Goal: Task Accomplishment & Management: Manage account settings

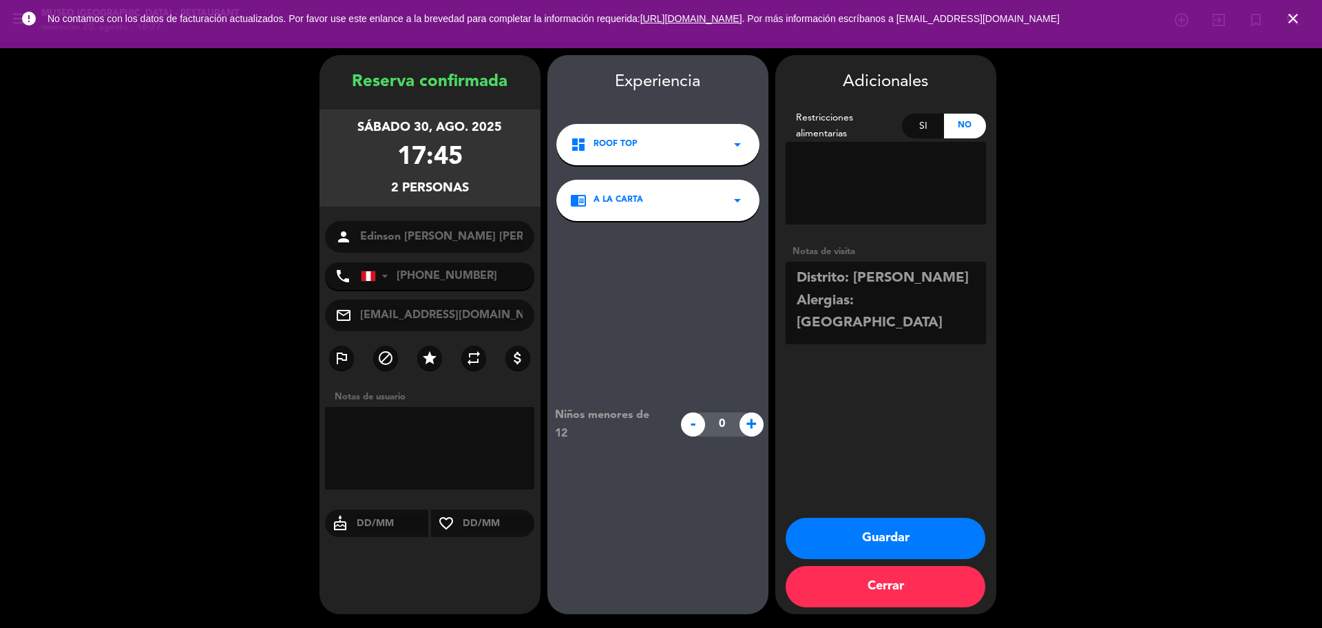
click at [871, 525] on button "Guardar" at bounding box center [886, 538] width 200 height 41
click at [1298, 13] on icon "close" at bounding box center [1293, 18] width 17 height 17
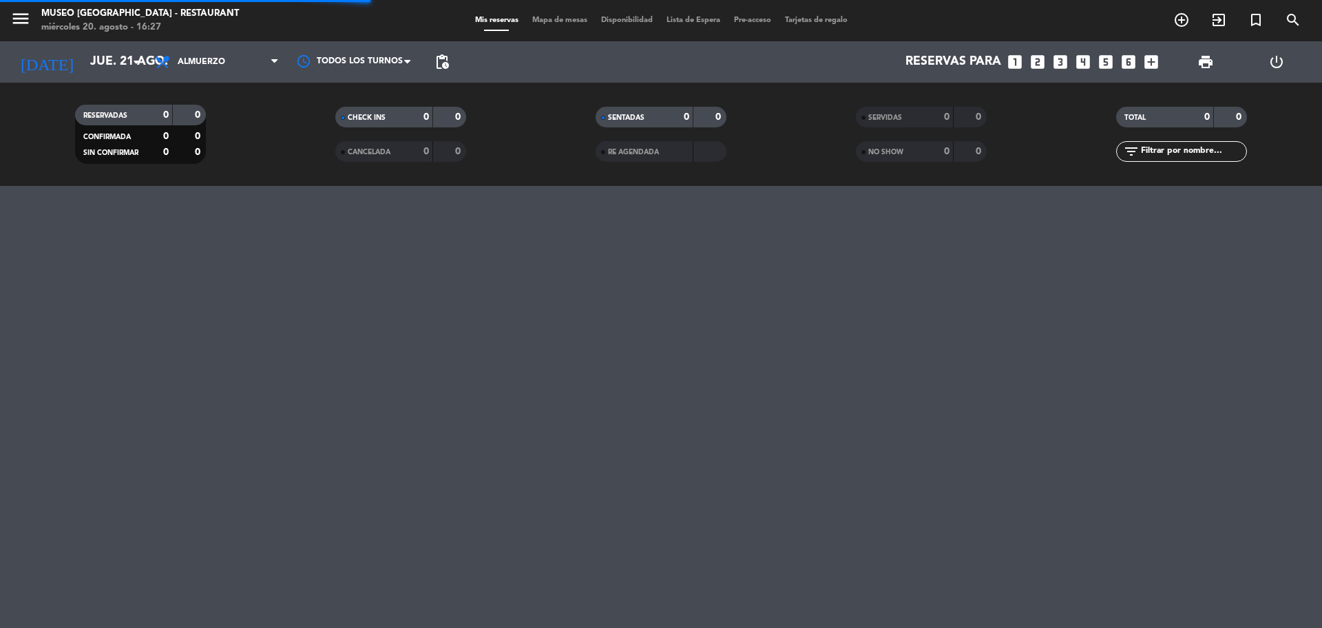
click at [1133, 64] on icon "looks_6" at bounding box center [1128, 62] width 18 height 18
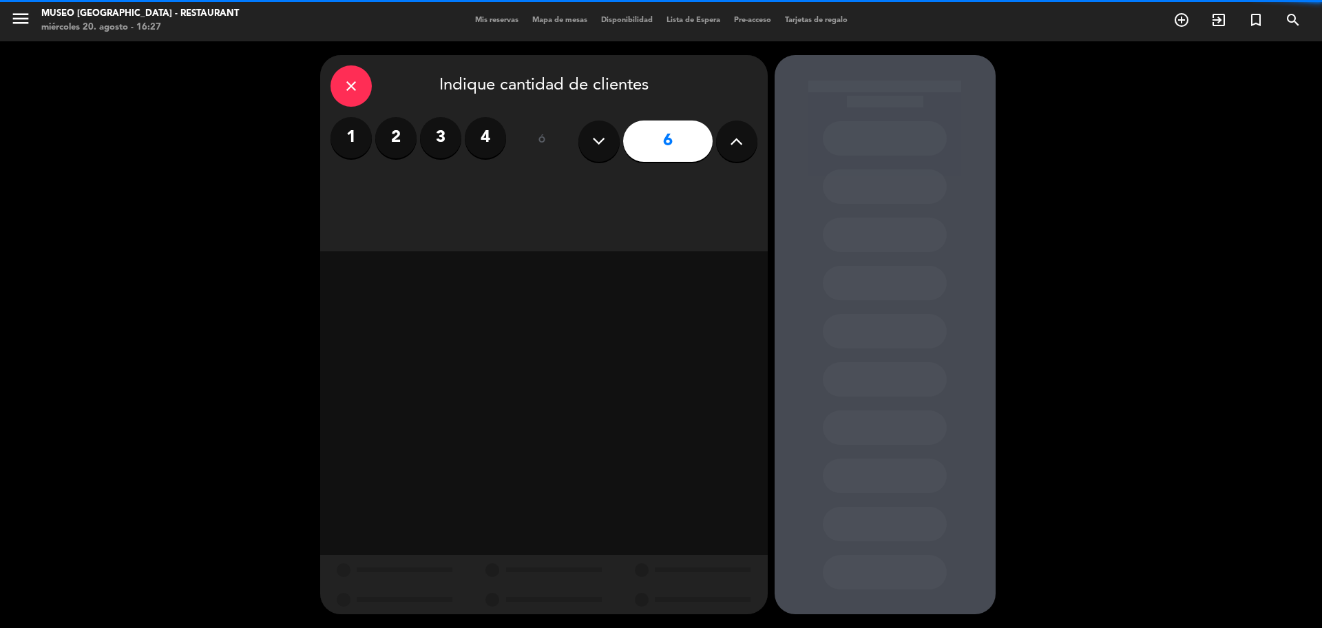
click at [732, 145] on icon at bounding box center [736, 141] width 13 height 21
type input "7"
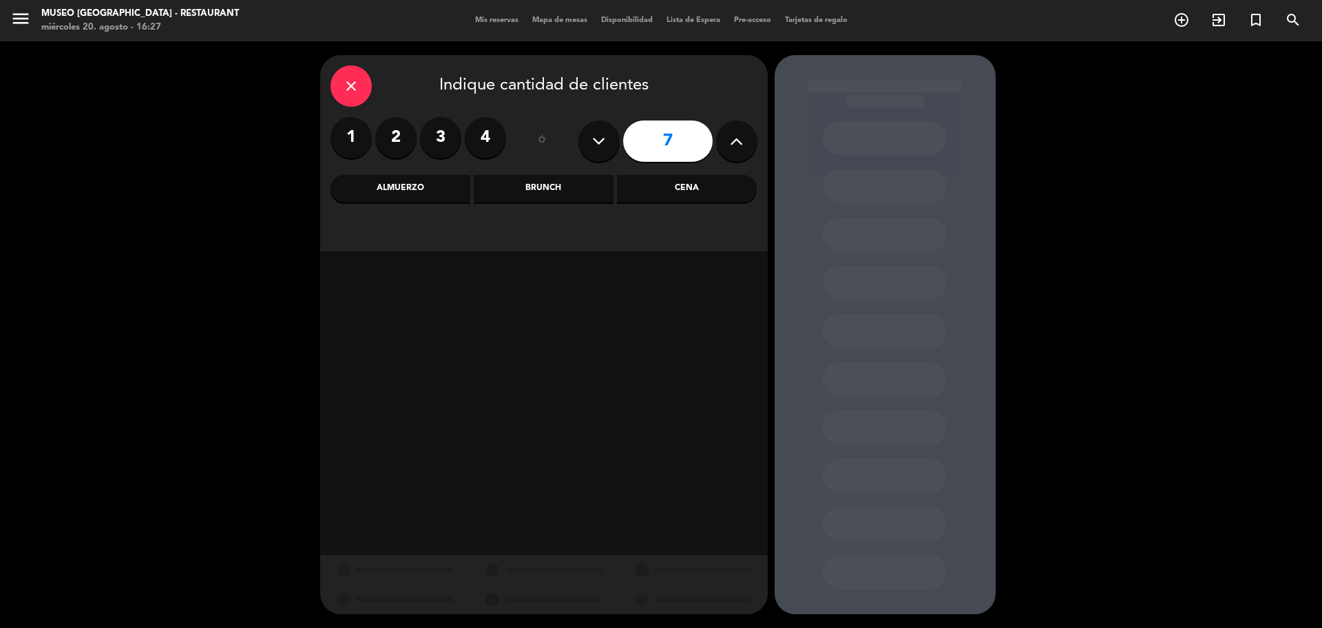
click at [666, 191] on div "Cena" at bounding box center [687, 189] width 140 height 28
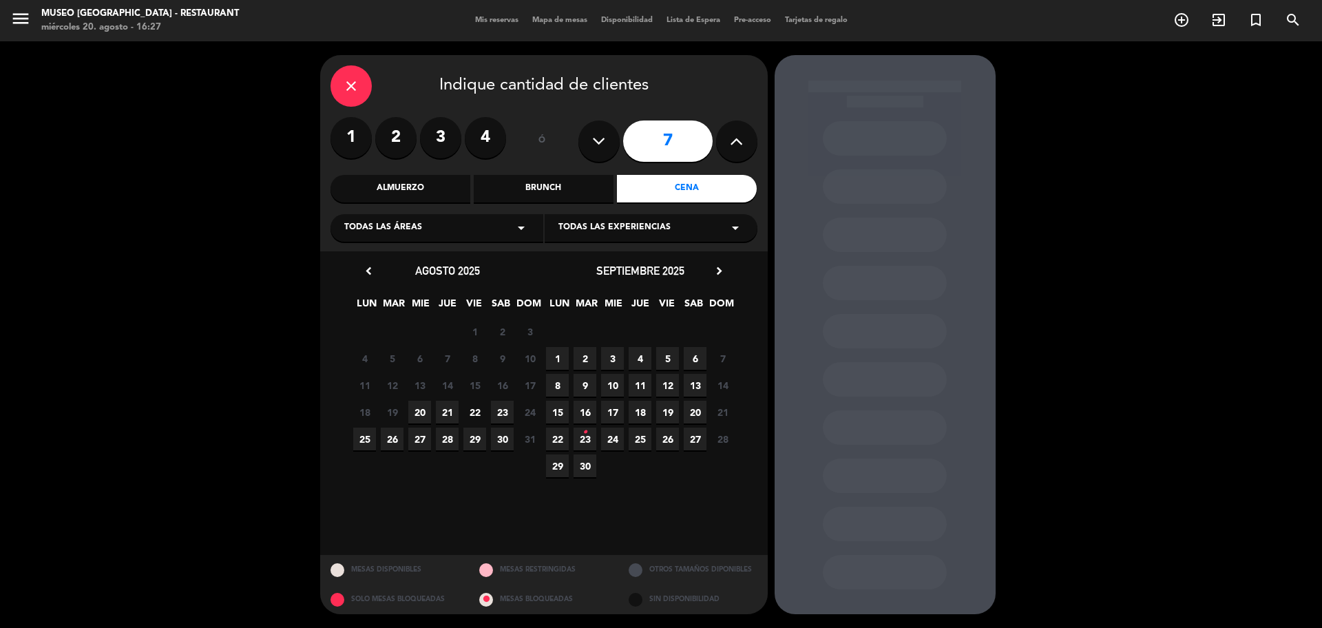
click at [476, 407] on span "22" at bounding box center [474, 412] width 23 height 23
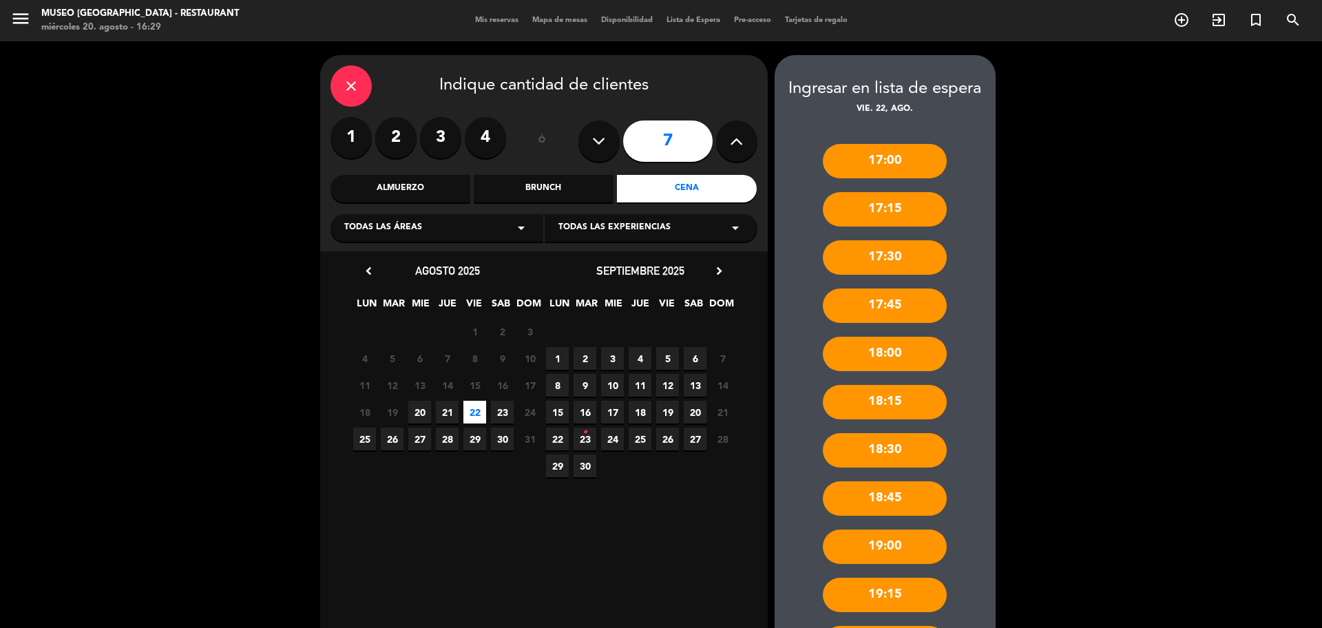
click at [334, 94] on div "close" at bounding box center [350, 85] width 41 height 41
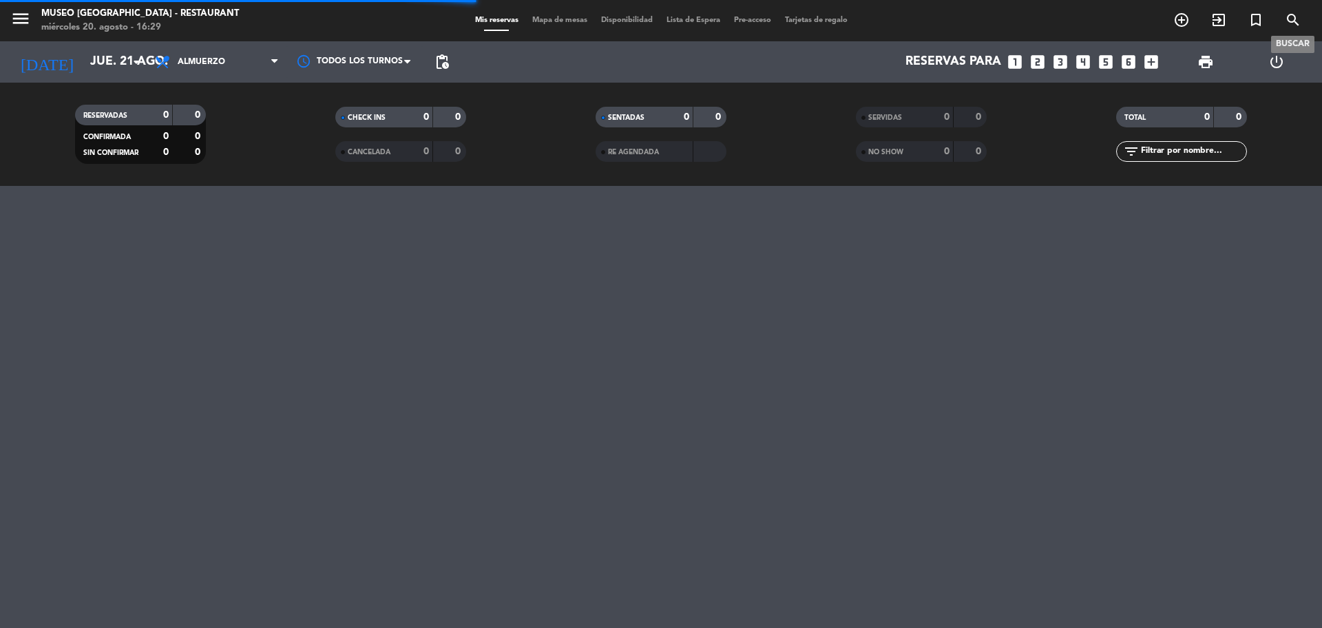
click at [1294, 22] on icon "search" at bounding box center [1293, 20] width 17 height 17
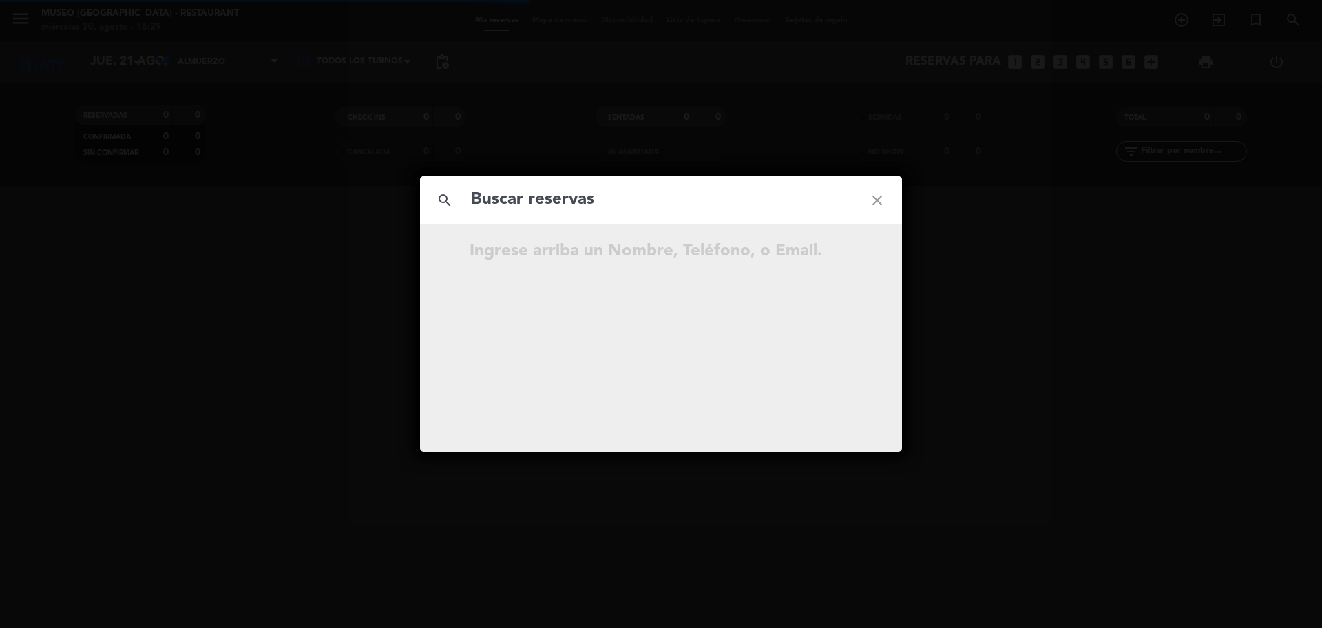
click at [657, 197] on input "text" at bounding box center [661, 200] width 383 height 28
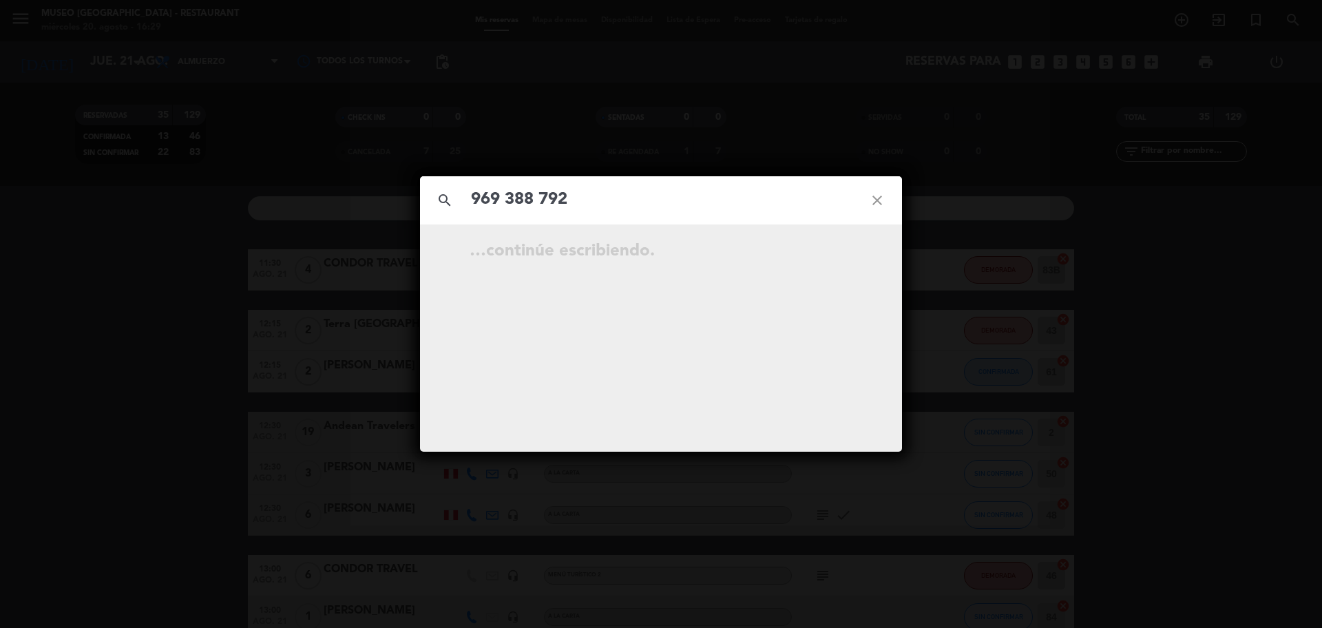
click at [539, 210] on input "969 388 792" at bounding box center [661, 200] width 383 height 28
type input "969388792"
click at [552, 197] on input "969388792" at bounding box center [661, 200] width 383 height 28
click at [562, 202] on input "969388792" at bounding box center [661, 200] width 383 height 28
click at [850, 253] on icon "open_in_new" at bounding box center [842, 253] width 17 height 17
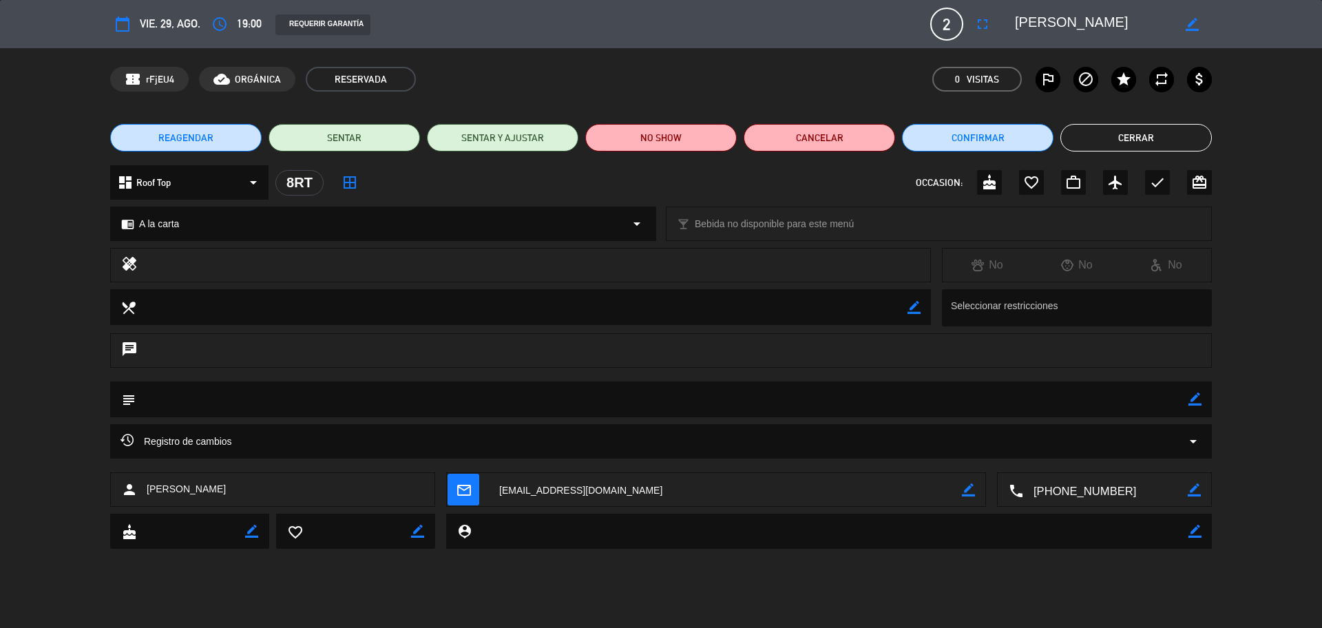
click at [1194, 403] on icon "border_color" at bounding box center [1194, 398] width 13 height 13
click at [1138, 406] on textarea at bounding box center [662, 398] width 1053 height 35
paste textarea "lo estás haciendo bien amor"
type textarea "nota impresa: lo estás haciendo bien amor"
click at [1193, 397] on icon at bounding box center [1194, 398] width 13 height 13
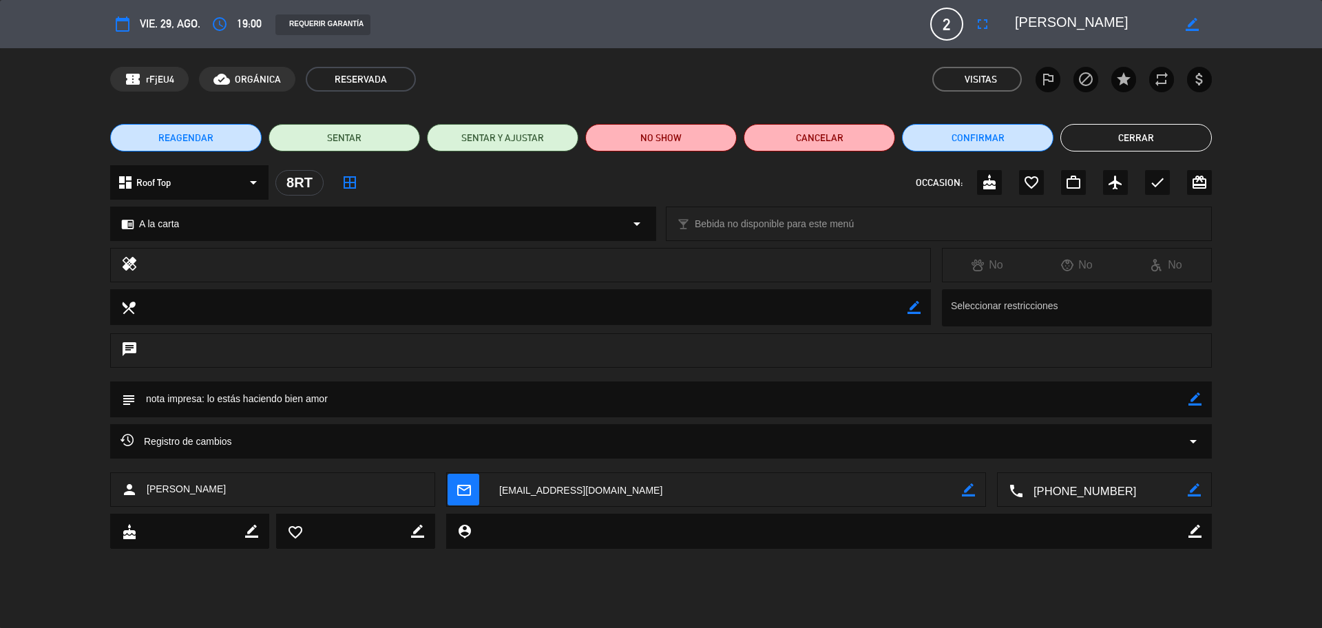
click at [1197, 399] on icon "border_color" at bounding box center [1194, 398] width 13 height 13
click at [1197, 399] on icon at bounding box center [1194, 398] width 13 height 13
click at [1103, 144] on button "Cerrar" at bounding box center [1135, 138] width 151 height 28
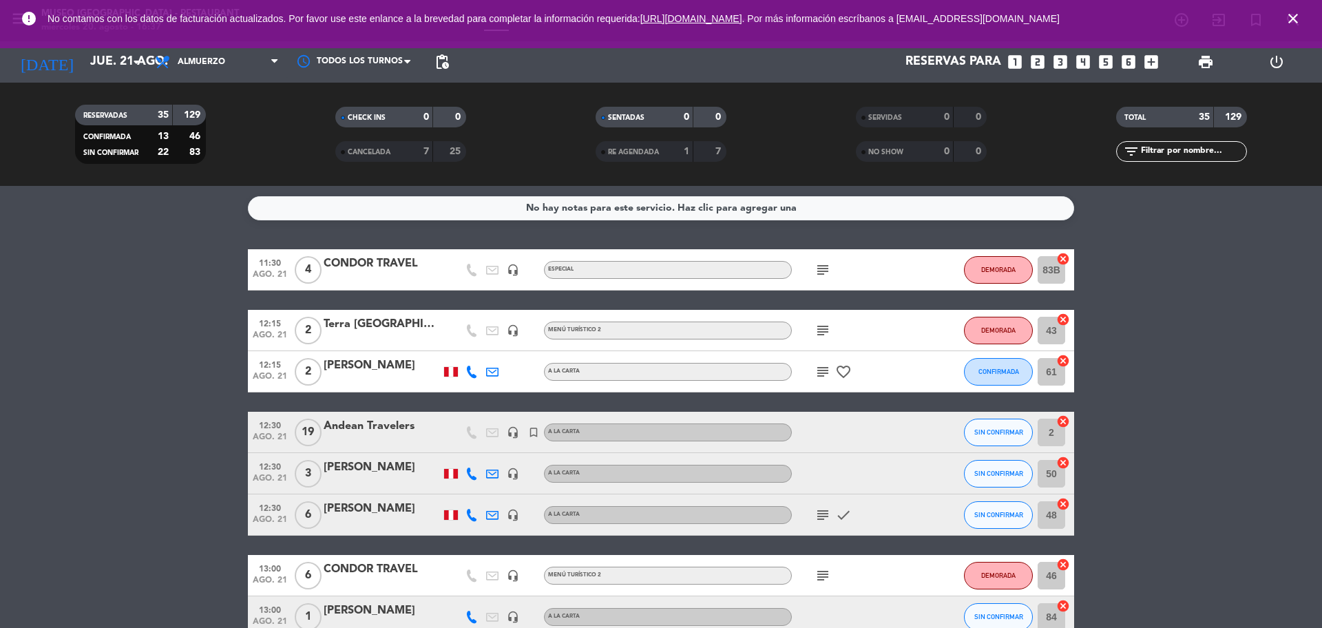
click at [1040, 63] on icon "looks_two" at bounding box center [1038, 62] width 18 height 18
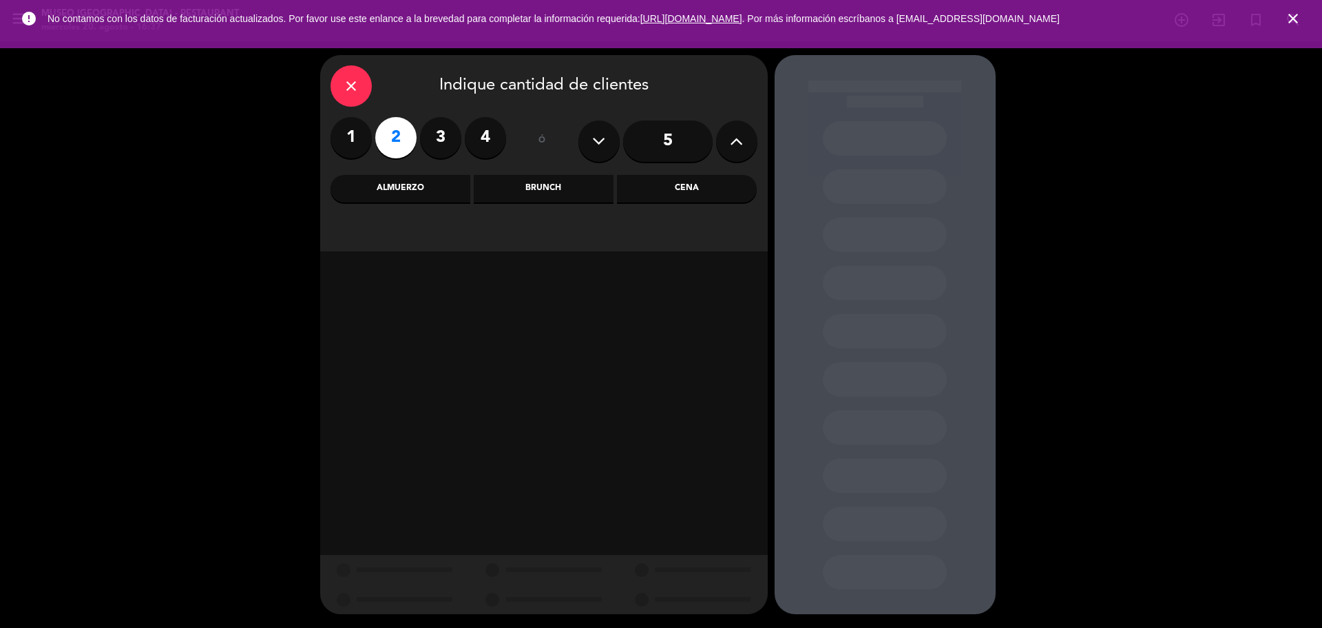
click at [693, 198] on div "Cena" at bounding box center [687, 189] width 140 height 28
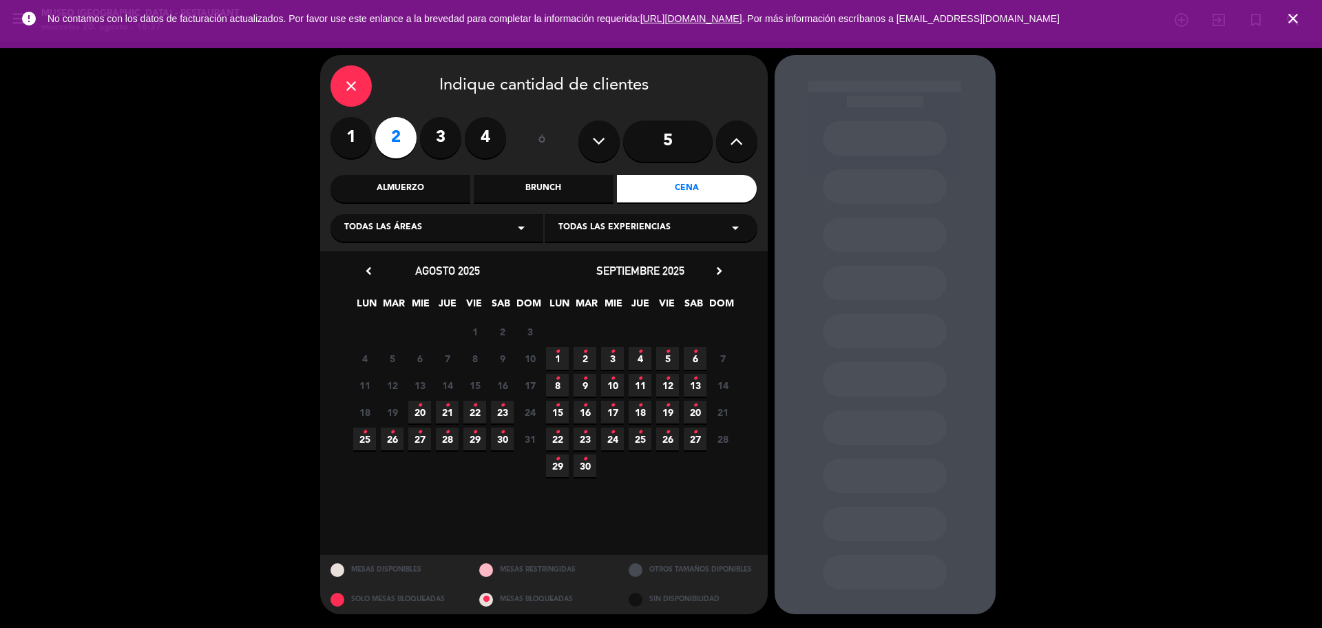
click at [478, 414] on span "22 •" at bounding box center [474, 412] width 23 height 23
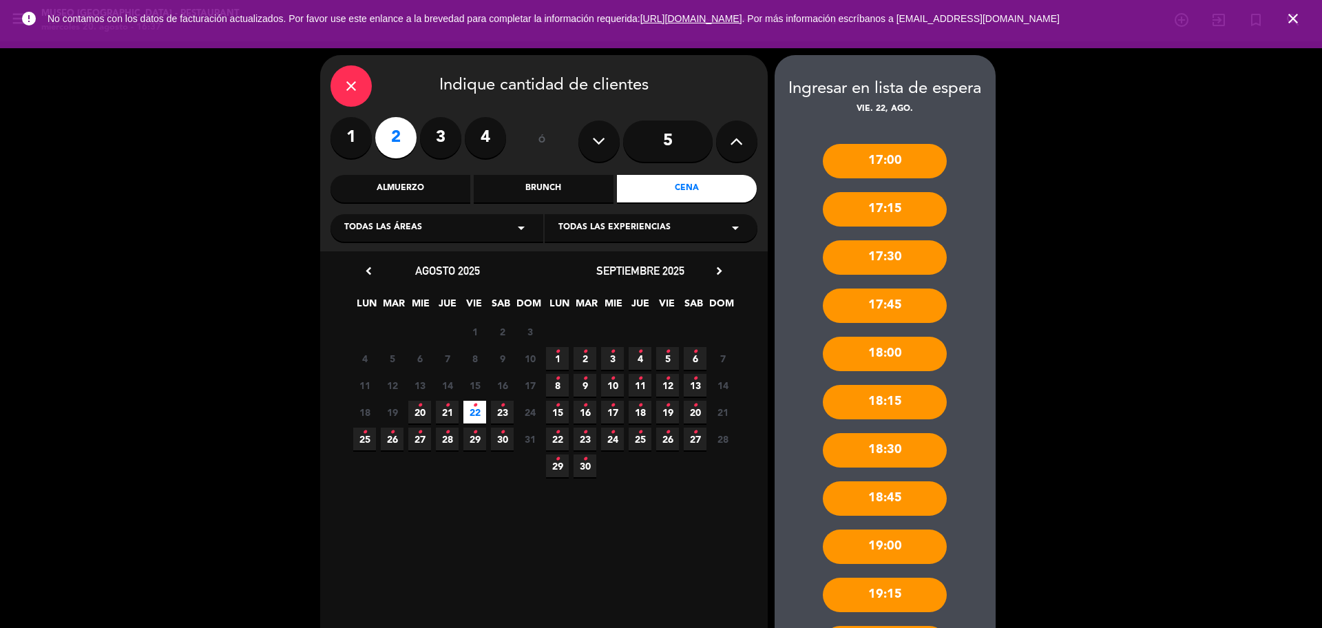
click at [449, 410] on icon "•" at bounding box center [447, 405] width 5 height 22
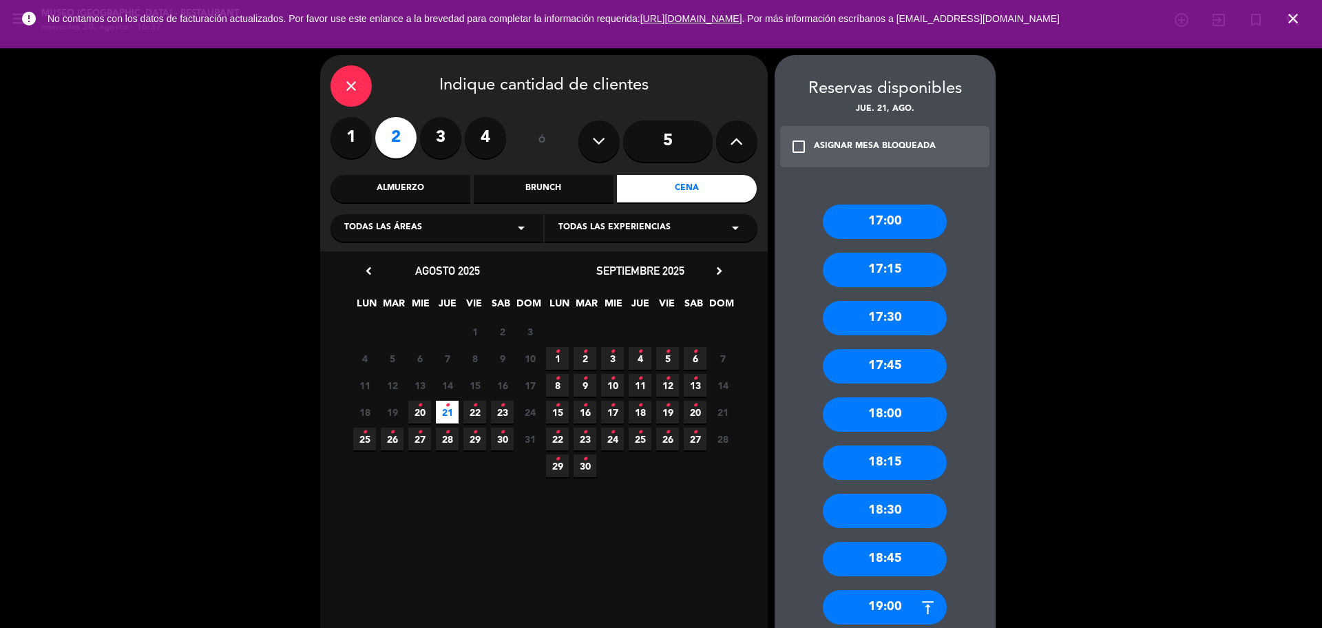
click at [477, 410] on span "22 •" at bounding box center [474, 412] width 23 height 23
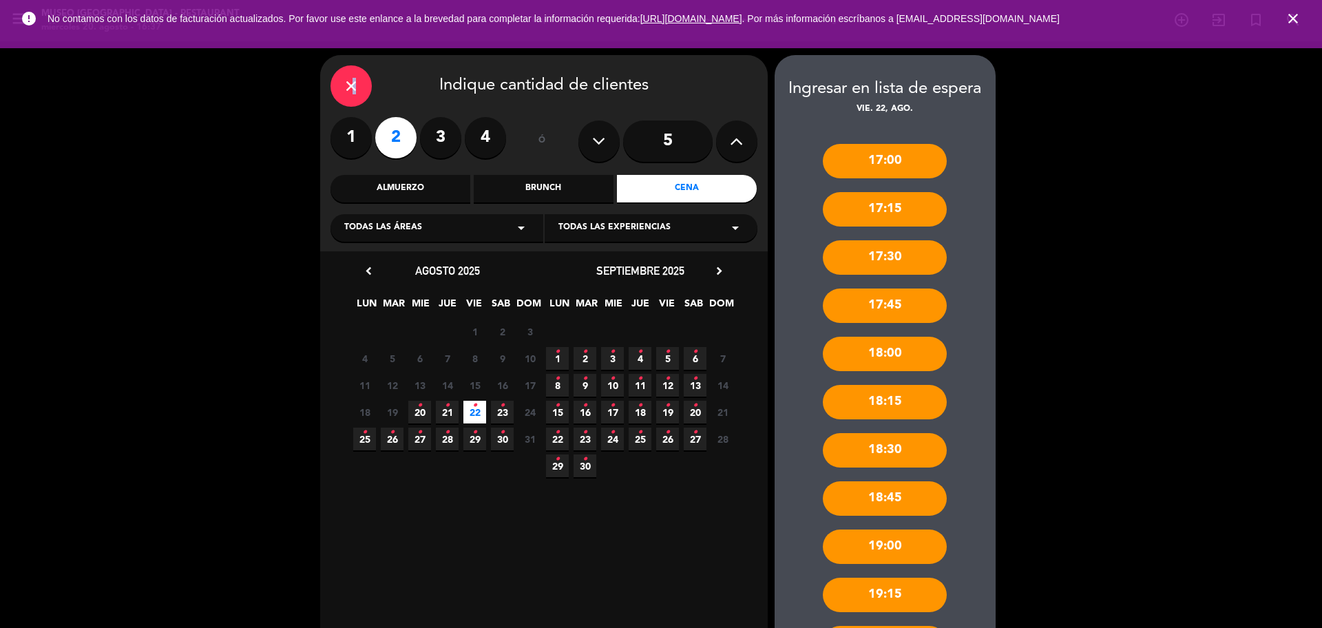
click at [352, 102] on div "close" at bounding box center [350, 85] width 41 height 41
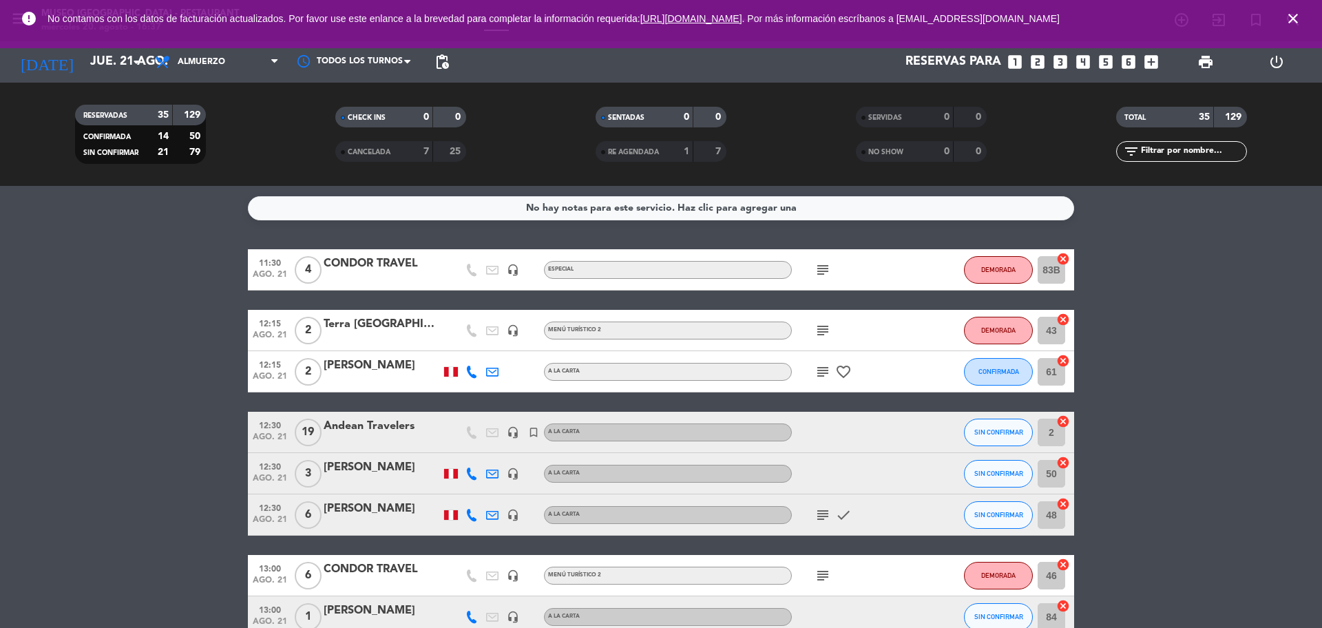
click at [1294, 19] on icon "close" at bounding box center [1293, 18] width 17 height 17
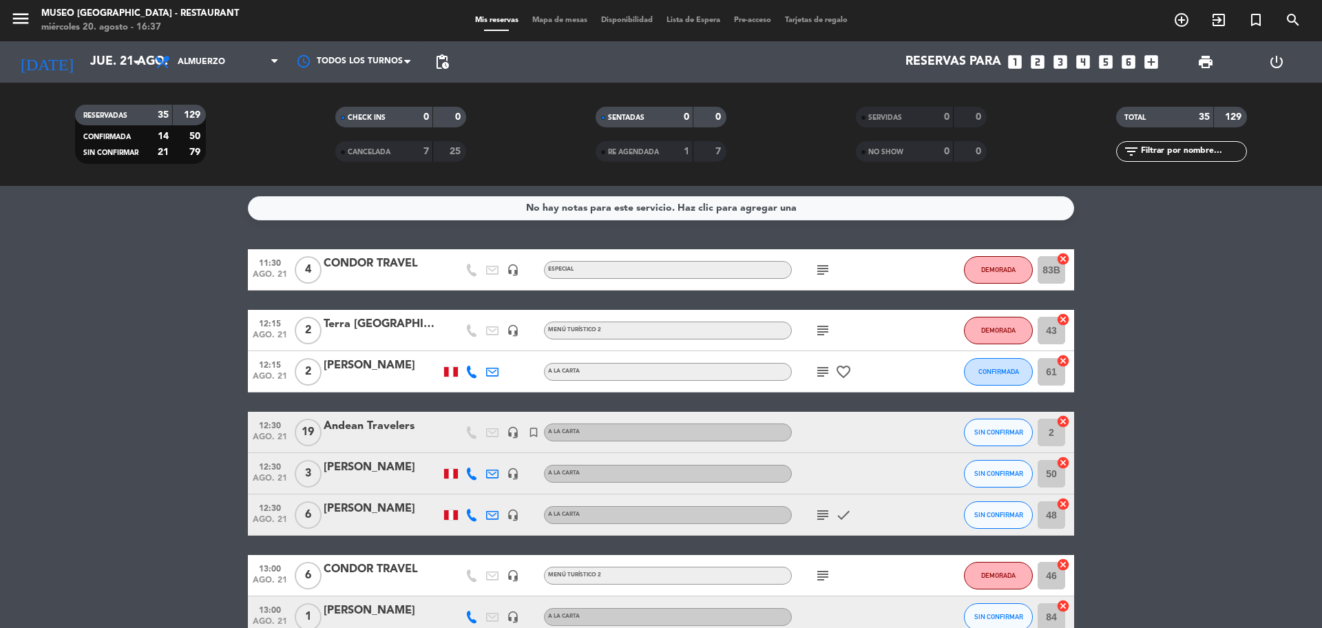
click at [558, 20] on span "Mapa de mesas" at bounding box center [559, 21] width 69 height 8
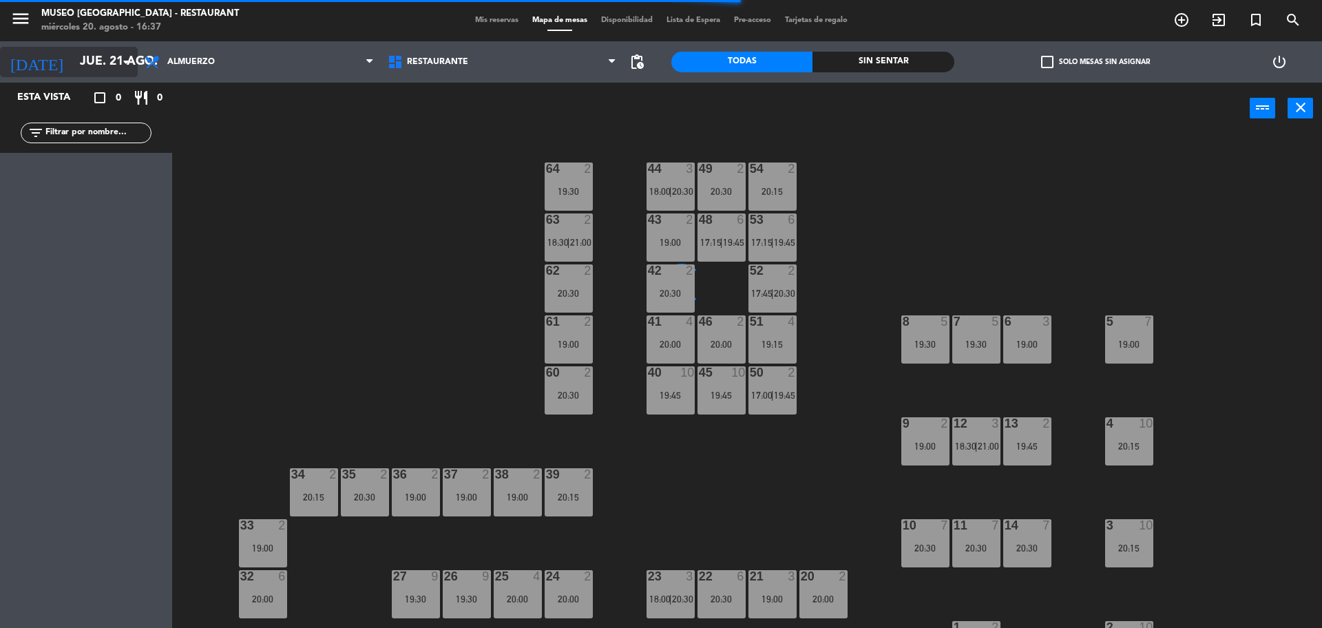
click at [114, 54] on input "jue. 21 ago." at bounding box center [153, 62] width 160 height 28
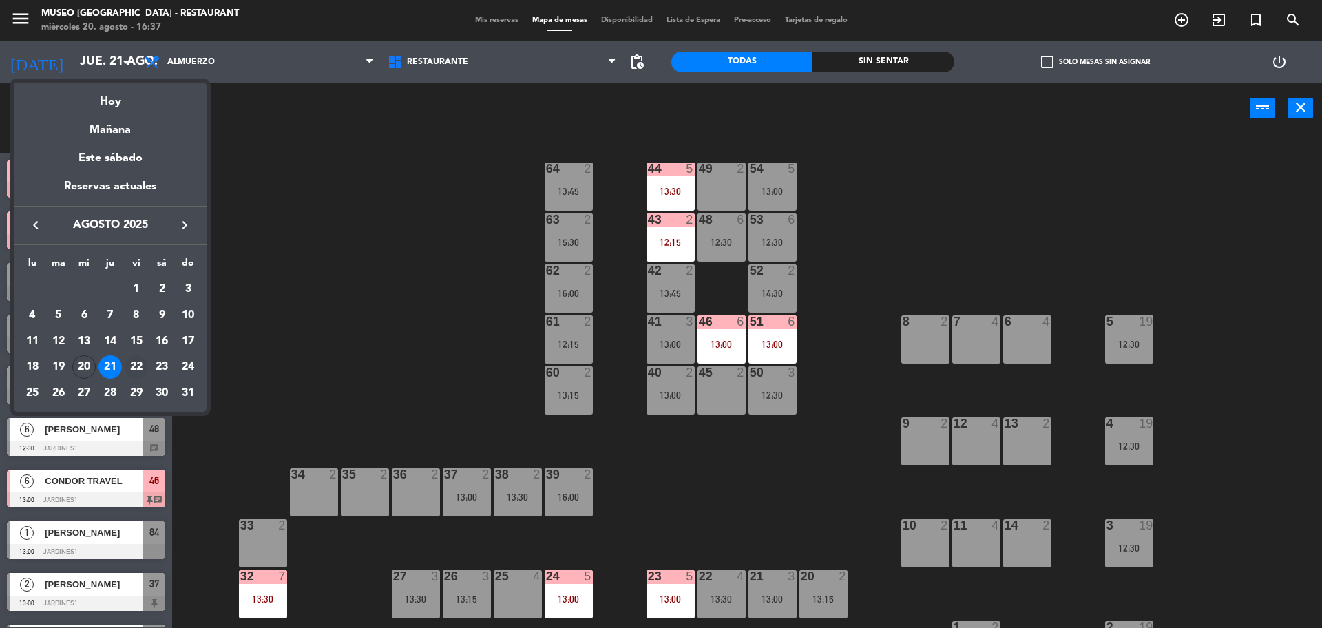
click at [136, 364] on div "22" at bounding box center [136, 366] width 23 height 23
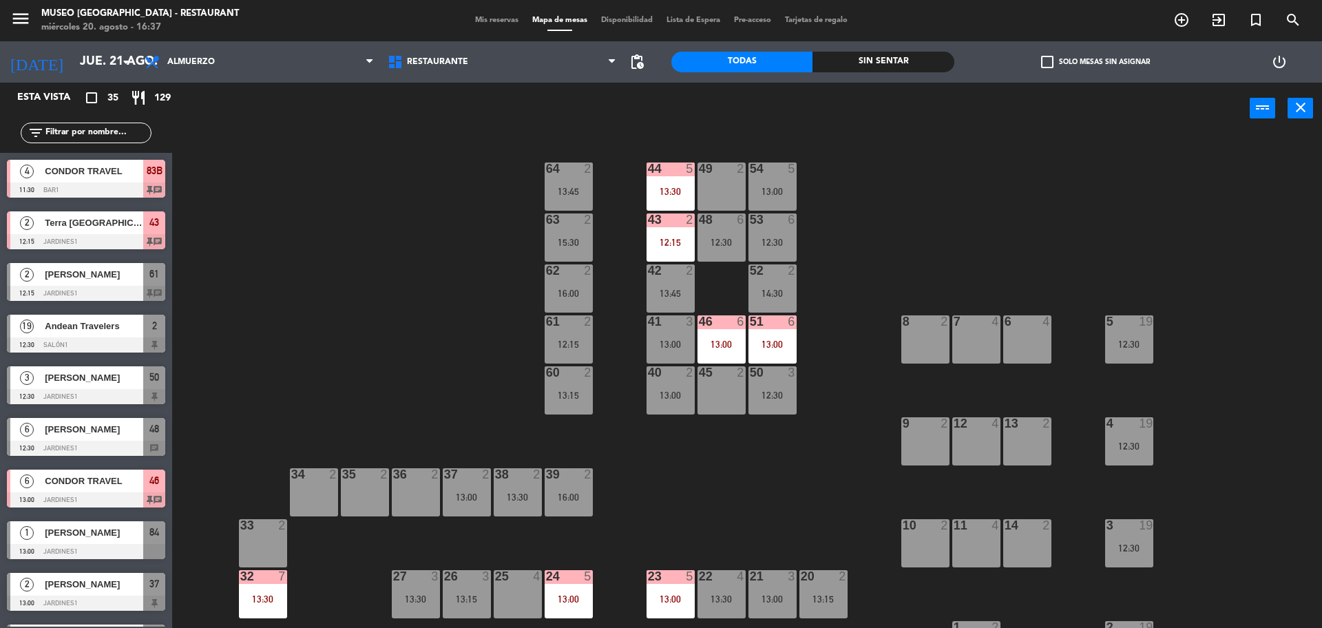
type input "vie. 22 ago."
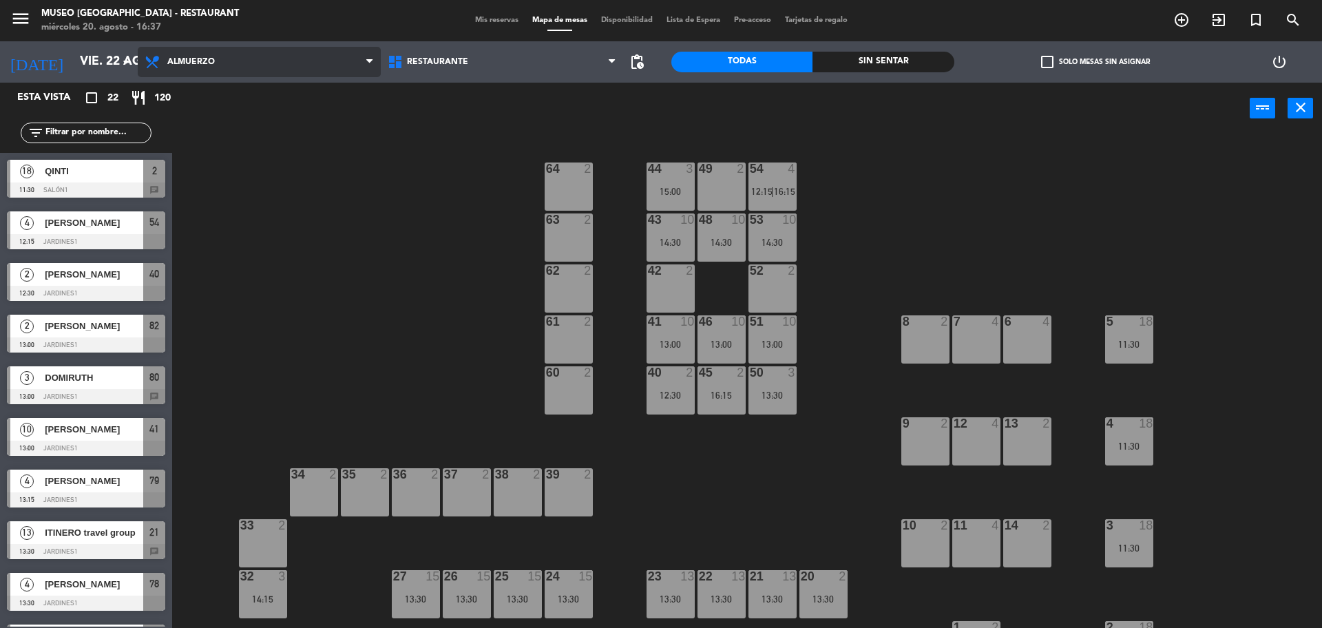
click at [253, 63] on span "Almuerzo" at bounding box center [259, 62] width 243 height 30
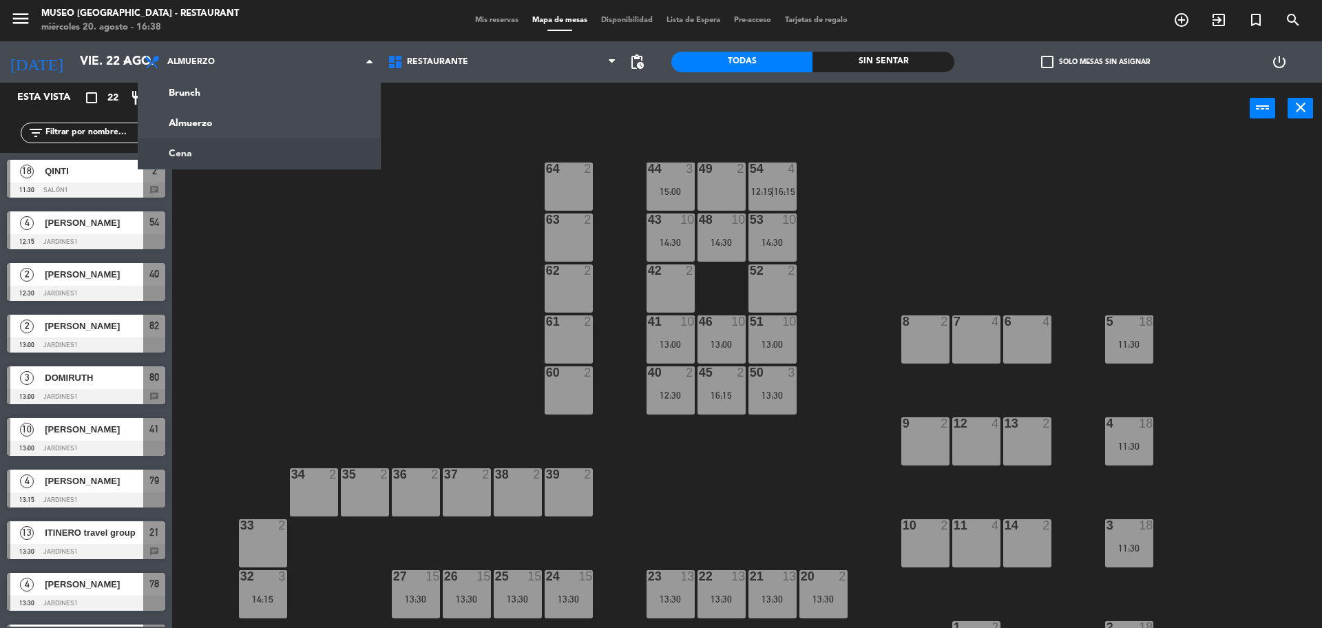
click at [232, 158] on ng-component "menu [GEOGRAPHIC_DATA] - Restaurant miércoles 20. agosto - 16:38 Mis reservas M…" at bounding box center [661, 315] width 1322 height 631
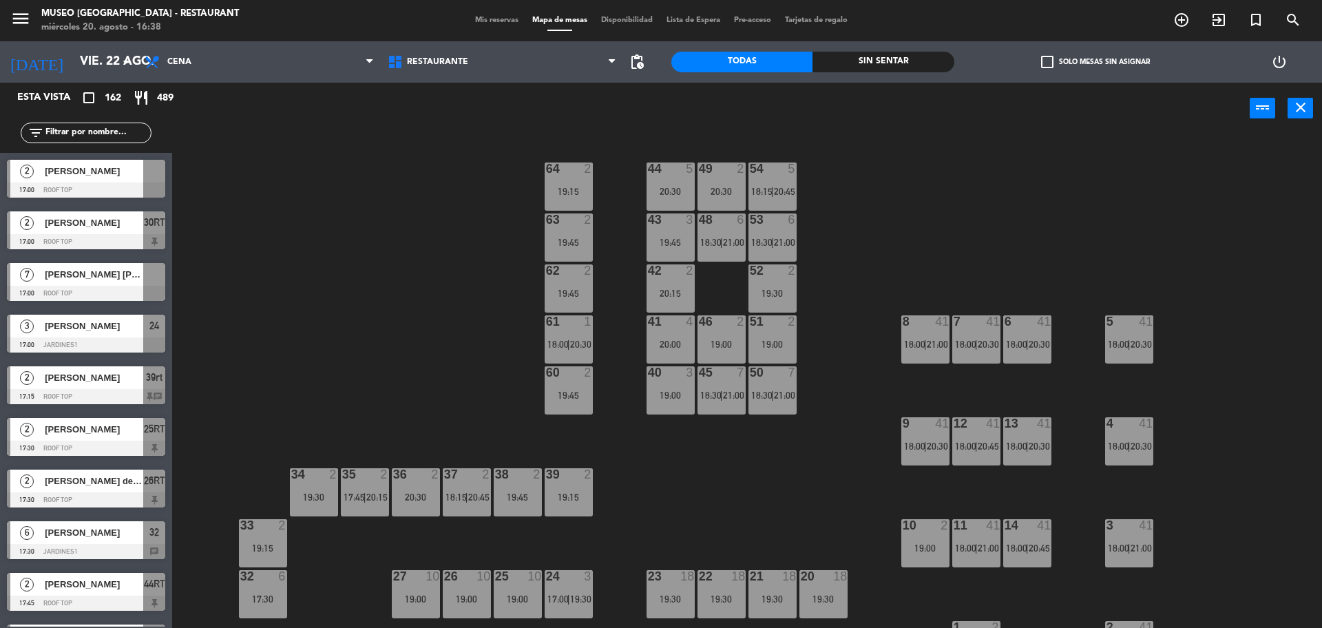
click at [143, 166] on span "[PERSON_NAME]" at bounding box center [94, 171] width 98 height 14
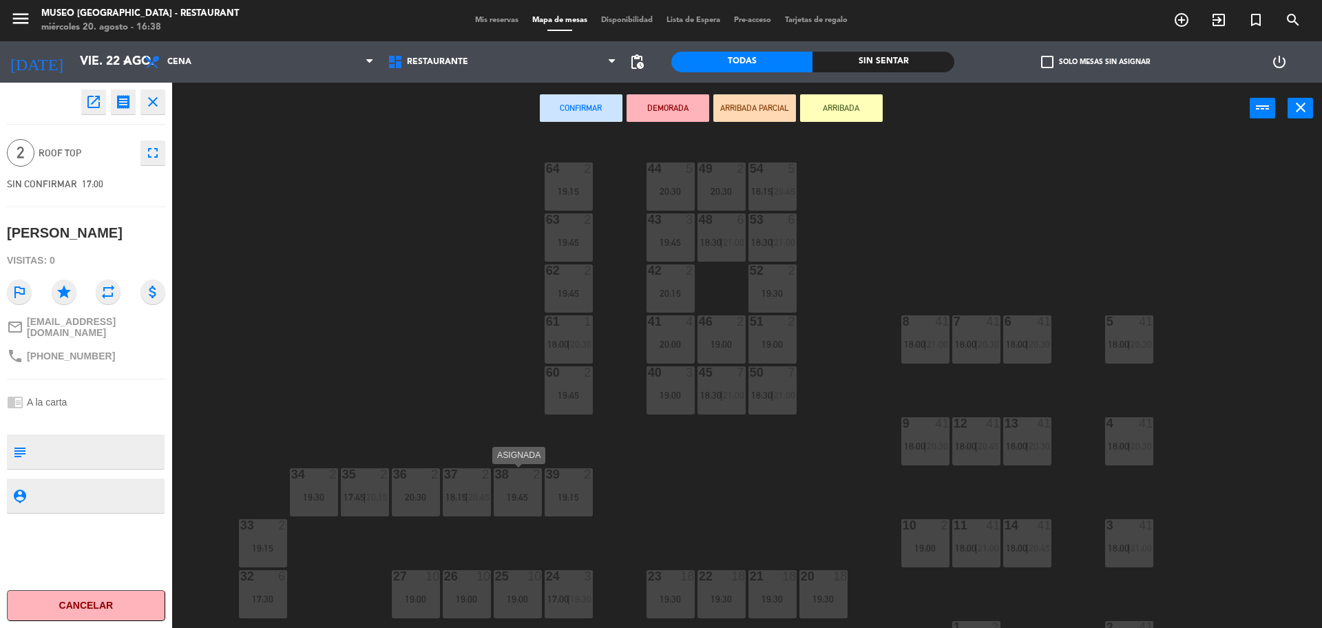
drag, startPoint x: 523, startPoint y: 495, endPoint x: 542, endPoint y: 406, distance: 90.7
click at [524, 495] on div "19:45" at bounding box center [518, 497] width 48 height 10
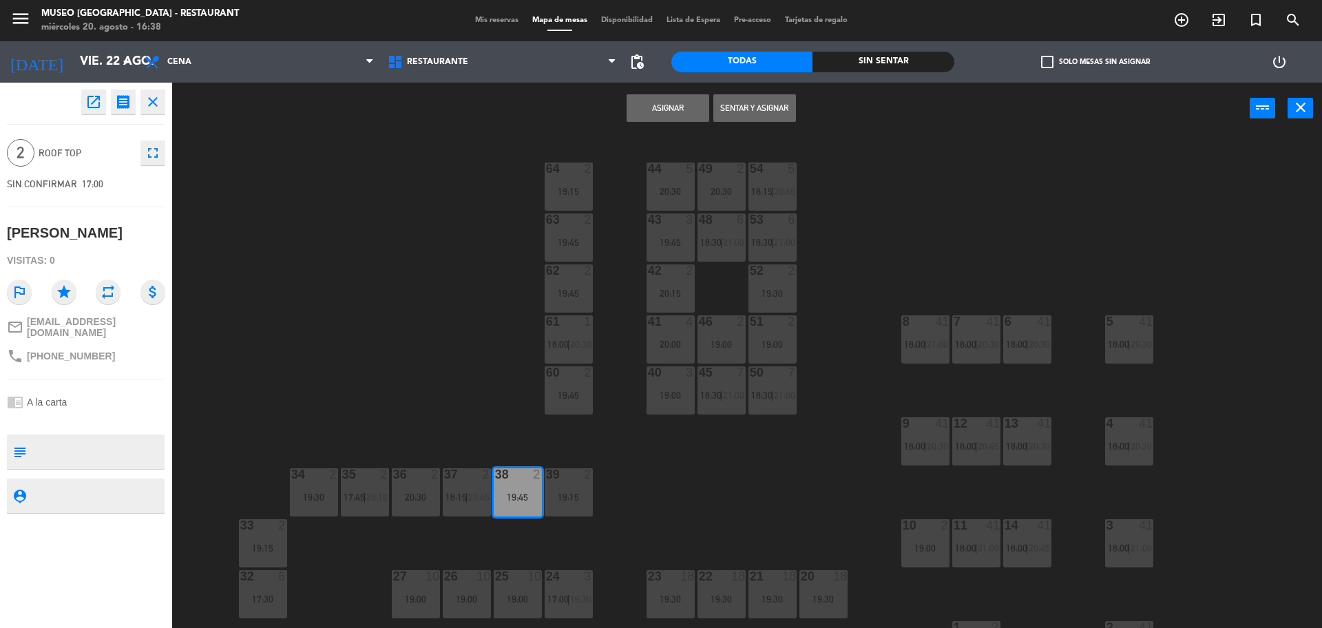
click at [666, 98] on button "Asignar" at bounding box center [667, 108] width 83 height 28
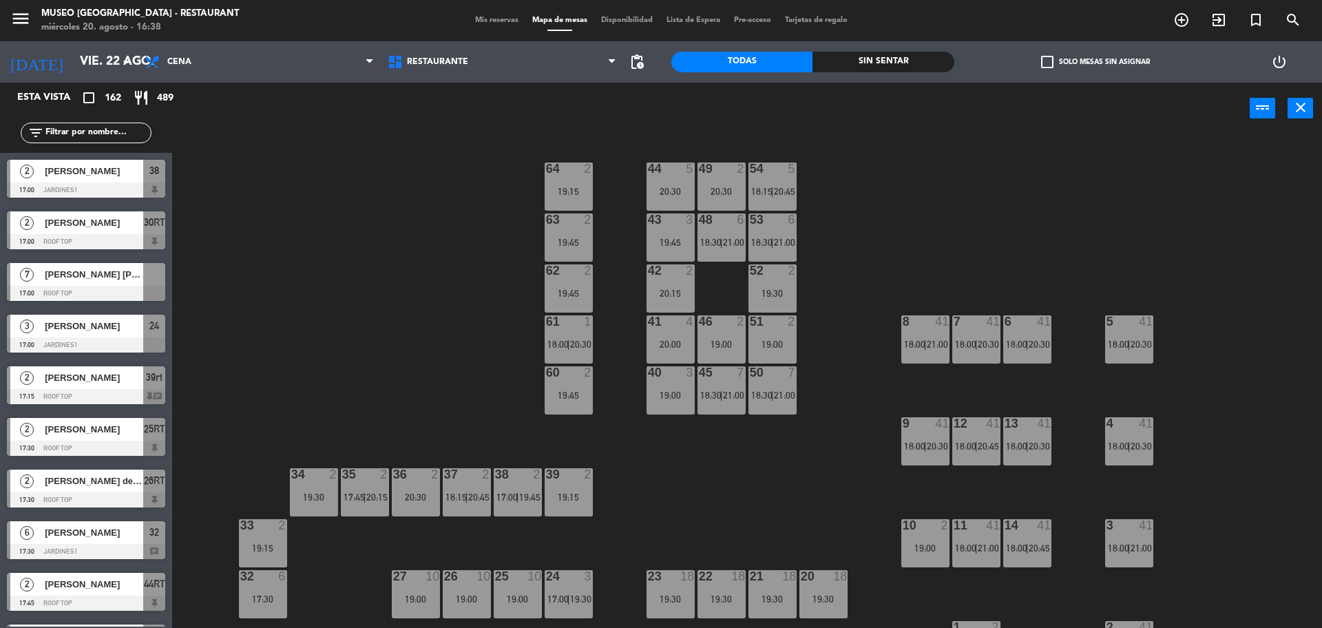
click at [140, 276] on span "[PERSON_NAME] [PERSON_NAME]" at bounding box center [94, 274] width 98 height 14
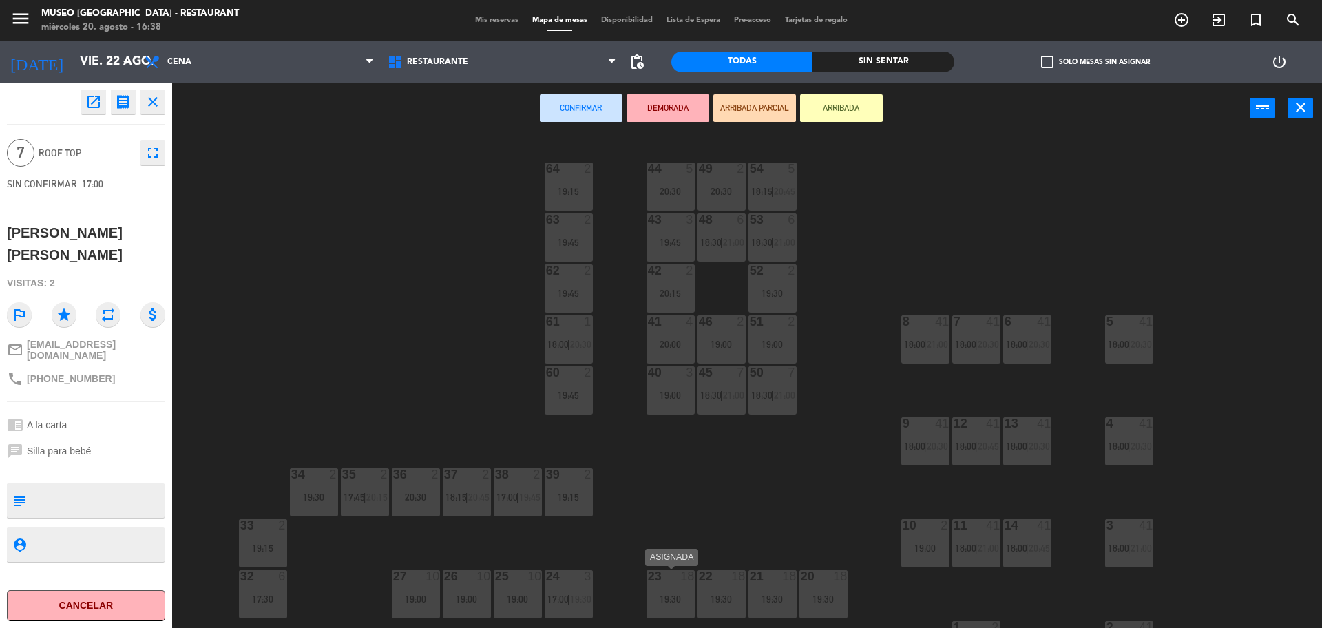
click at [670, 598] on div "19:30" at bounding box center [670, 599] width 48 height 10
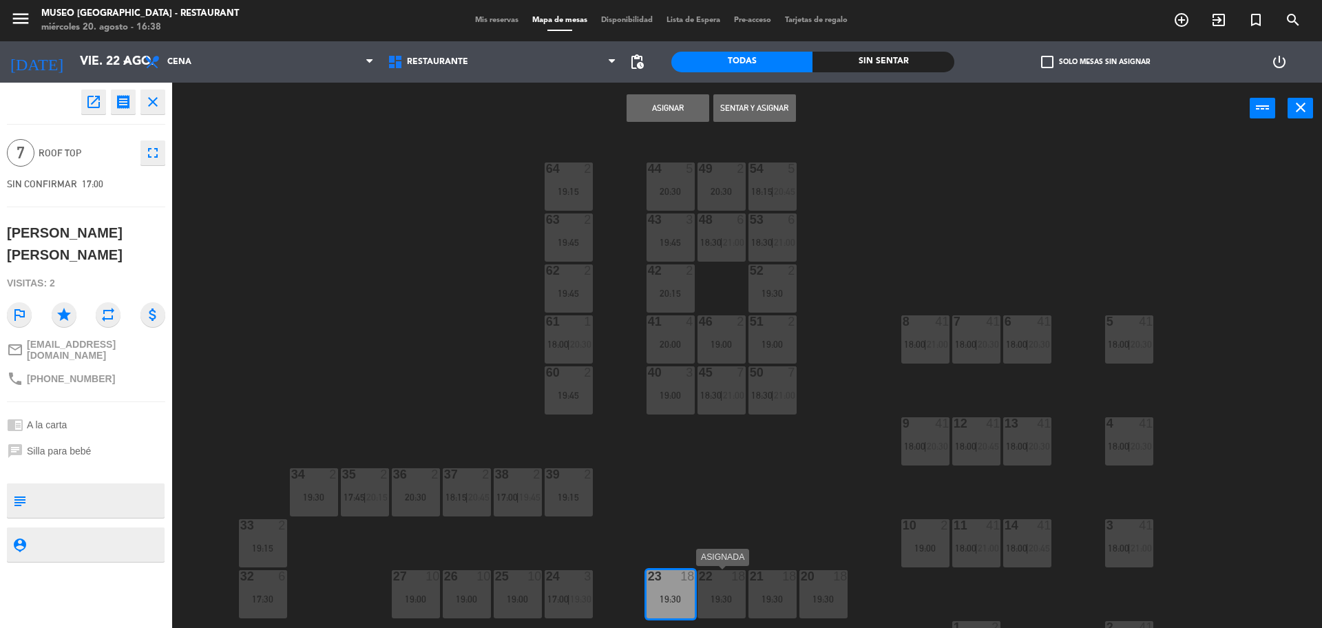
click at [710, 598] on div "19:30" at bounding box center [721, 599] width 48 height 10
click at [760, 106] on button "Unir y asignar" at bounding box center [754, 108] width 83 height 28
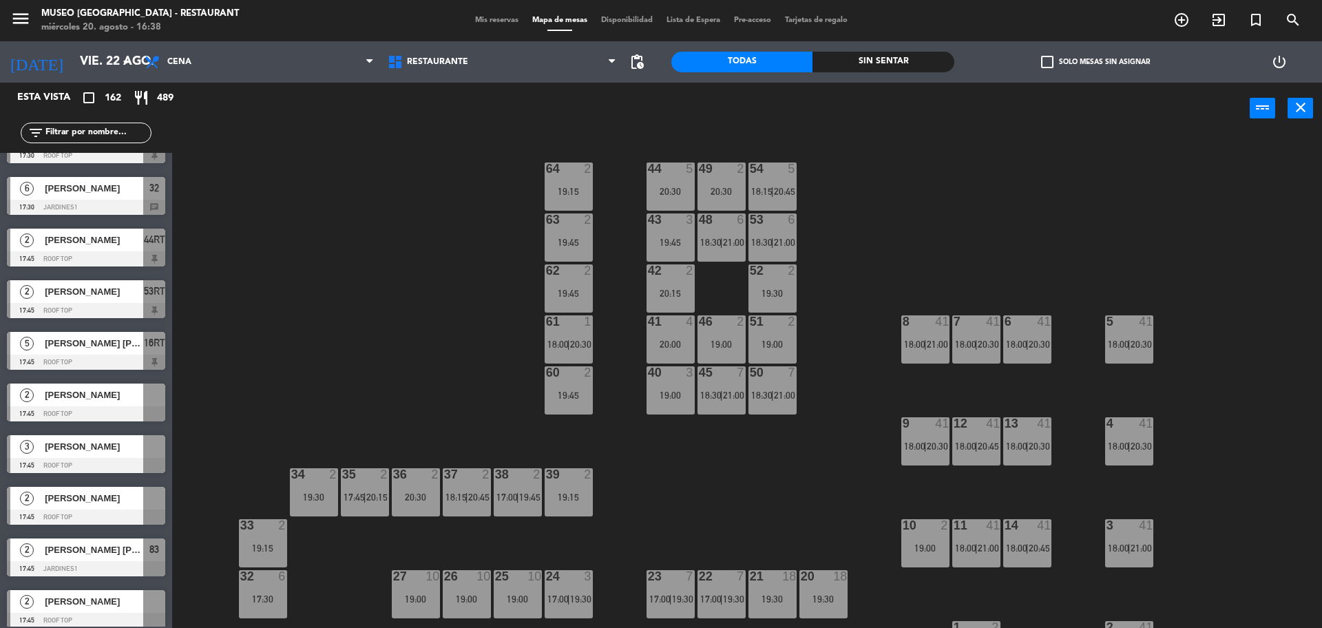
scroll to position [430, 0]
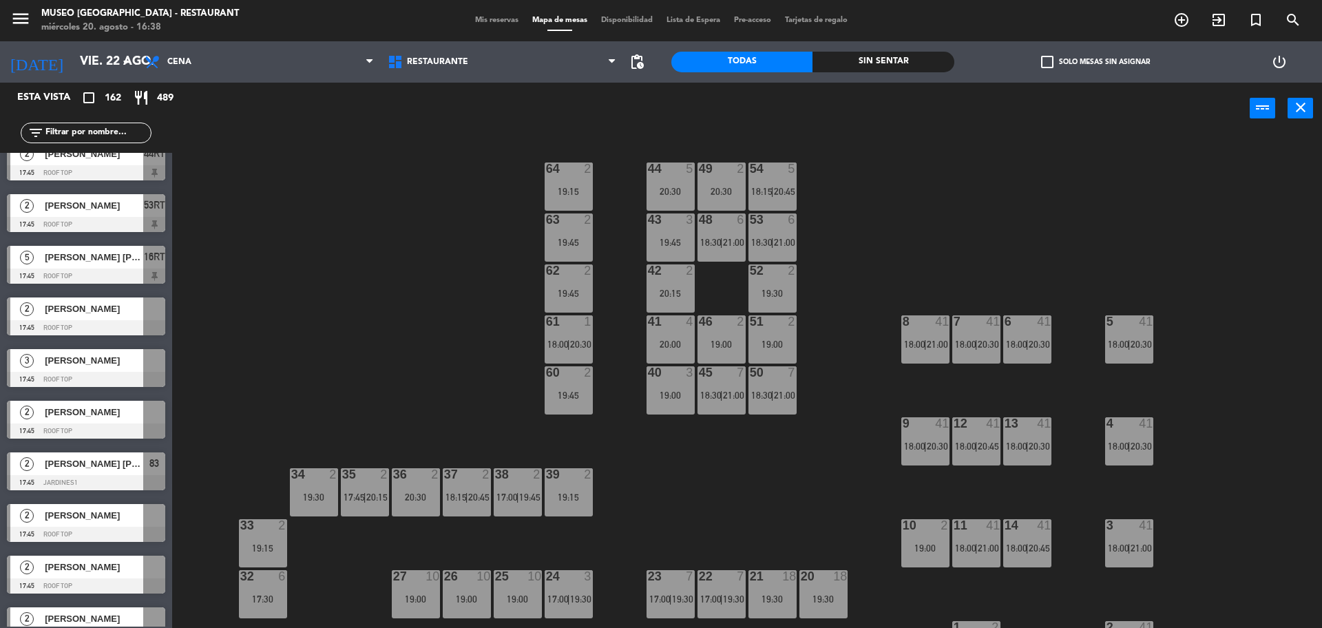
click at [123, 320] on div at bounding box center [86, 327] width 158 height 15
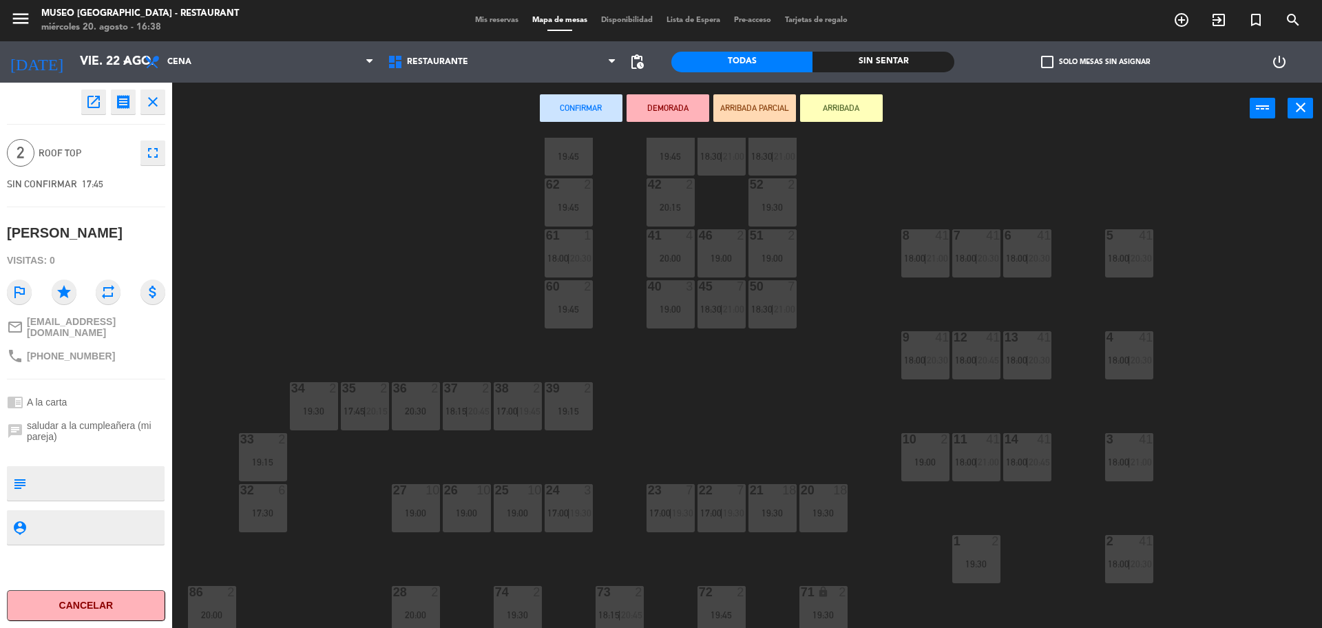
scroll to position [0, 0]
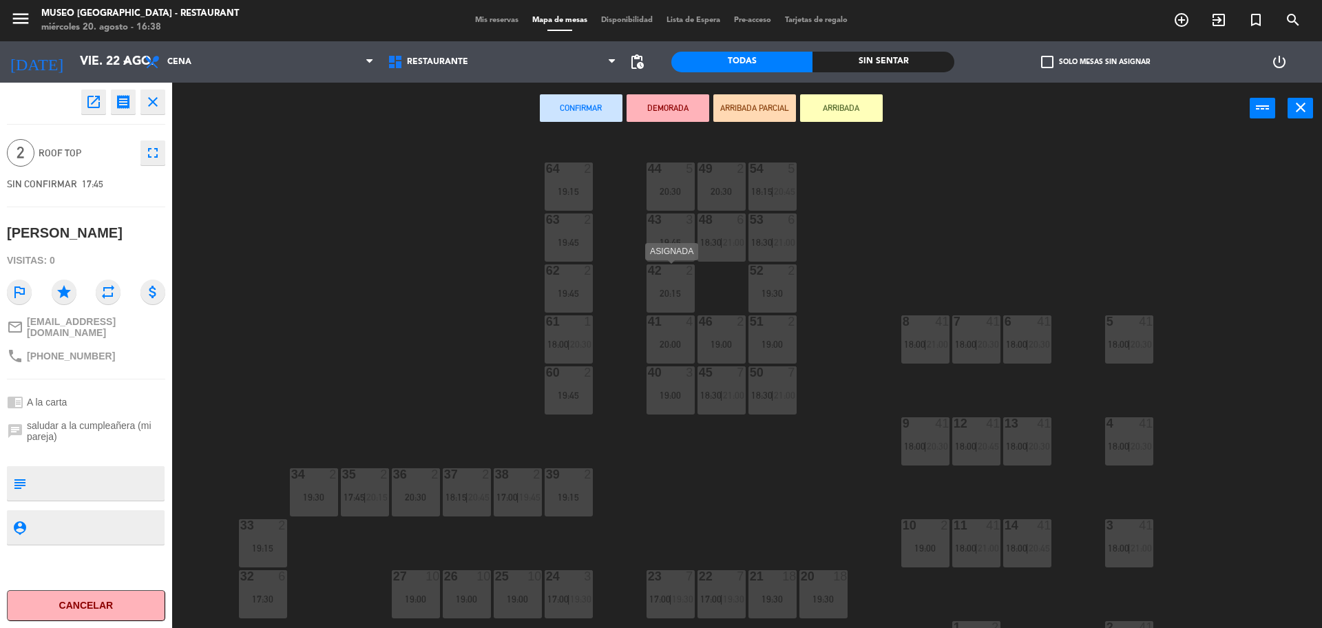
click at [666, 290] on div "20:15" at bounding box center [670, 293] width 48 height 10
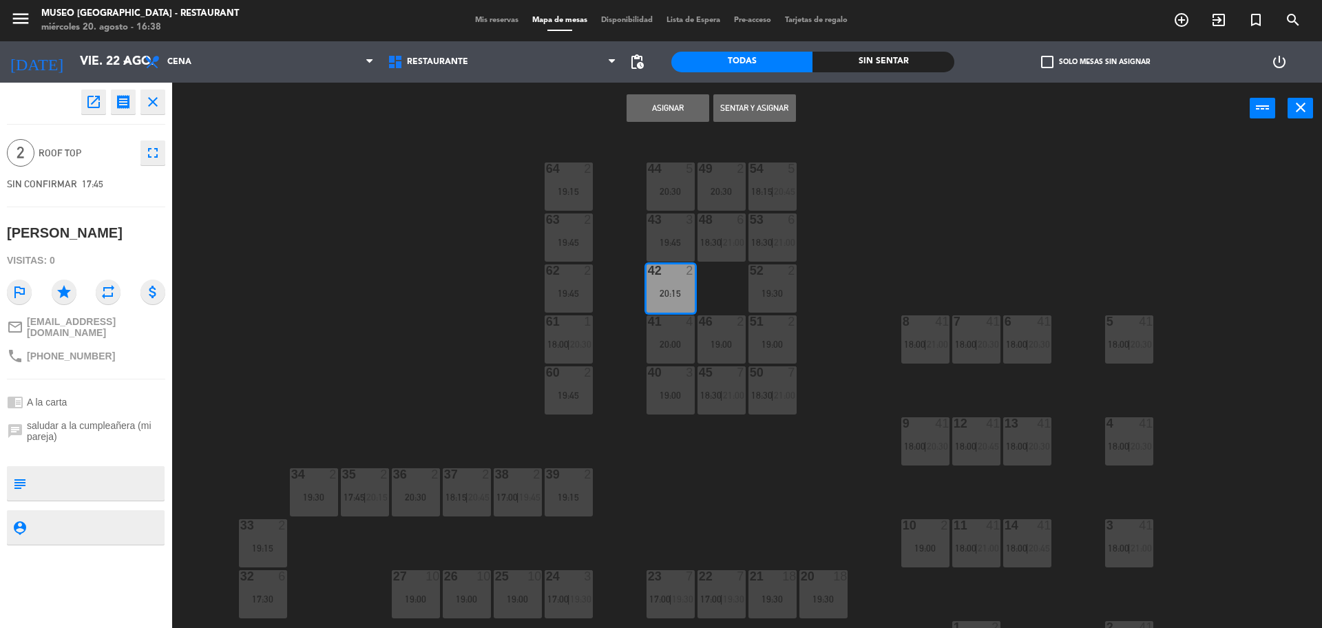
click at [655, 105] on button "Asignar" at bounding box center [667, 108] width 83 height 28
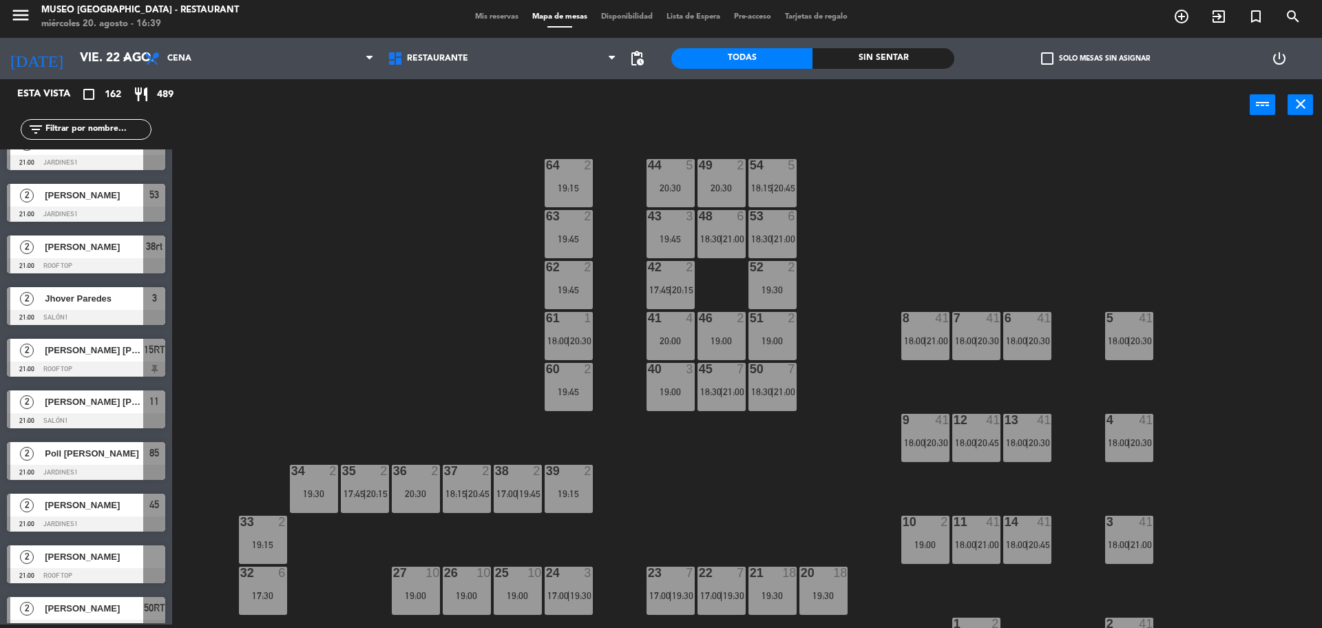
scroll to position [7891, 0]
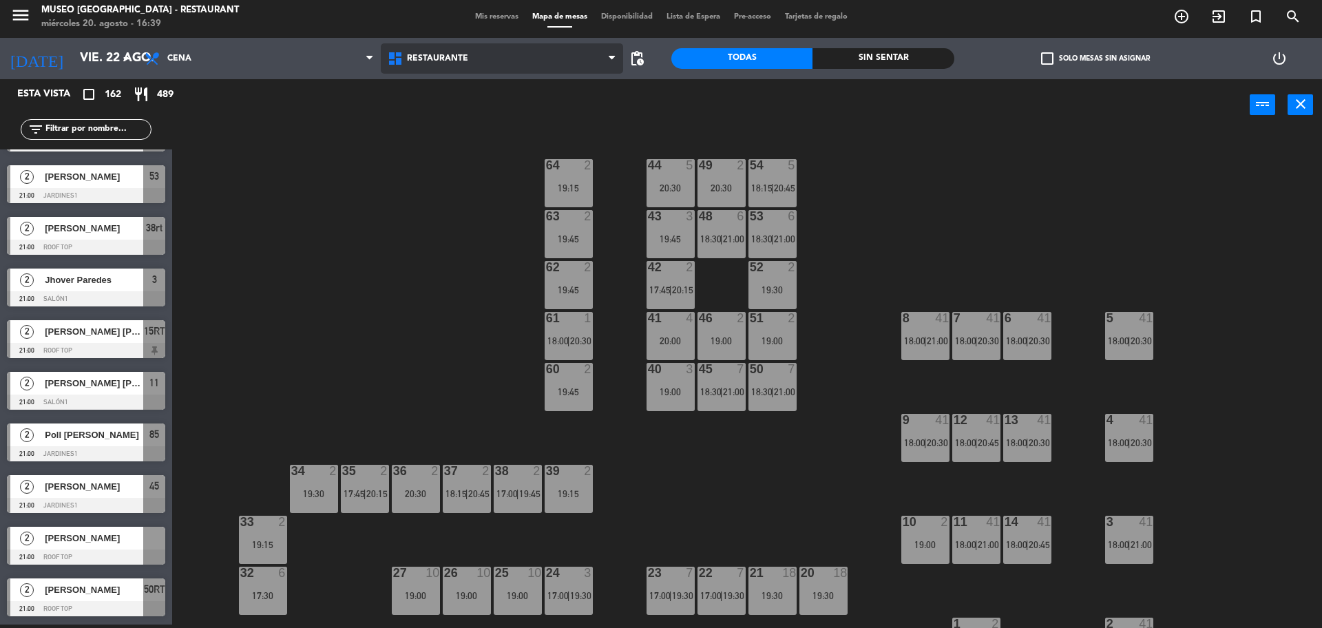
click at [480, 66] on span "Restaurante" at bounding box center [502, 58] width 243 height 30
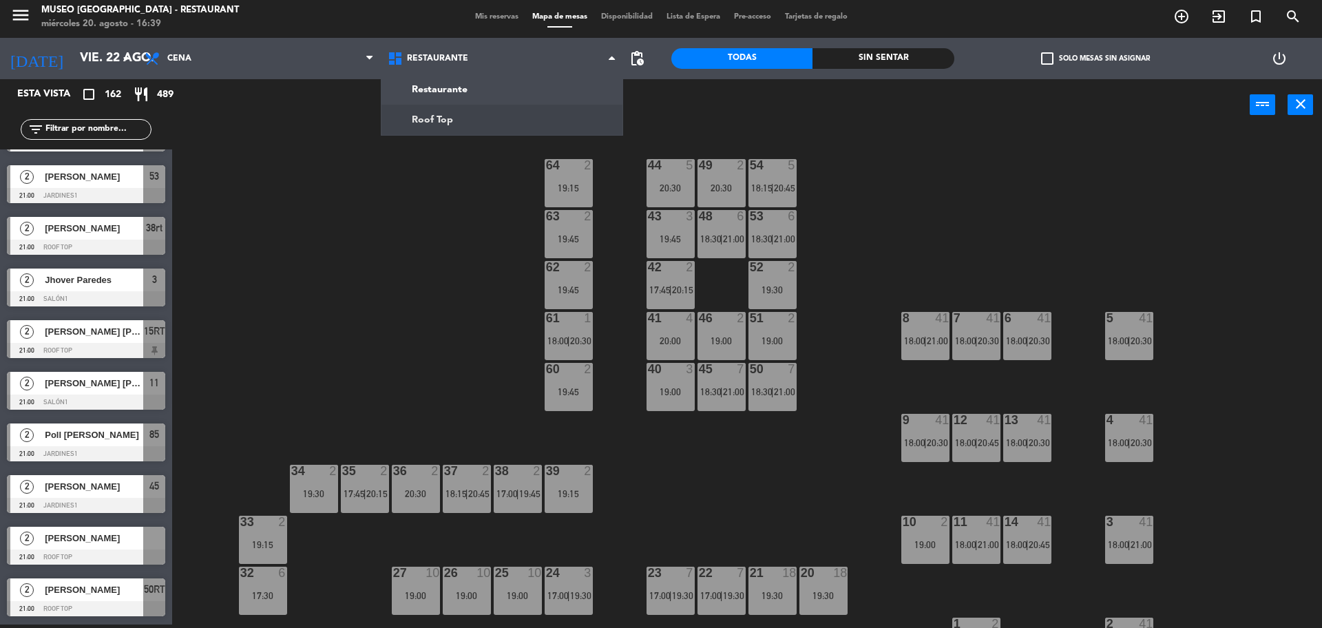
click at [434, 114] on ng-component "menu [GEOGRAPHIC_DATA] - Restaurant miércoles 20. agosto - 16:39 Mis reservas M…" at bounding box center [661, 312] width 1322 height 631
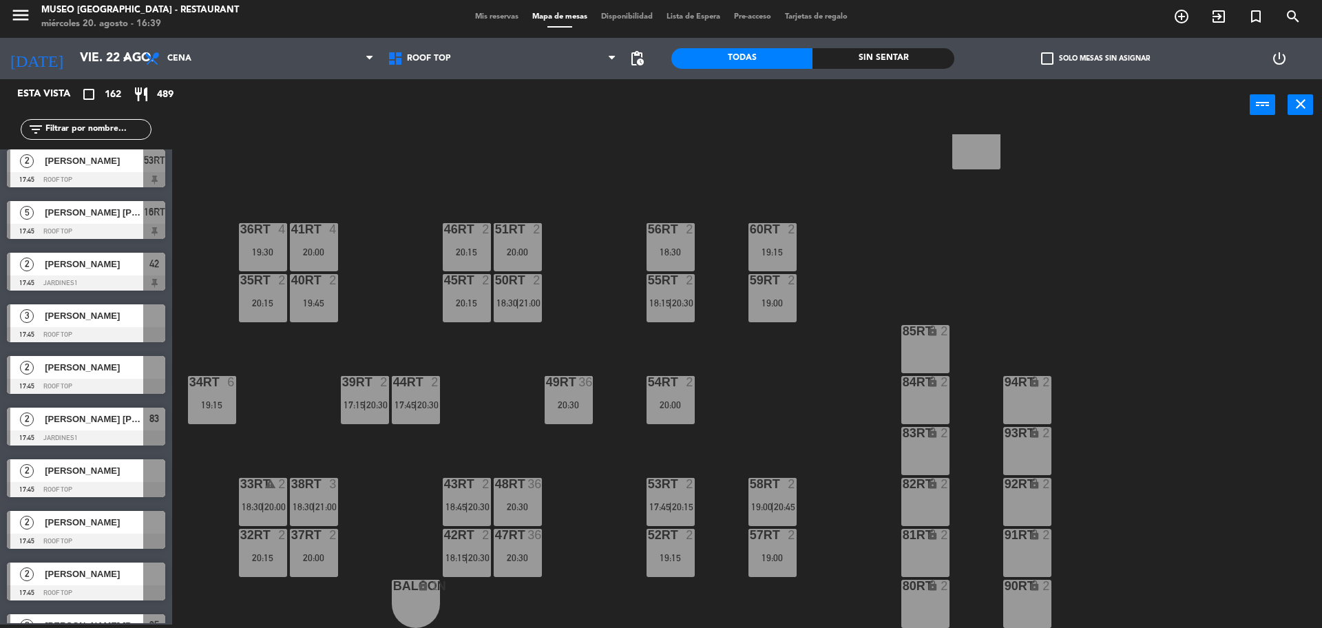
scroll to position [516, 0]
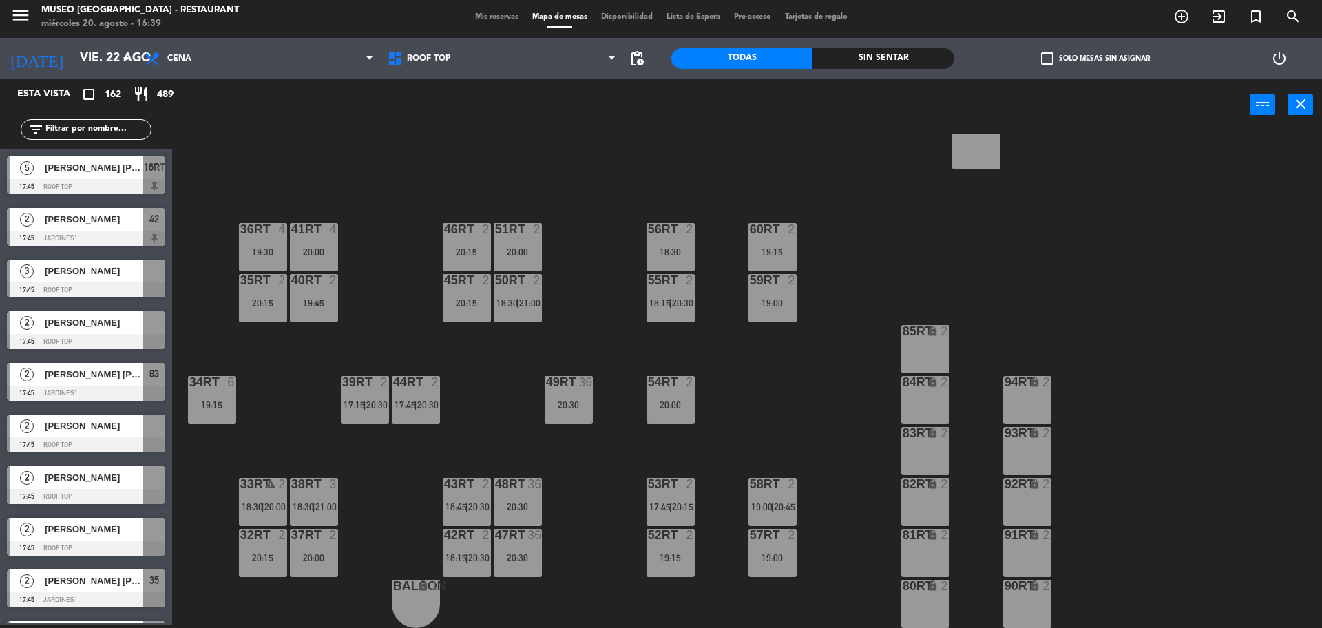
click at [71, 286] on div at bounding box center [86, 289] width 158 height 15
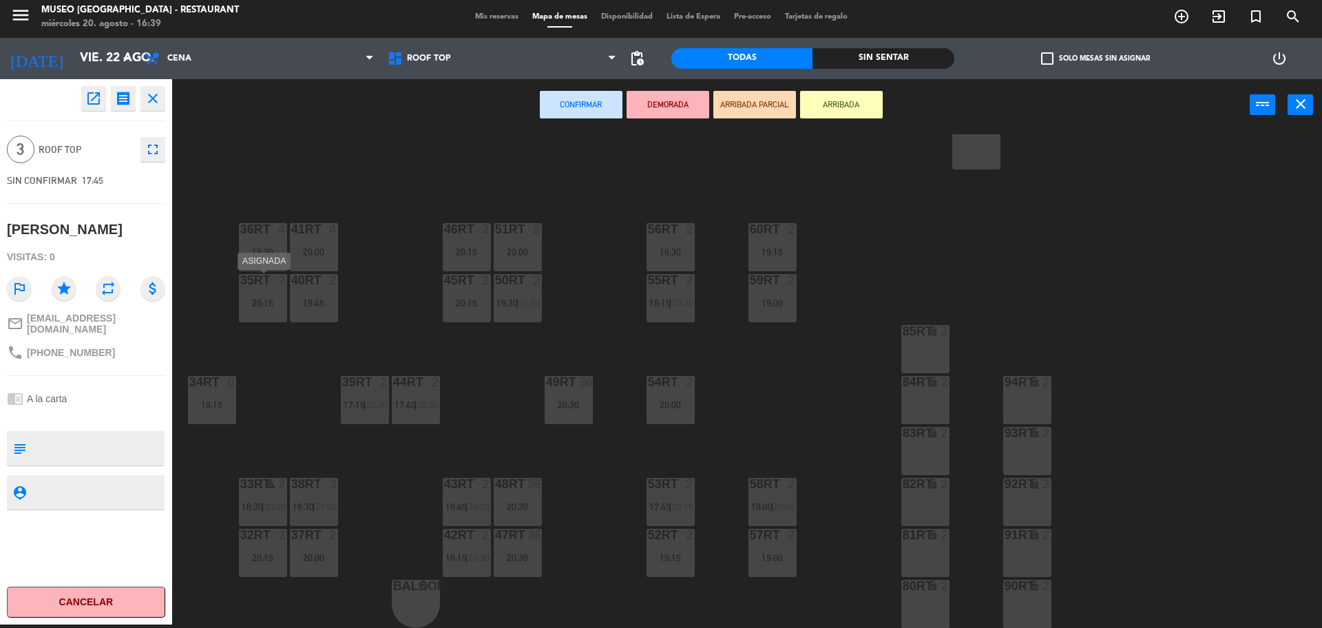
click at [265, 305] on div "20:15" at bounding box center [263, 303] width 48 height 10
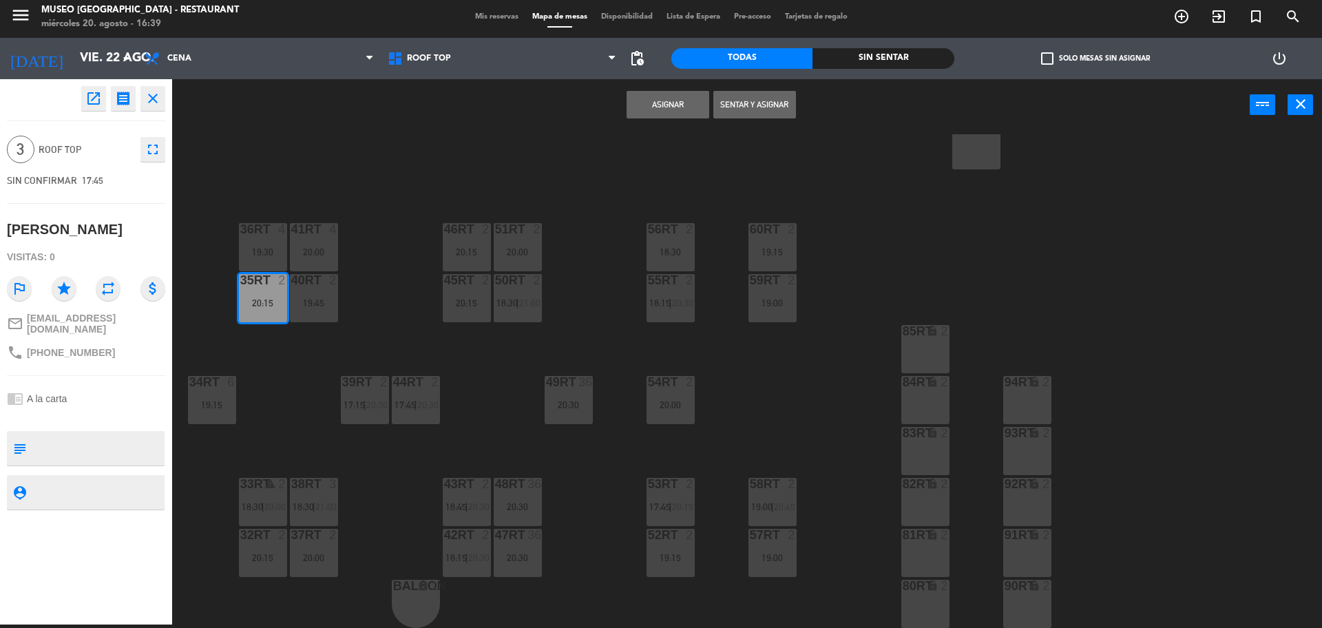
click at [692, 95] on button "Asignar" at bounding box center [667, 105] width 83 height 28
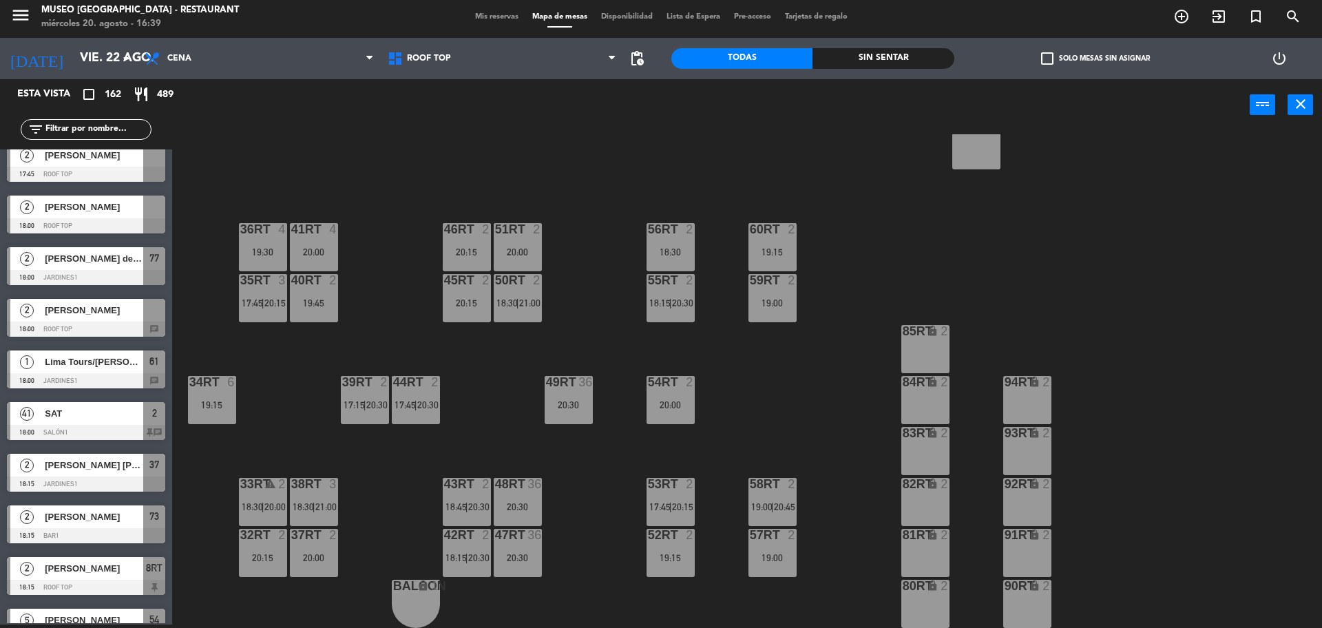
scroll to position [1119, 0]
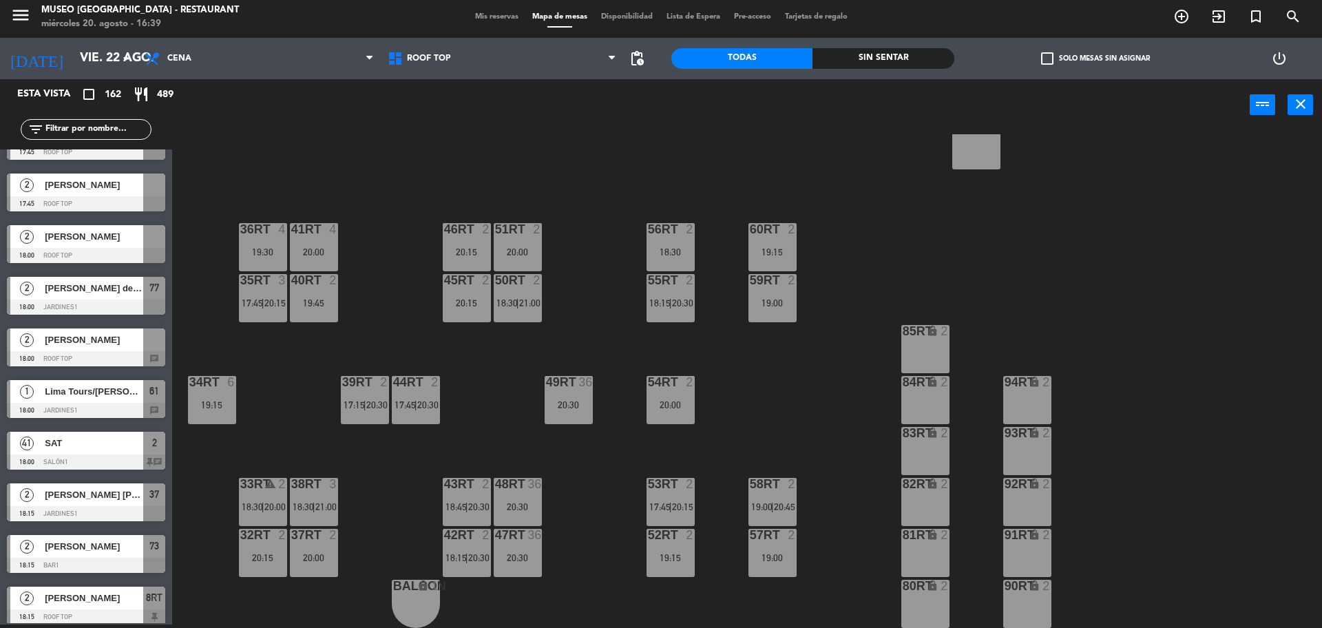
click at [87, 241] on span "[PERSON_NAME]" at bounding box center [94, 236] width 98 height 14
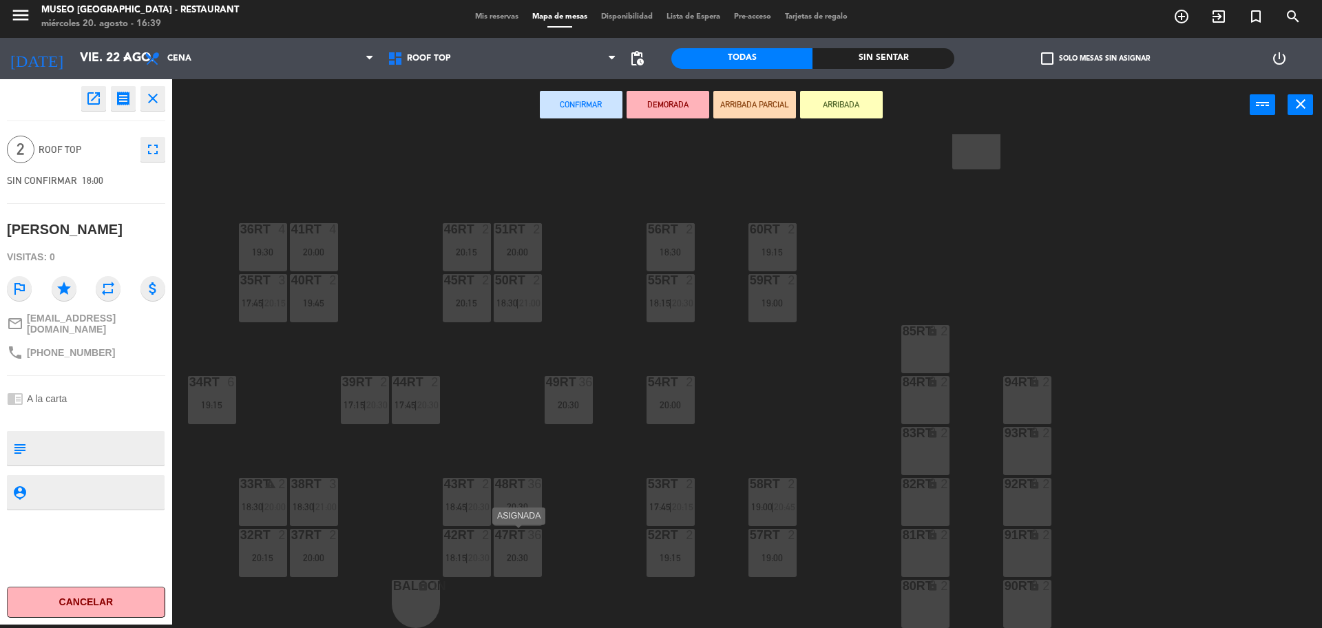
click at [518, 543] on div "47RT 36 20:30" at bounding box center [518, 553] width 48 height 48
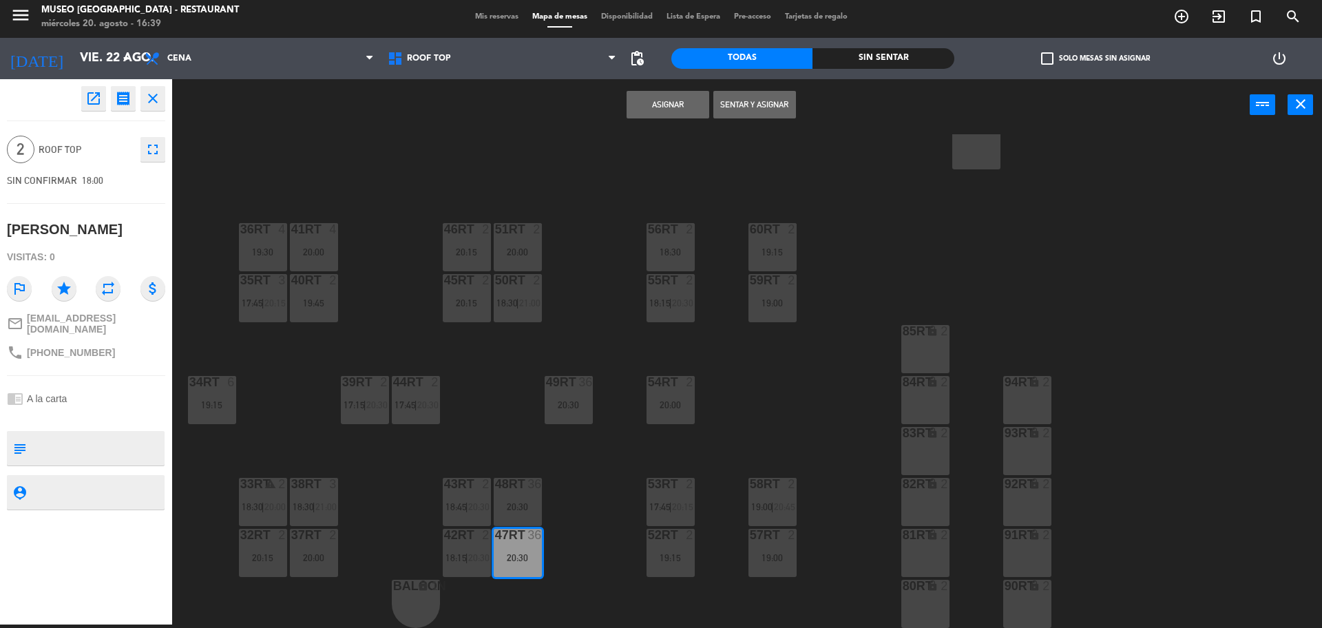
click at [644, 111] on button "Asignar" at bounding box center [667, 105] width 83 height 28
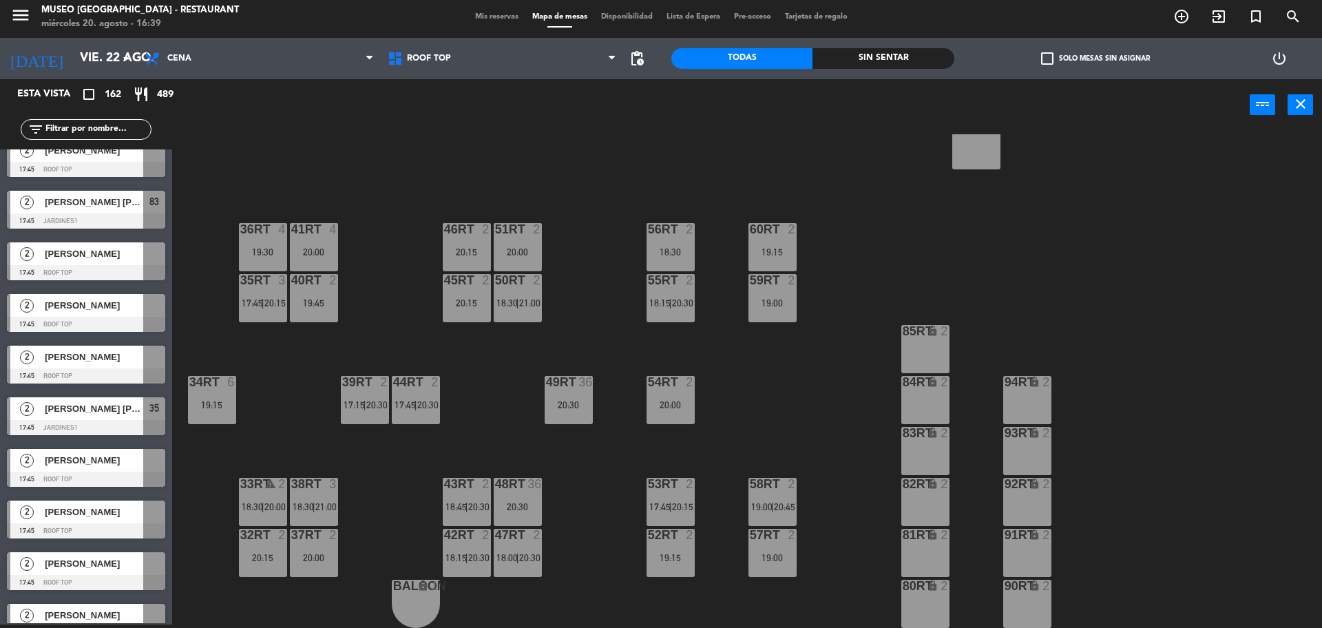
scroll to position [602, 0]
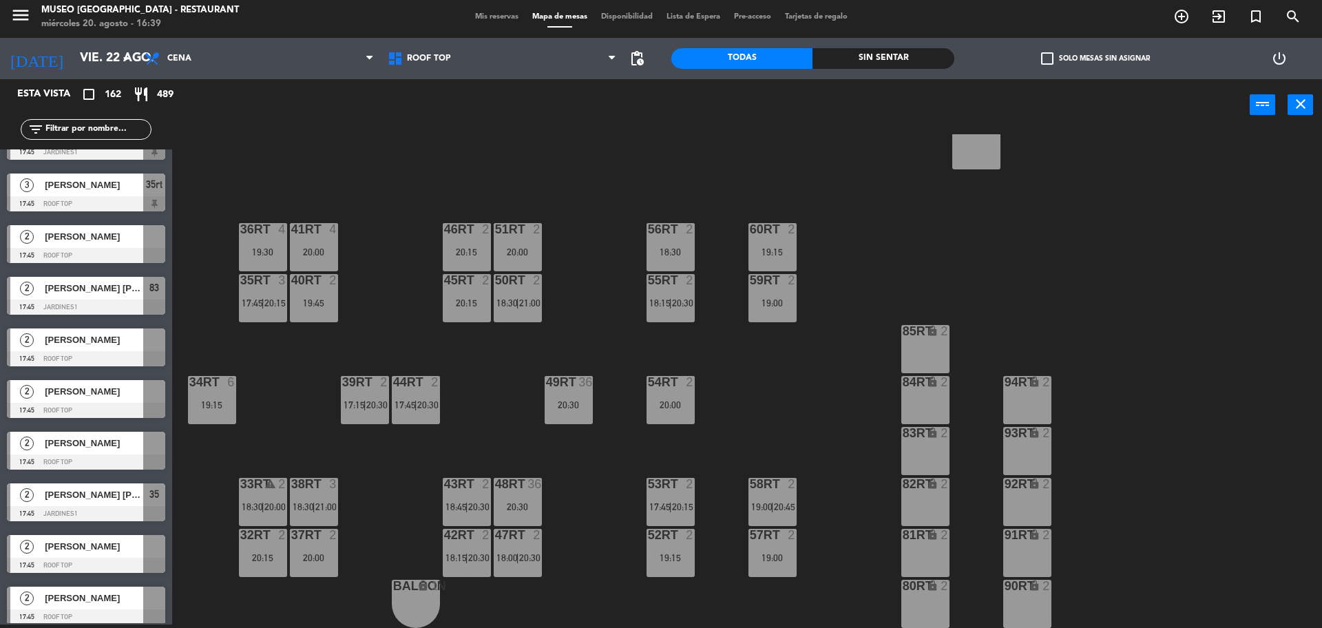
click at [70, 251] on div at bounding box center [86, 255] width 158 height 15
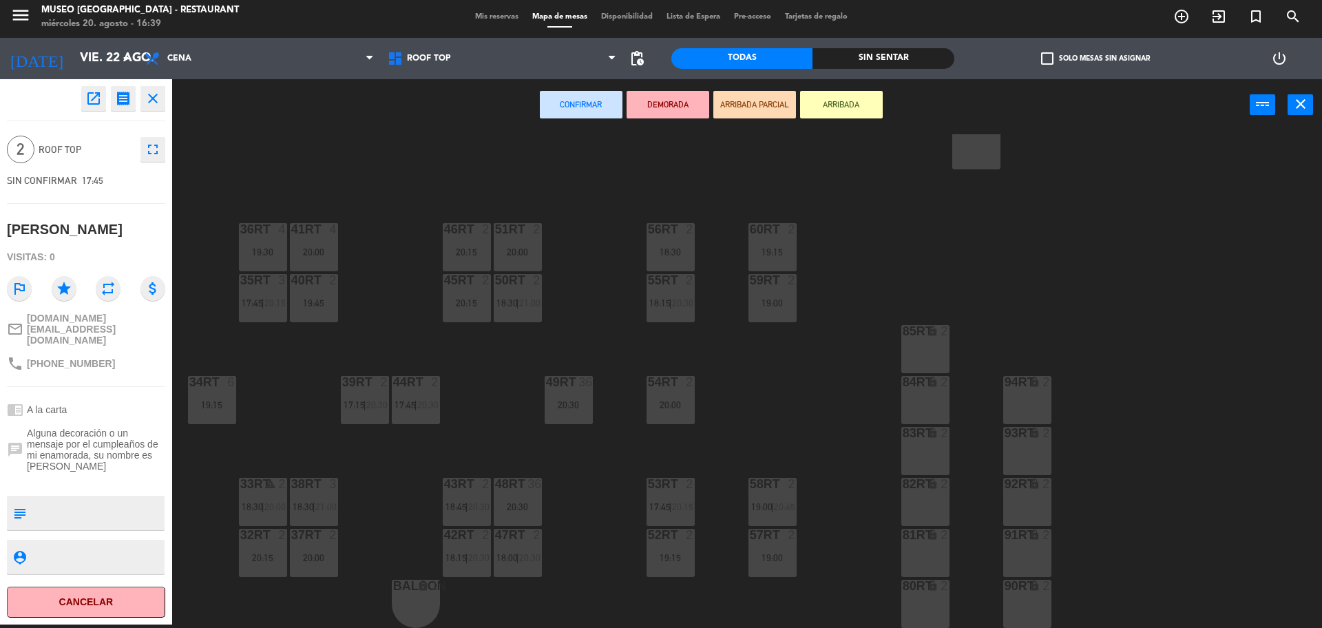
click at [252, 554] on div "20:15" at bounding box center [263, 558] width 48 height 10
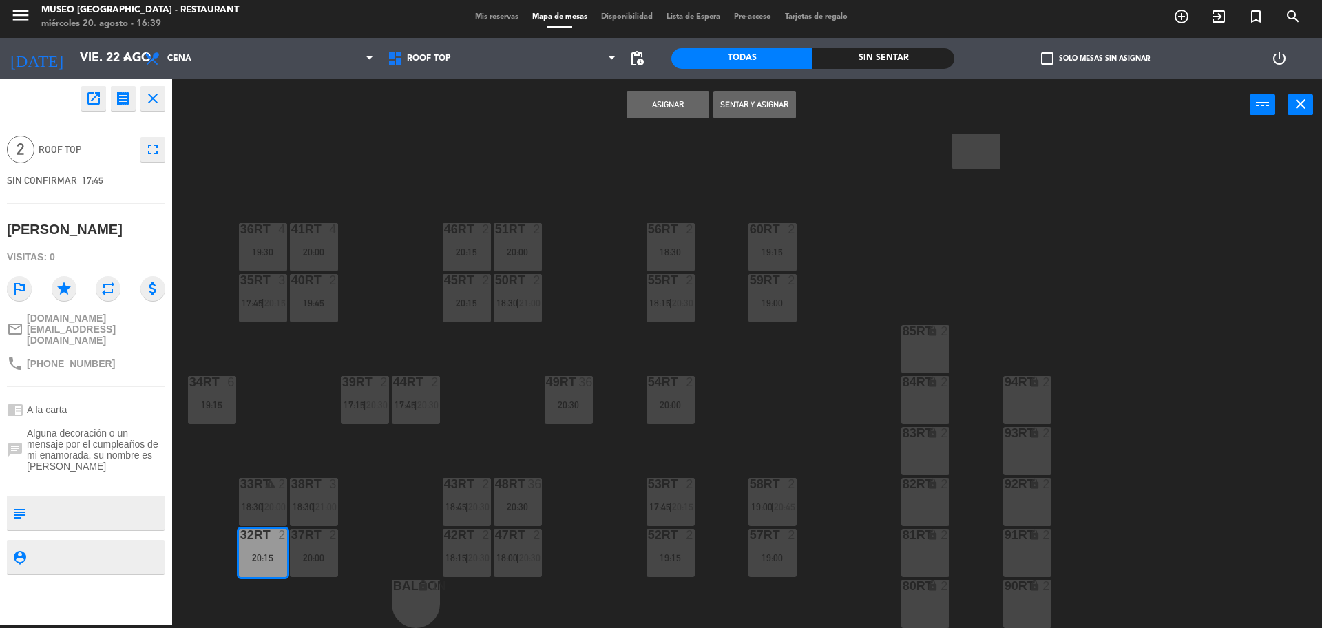
click at [671, 107] on button "Asignar" at bounding box center [667, 105] width 83 height 28
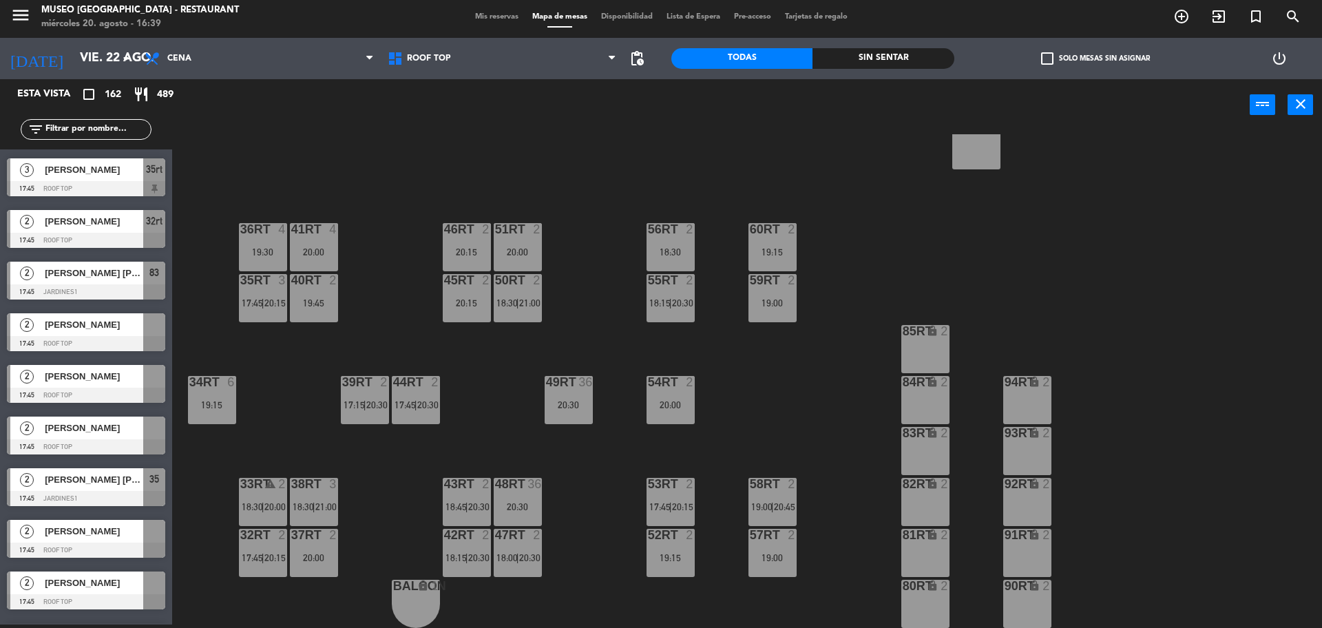
scroll to position [688, 0]
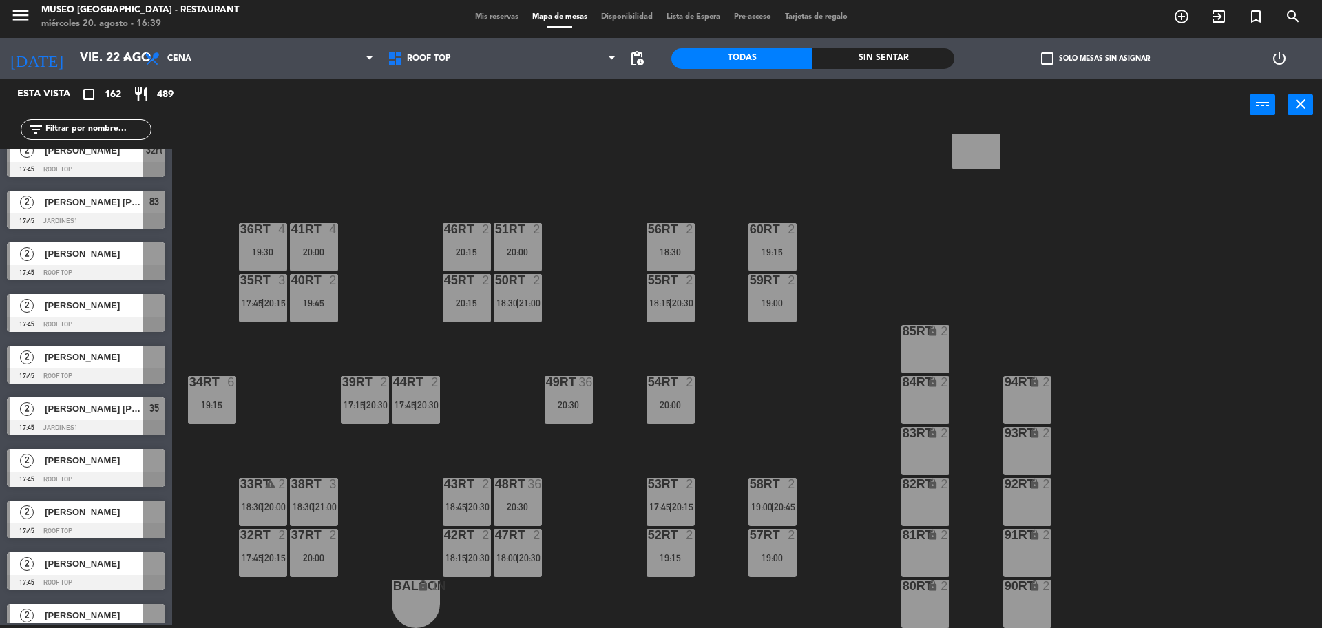
click at [89, 257] on span "[PERSON_NAME]" at bounding box center [94, 253] width 98 height 14
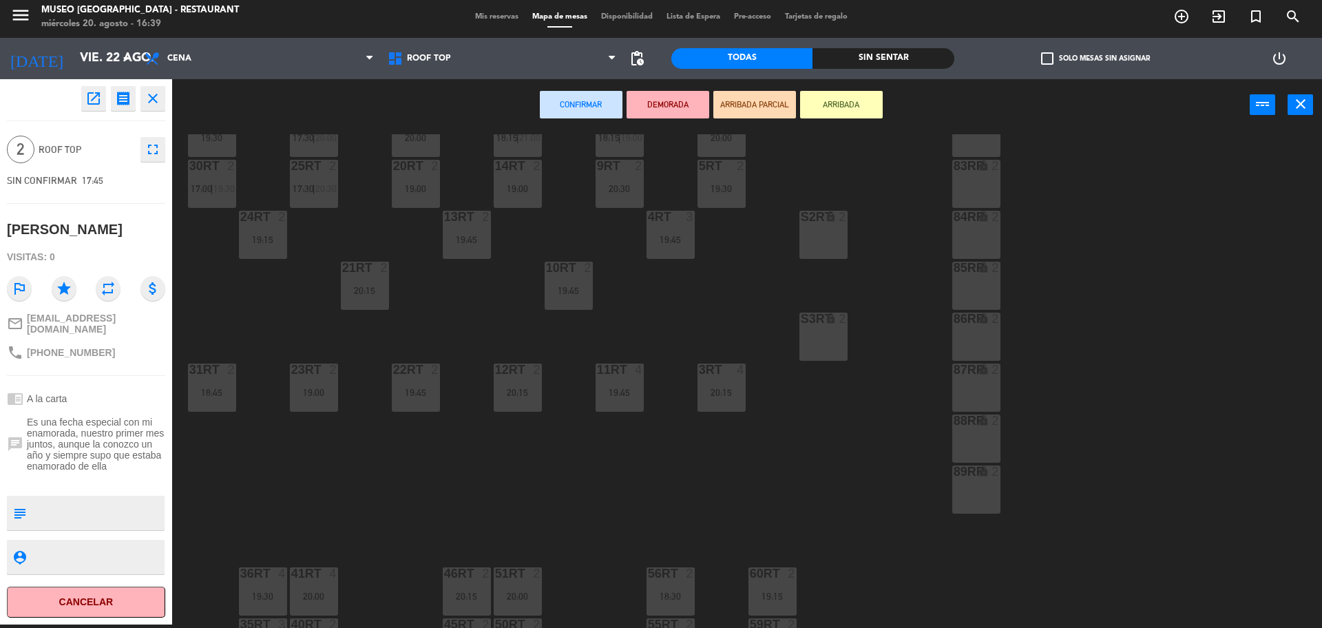
scroll to position [547, 0]
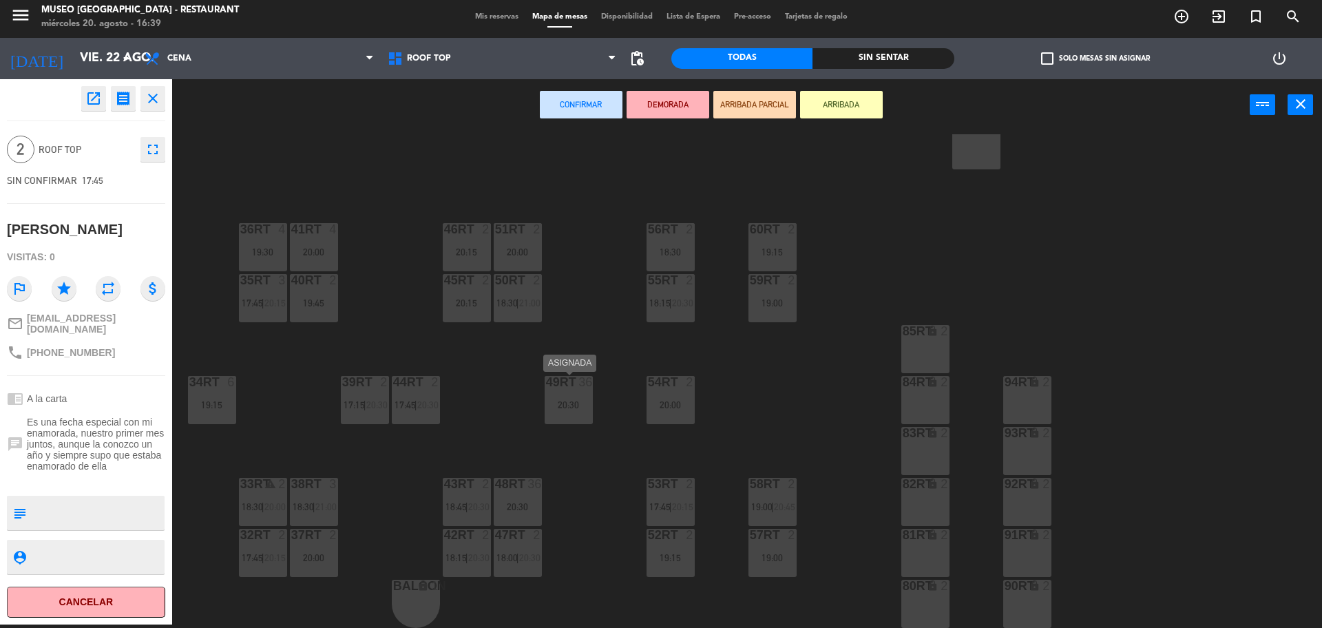
click at [582, 417] on div "49RT 36 20:30" at bounding box center [569, 400] width 48 height 48
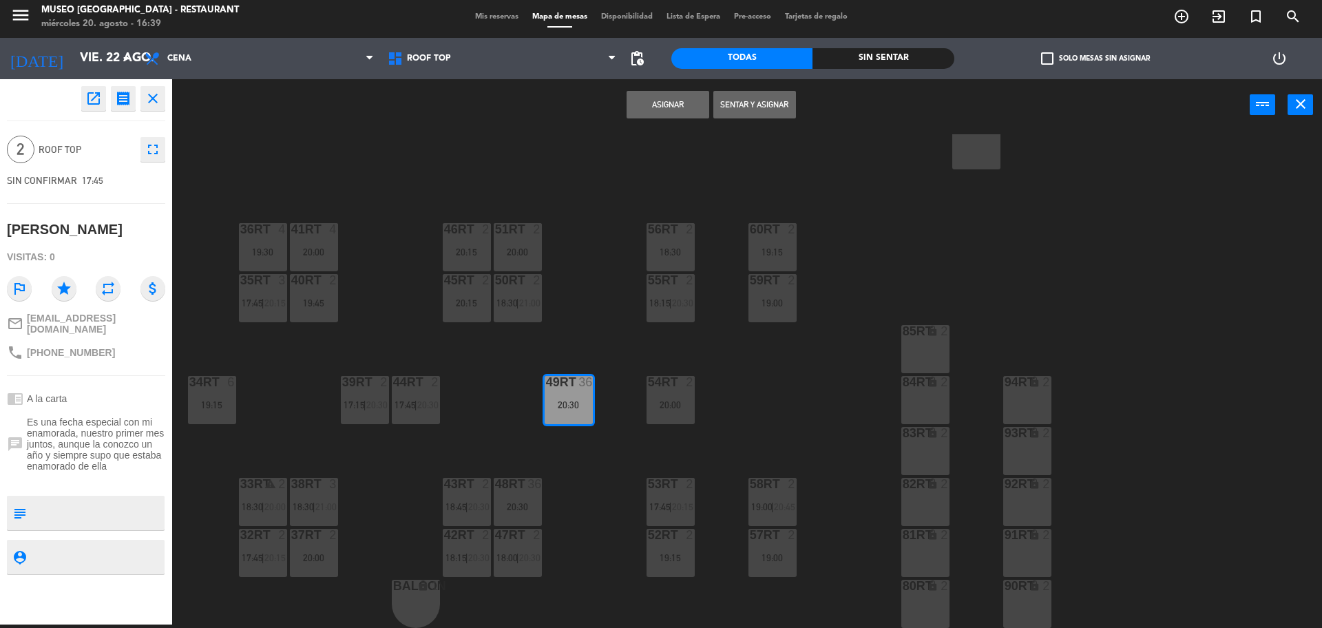
click at [663, 102] on button "Asignar" at bounding box center [667, 105] width 83 height 28
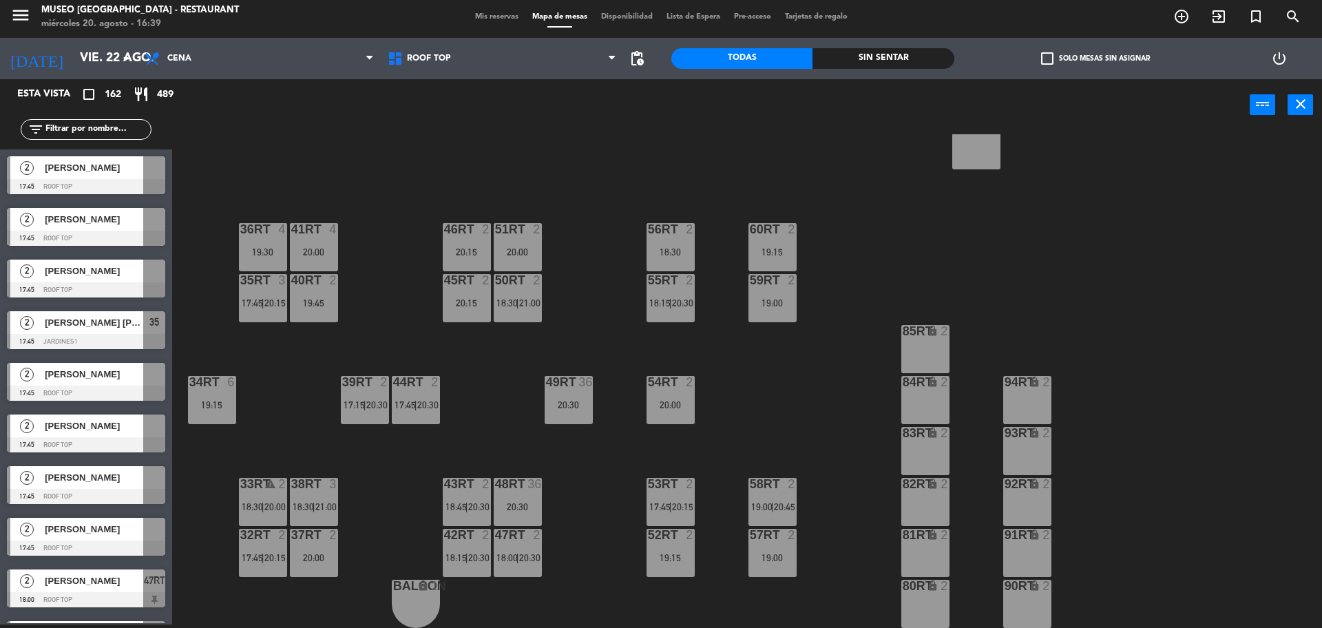
scroll to position [688, 0]
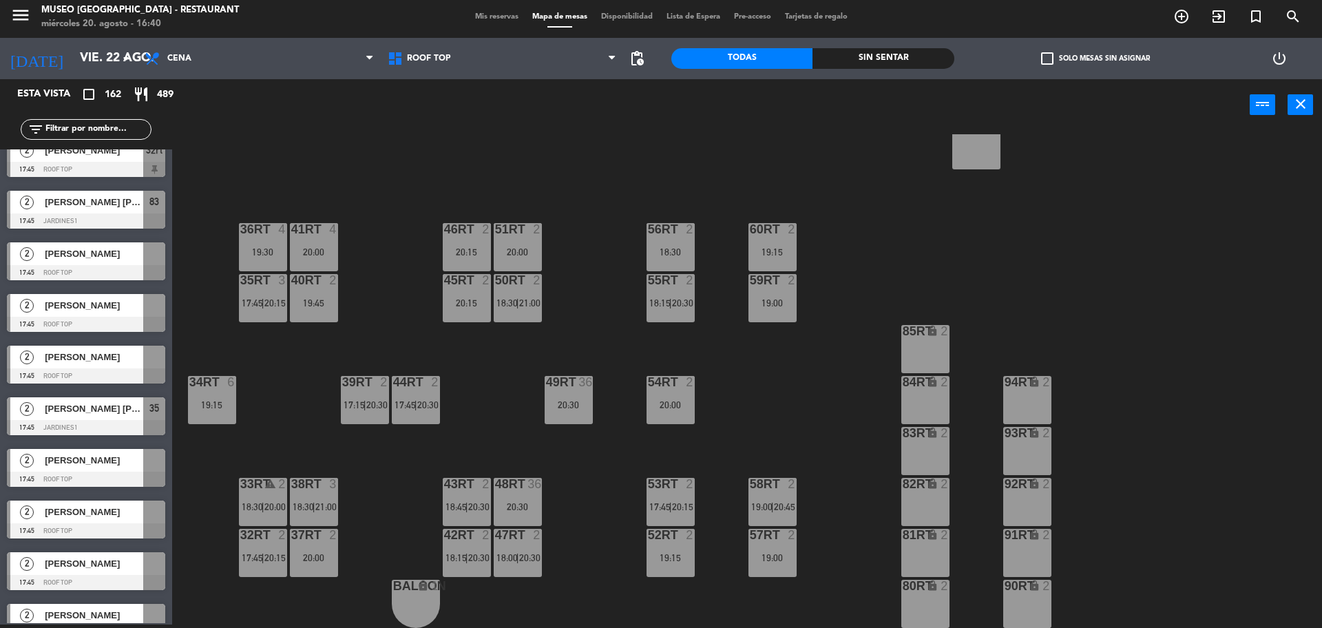
click at [112, 266] on div at bounding box center [86, 272] width 158 height 15
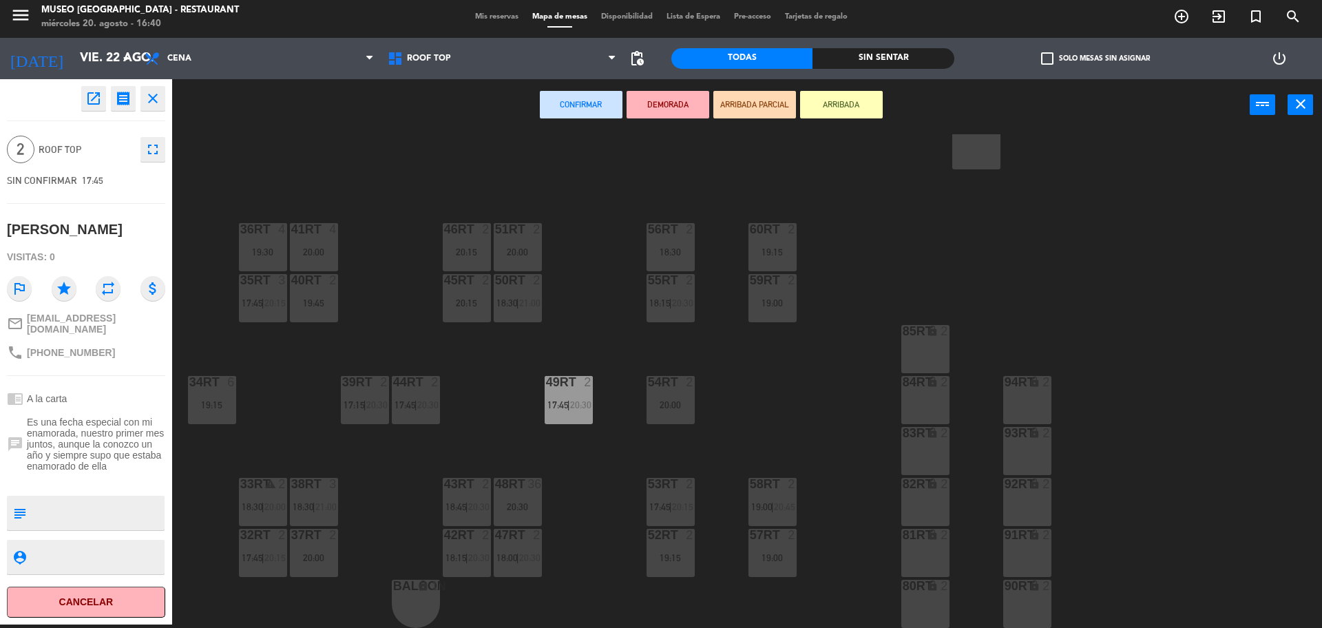
click at [253, 365] on div "18RT 2 19:15 16RT 5 17:45 | 20:15 28RT 2 20:00 80RR lock 2 27RT 3 19:00 7RT 2 2…" at bounding box center [753, 381] width 1137 height 494
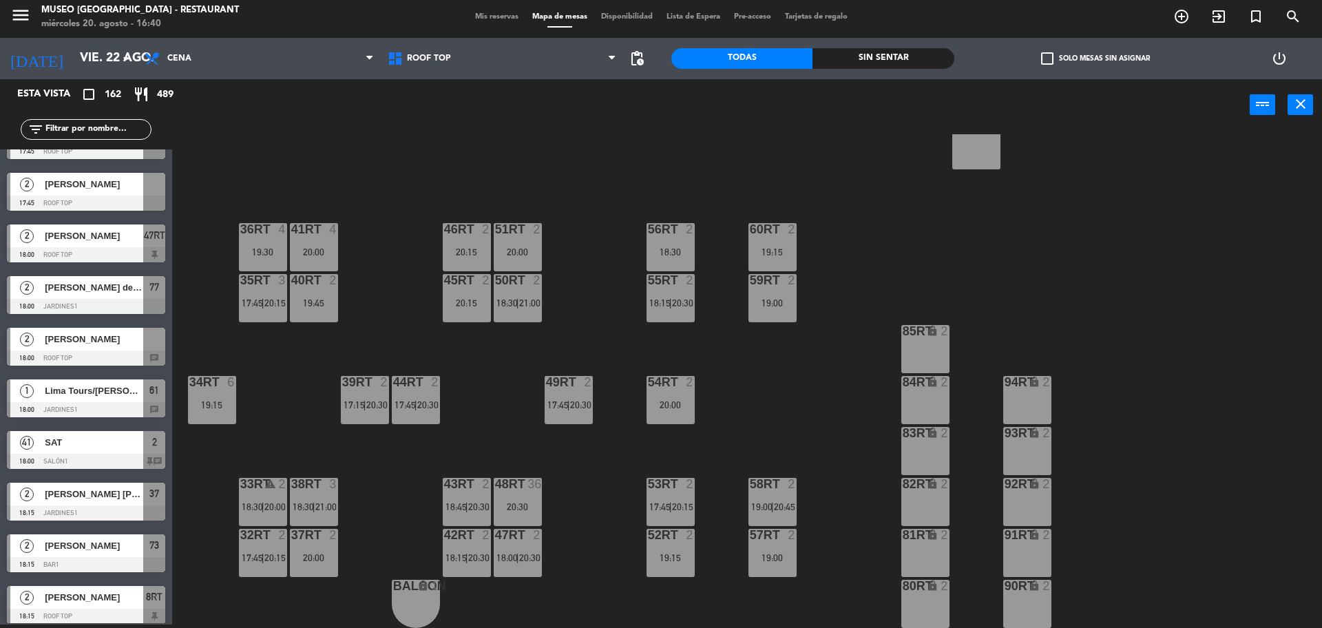
scroll to position [1119, 0]
click at [83, 344] on span "[PERSON_NAME]" at bounding box center [94, 340] width 98 height 14
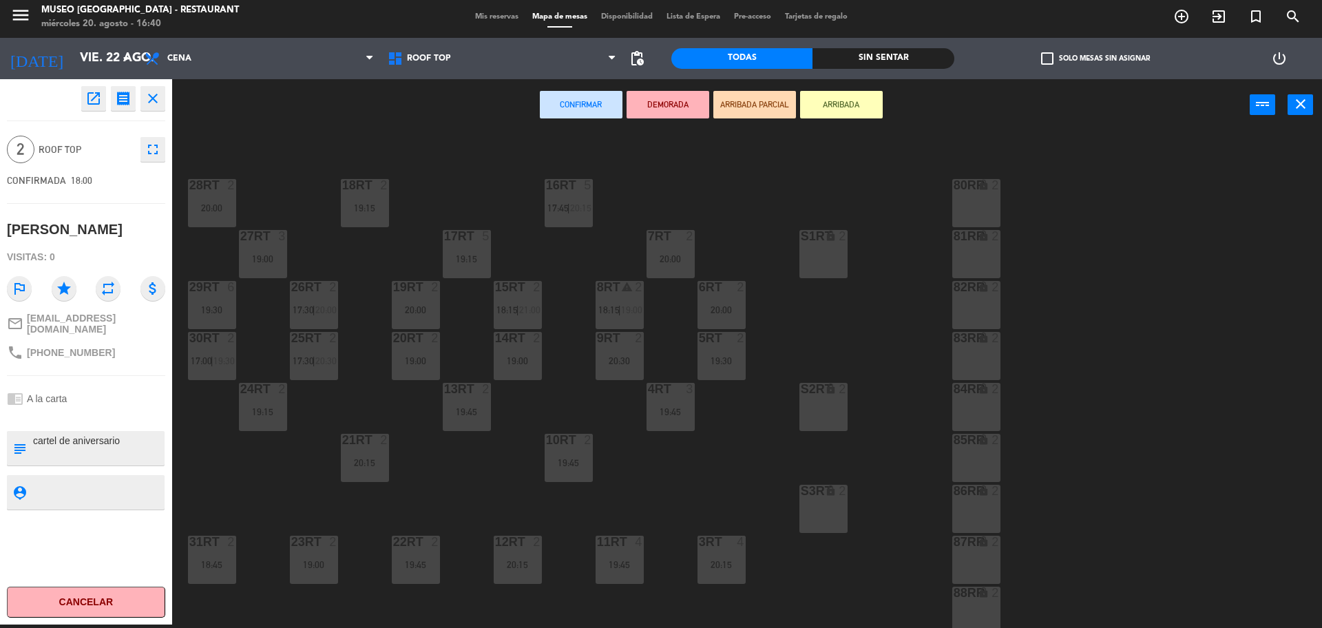
scroll to position [0, 0]
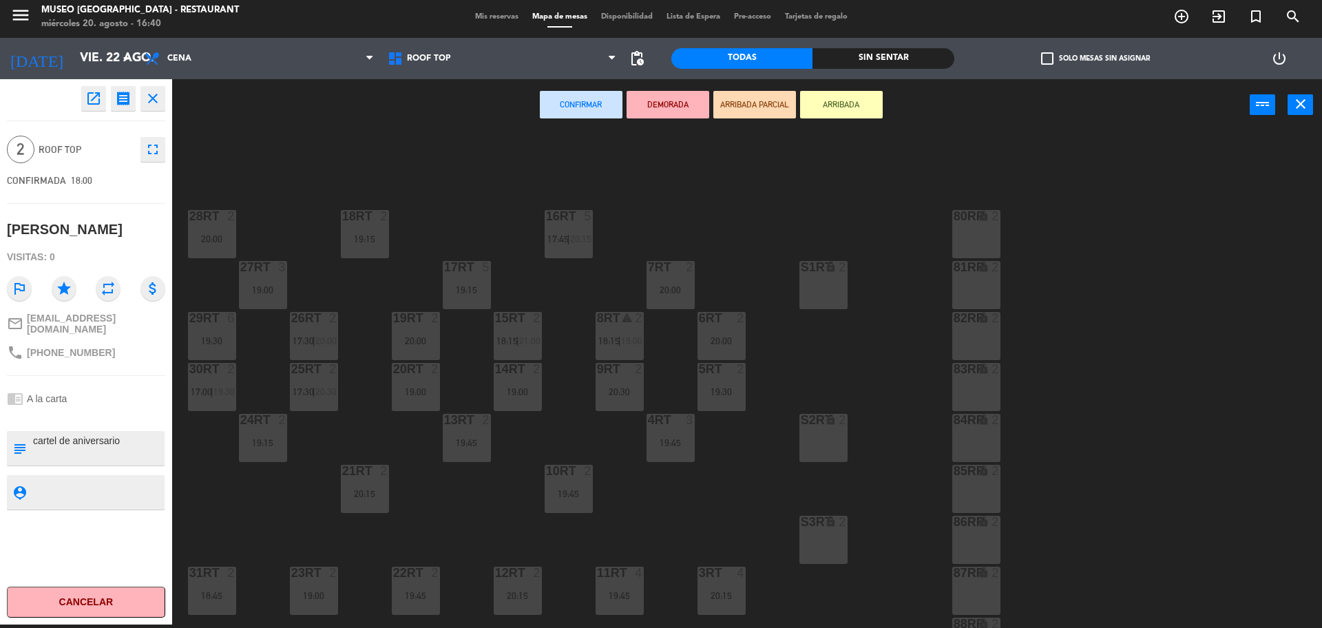
click at [304, 140] on div "18RT 2 19:15 16RT 5 17:45 | 20:15 28RT 2 20:00 80RR lock 2 27RT 3 19:00 7RT 2 2…" at bounding box center [753, 381] width 1137 height 494
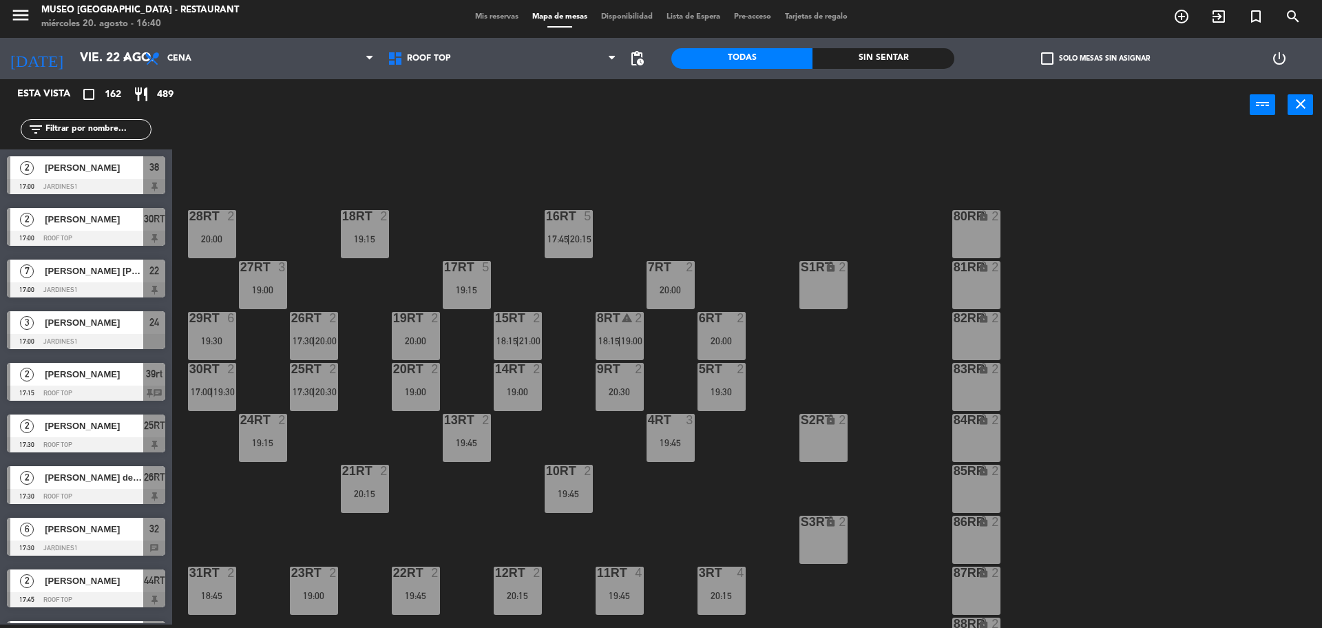
scroll to position [3, 0]
click at [478, 20] on span "Mis reservas" at bounding box center [496, 17] width 57 height 8
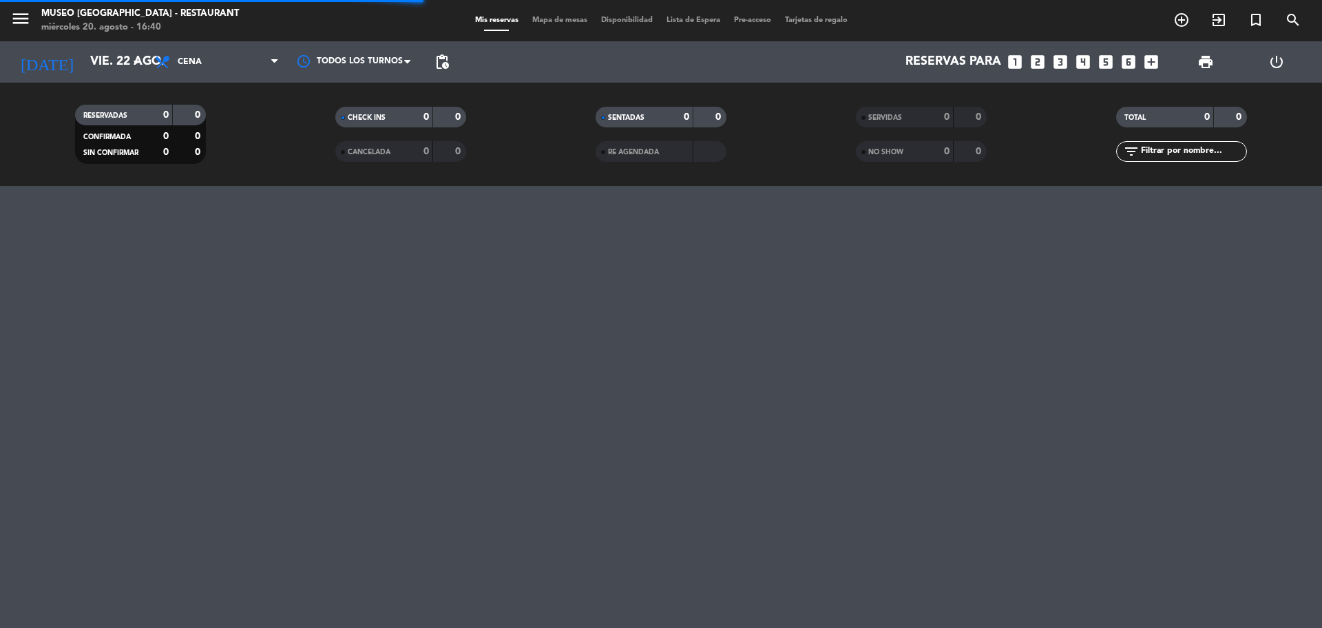
click at [1035, 65] on icon "looks_two" at bounding box center [1038, 62] width 18 height 18
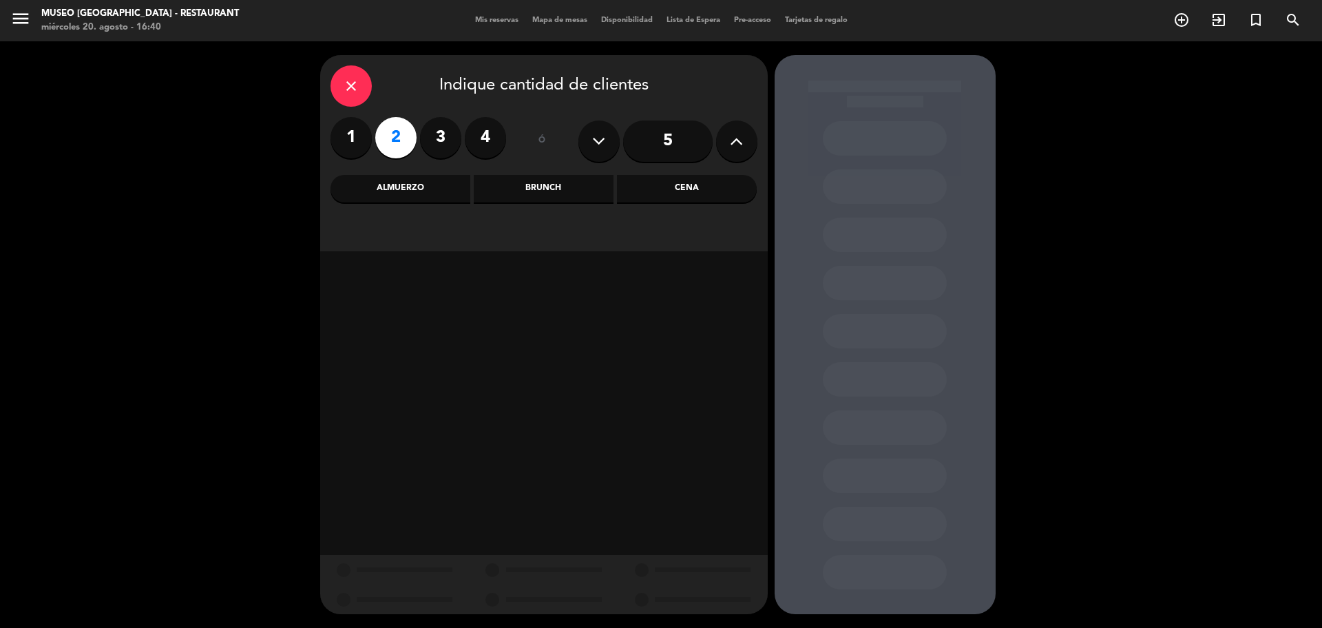
click at [668, 189] on div "Cena" at bounding box center [687, 189] width 140 height 28
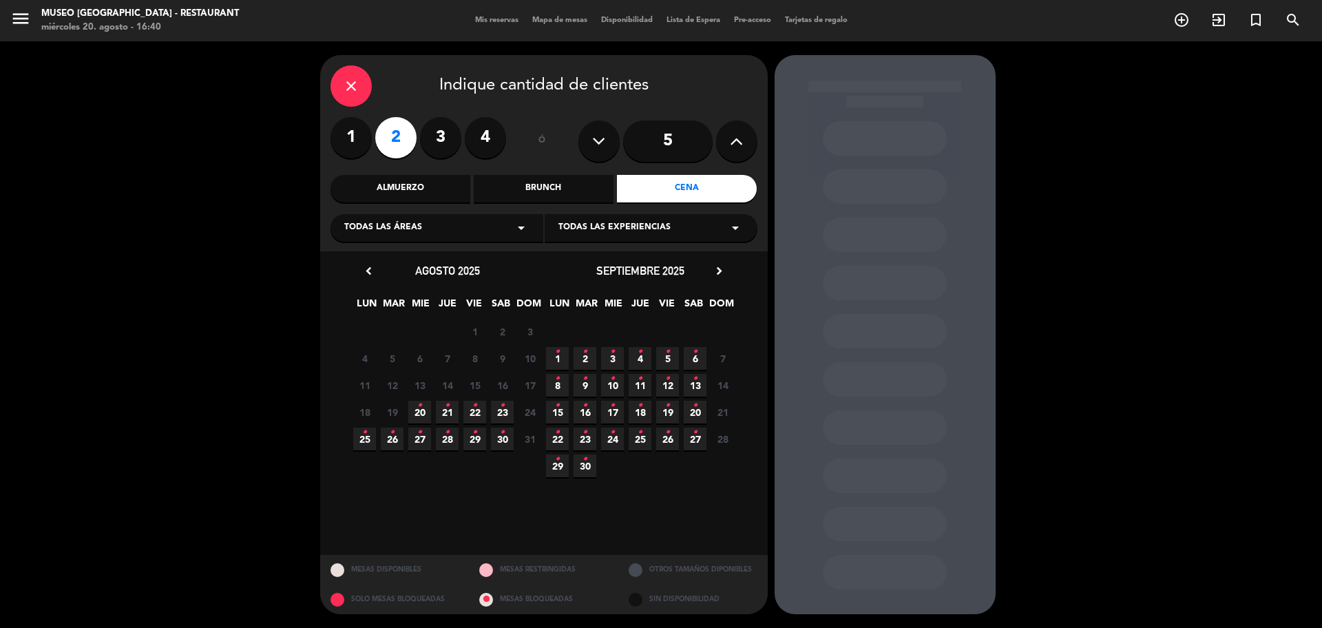
click at [476, 413] on icon "•" at bounding box center [474, 405] width 5 height 22
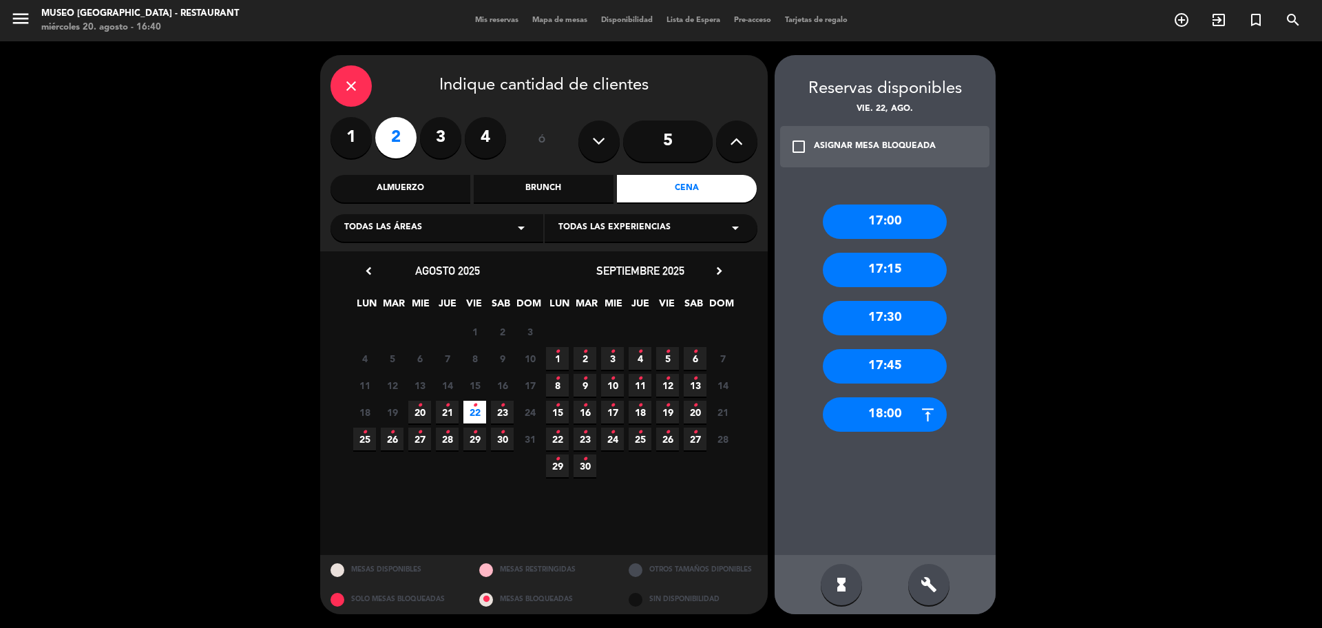
click at [898, 215] on div "17:00" at bounding box center [885, 221] width 124 height 34
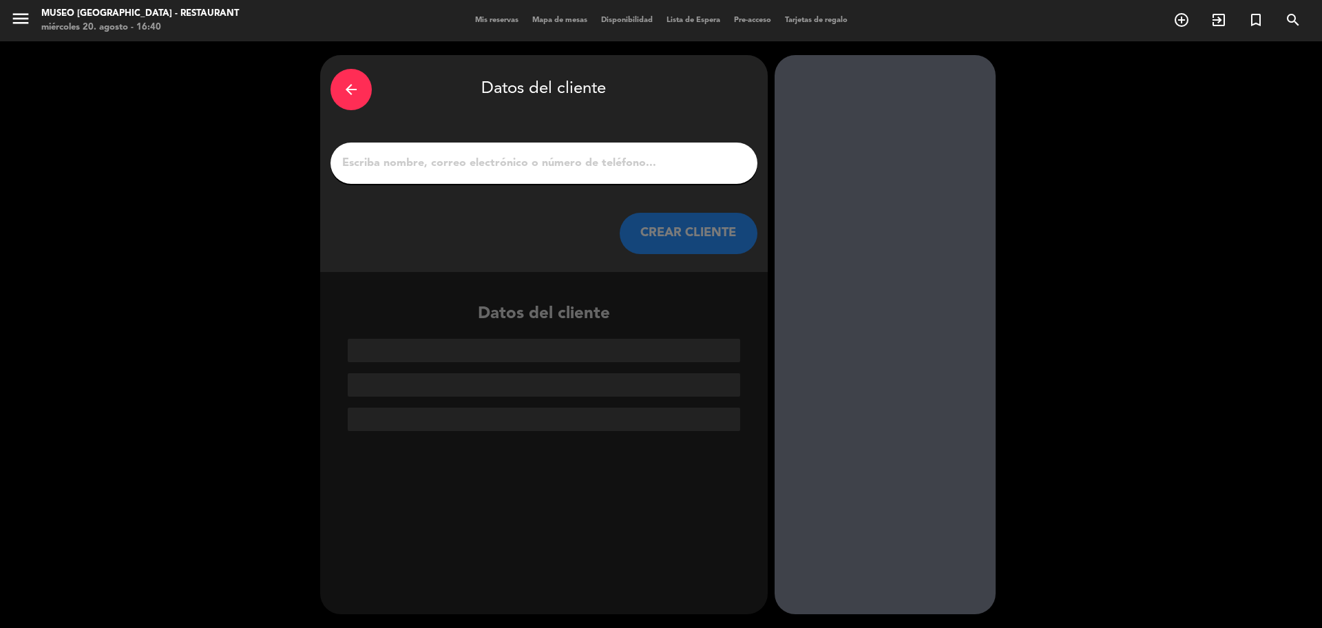
click at [618, 168] on input "1" at bounding box center [544, 163] width 406 height 19
paste input "[PERSON_NAME]"
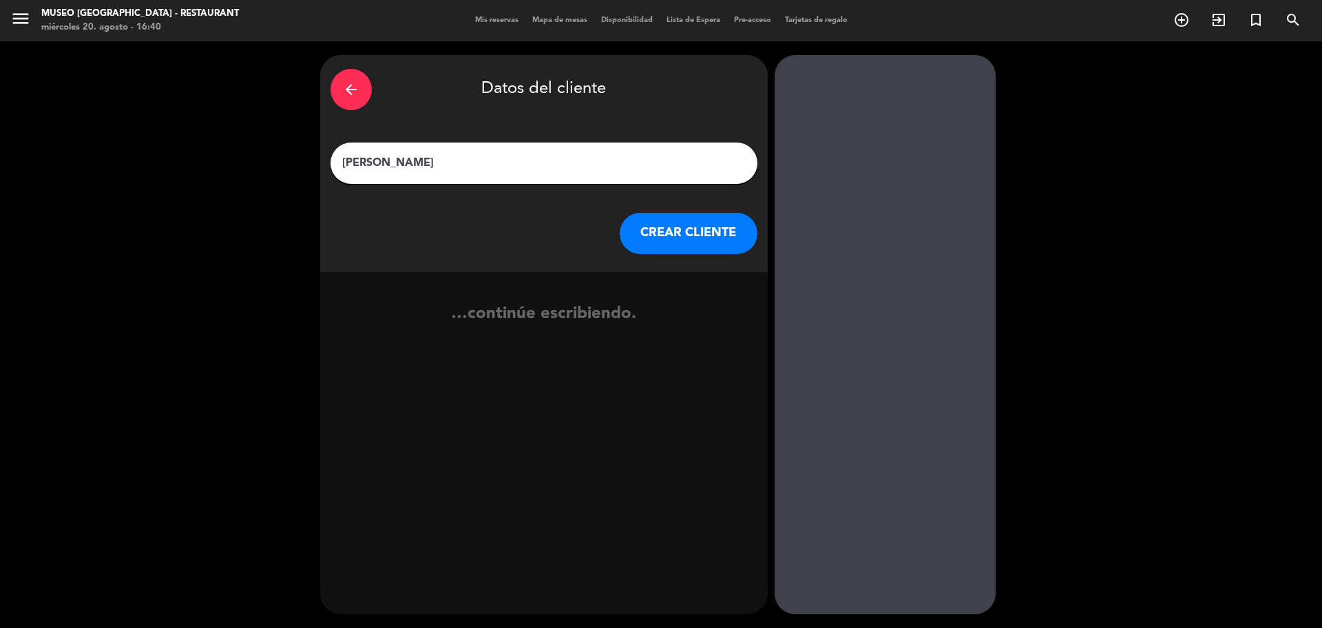
type input "[PERSON_NAME]"
click at [685, 227] on button "CREAR CLIENTE" at bounding box center [689, 233] width 138 height 41
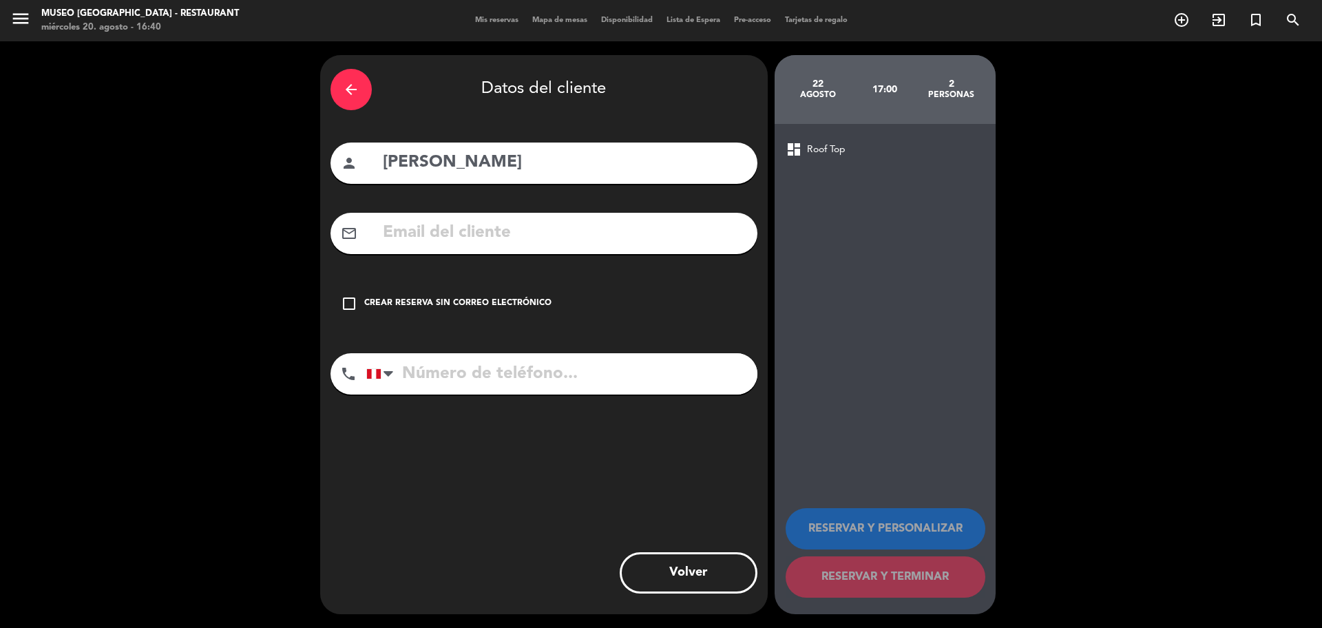
click at [481, 242] on input "text" at bounding box center [564, 233] width 366 height 28
paste input "[EMAIL_ADDRESS][DOMAIN_NAME]"
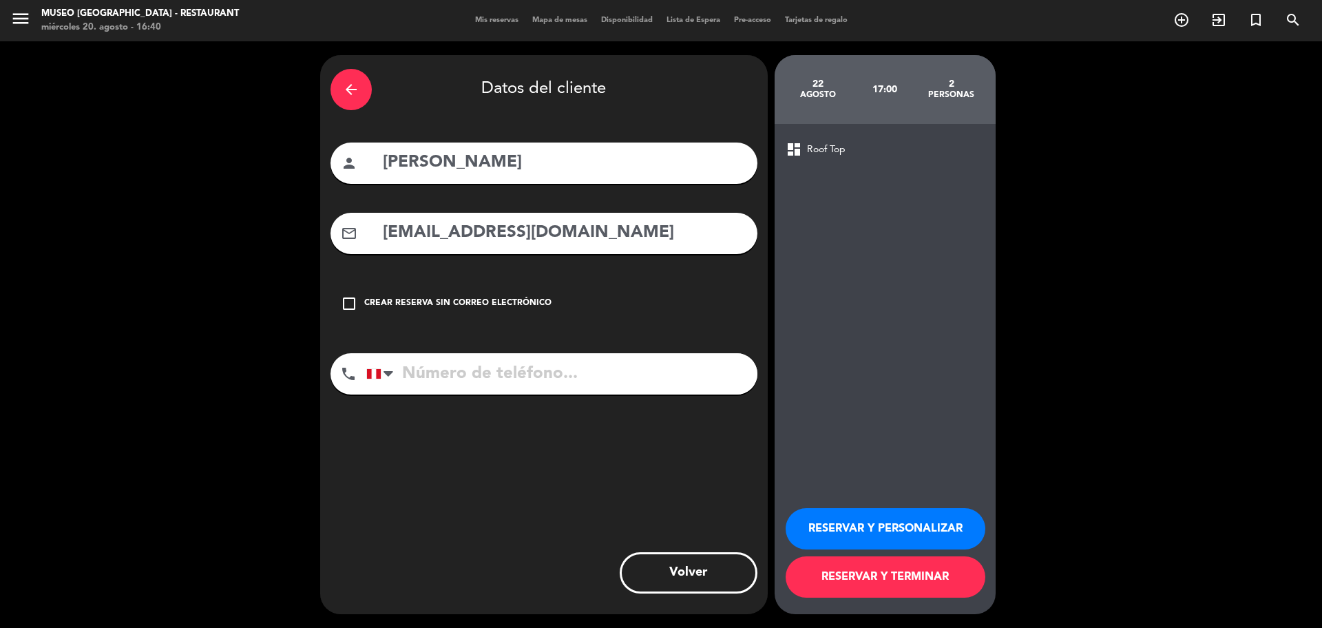
type input "[EMAIL_ADDRESS][DOMAIN_NAME]"
click at [561, 361] on input "tel" at bounding box center [561, 373] width 391 height 41
paste input "949969817"
type input "949969817"
click at [797, 525] on button "RESERVAR Y PERSONALIZAR" at bounding box center [886, 528] width 200 height 41
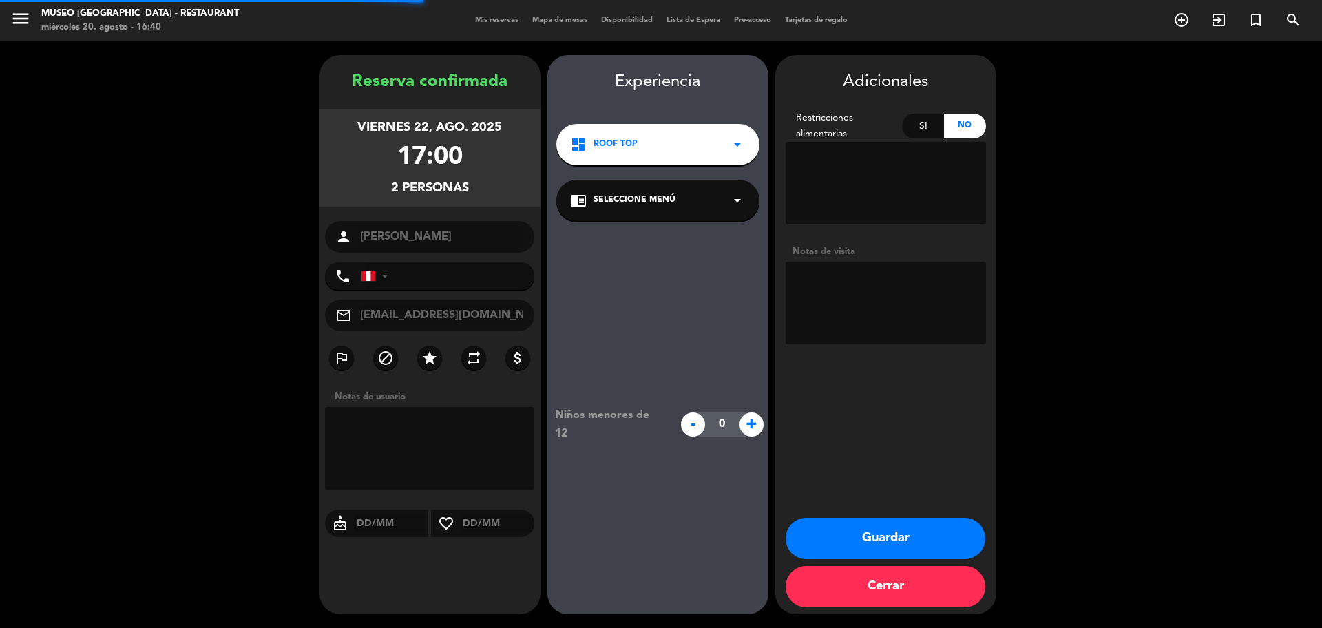
type input "[PHONE_NUMBER]"
click at [834, 285] on textarea at bounding box center [886, 303] width 200 height 83
paste textarea "Distrito de procedencia: [PERSON_NAME] Alergias: ninguna"
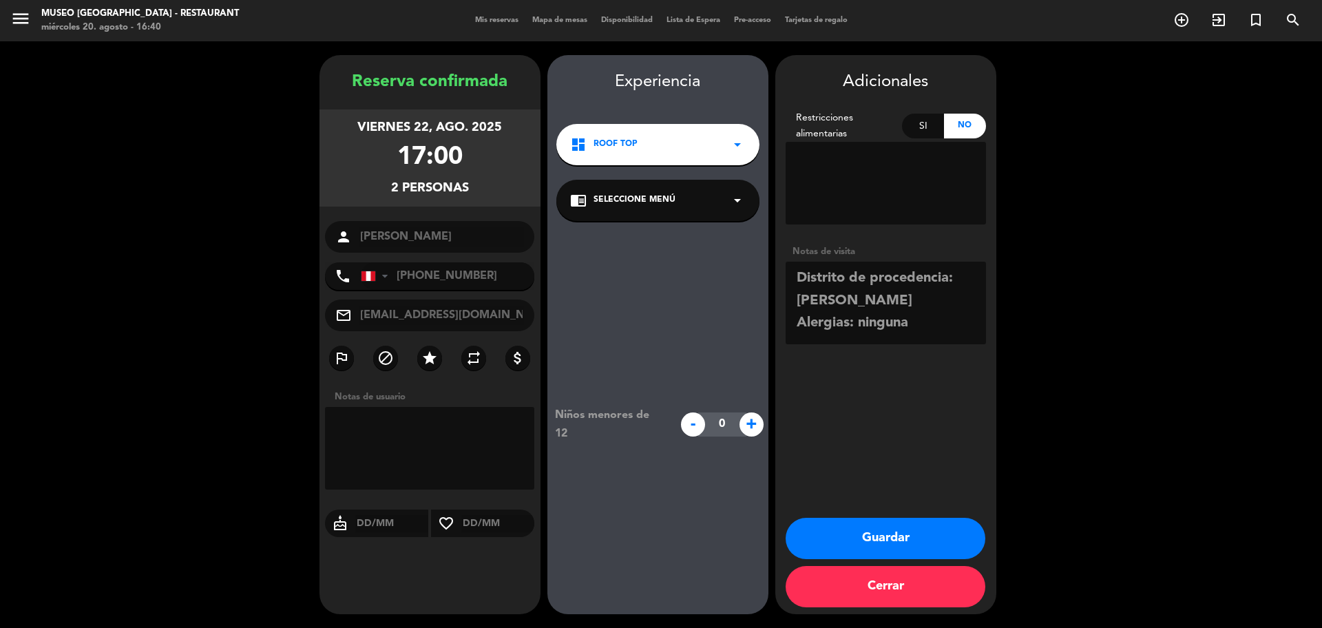
type textarea "Distrito de procedencia: [PERSON_NAME] Alergias: ninguna"
click at [732, 220] on div "chrome_reader_mode Seleccione Menú arrow_drop_down" at bounding box center [657, 200] width 203 height 41
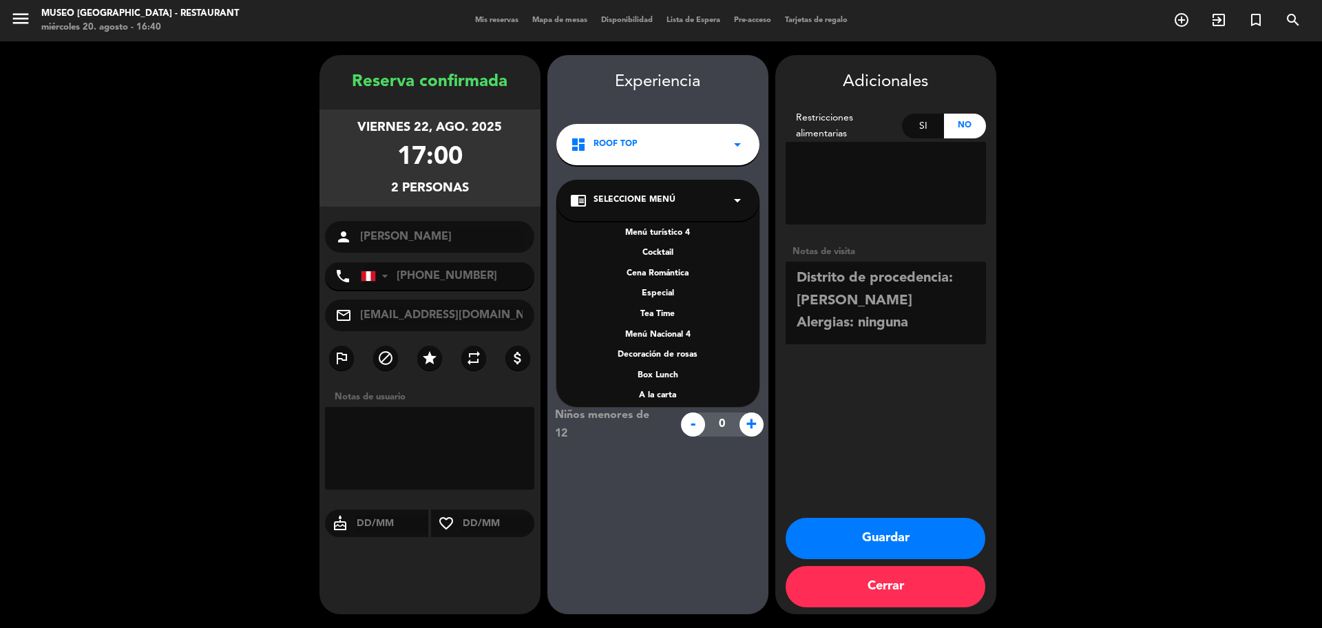
scroll to position [198, 0]
click at [662, 329] on div "A la carta" at bounding box center [658, 326] width 176 height 14
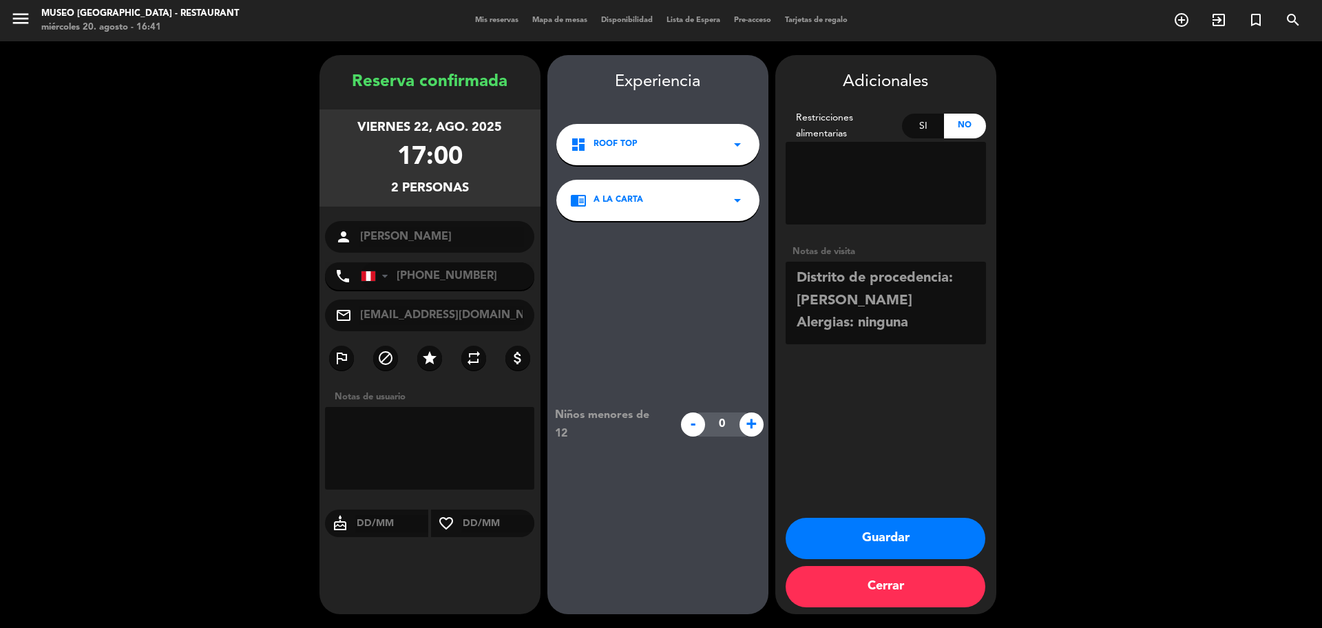
click at [906, 533] on button "Guardar" at bounding box center [886, 538] width 200 height 41
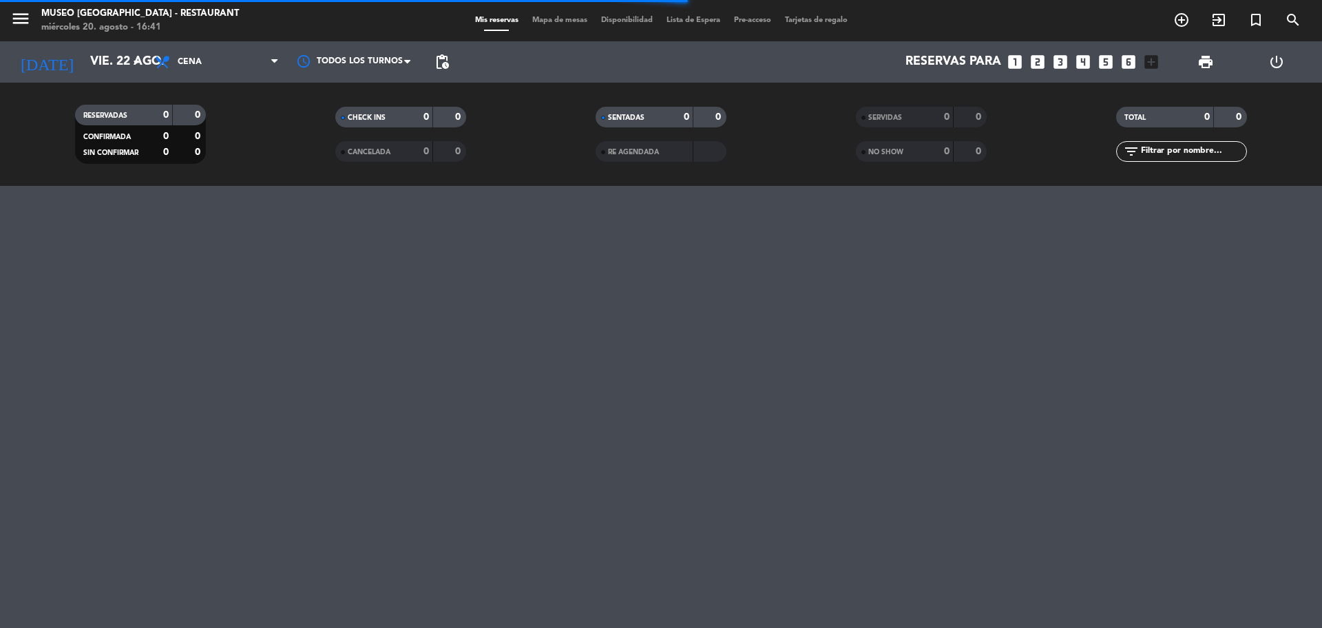
click at [1128, 66] on icon "looks_6" at bounding box center [1128, 62] width 18 height 18
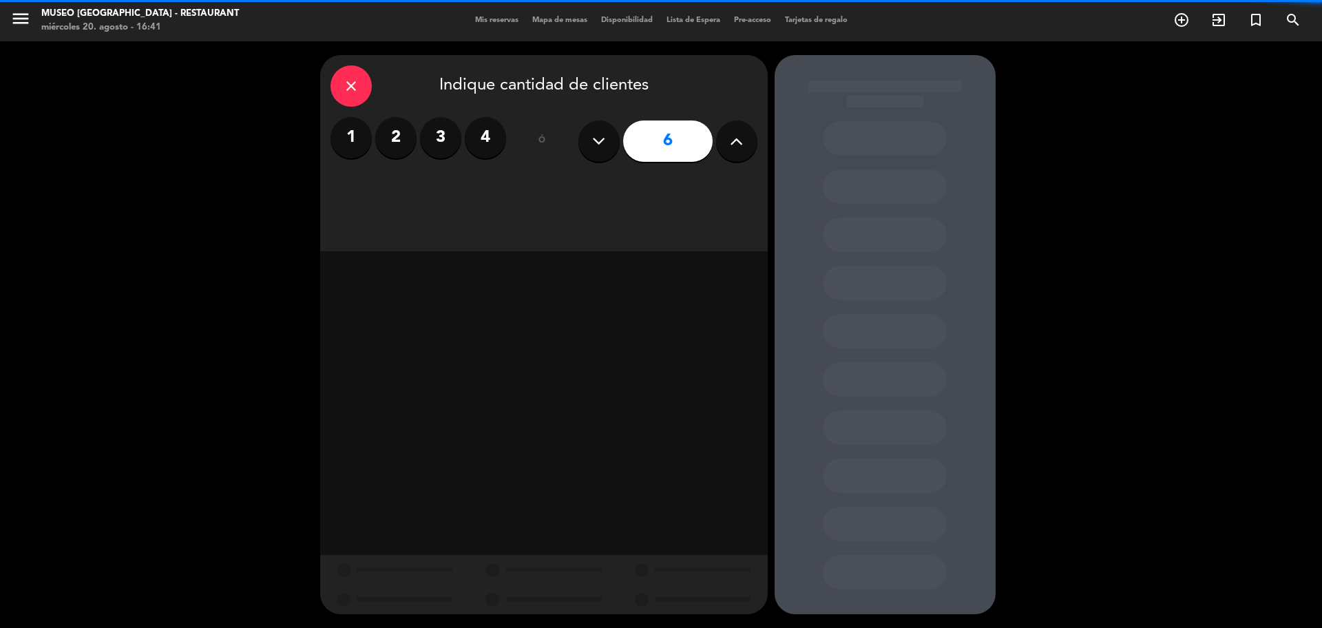
click at [739, 145] on icon at bounding box center [736, 141] width 13 height 21
type input "9"
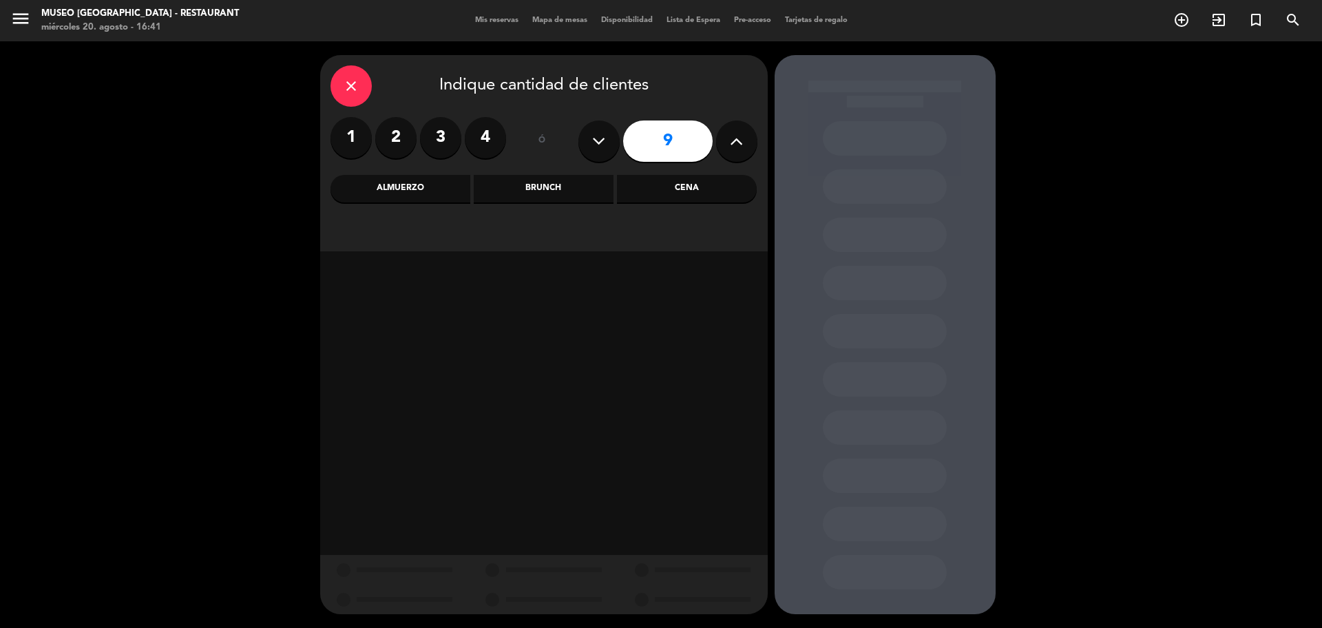
click at [719, 191] on div "Cena" at bounding box center [687, 189] width 140 height 28
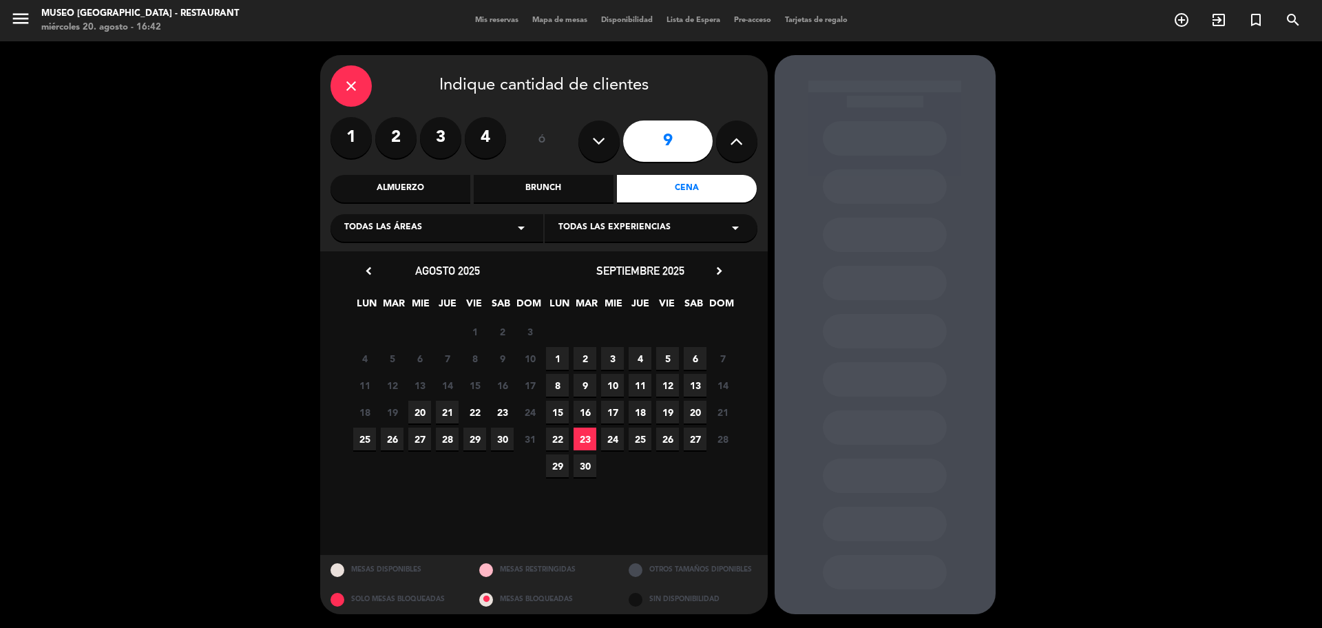
click at [339, 96] on div "close" at bounding box center [350, 85] width 41 height 41
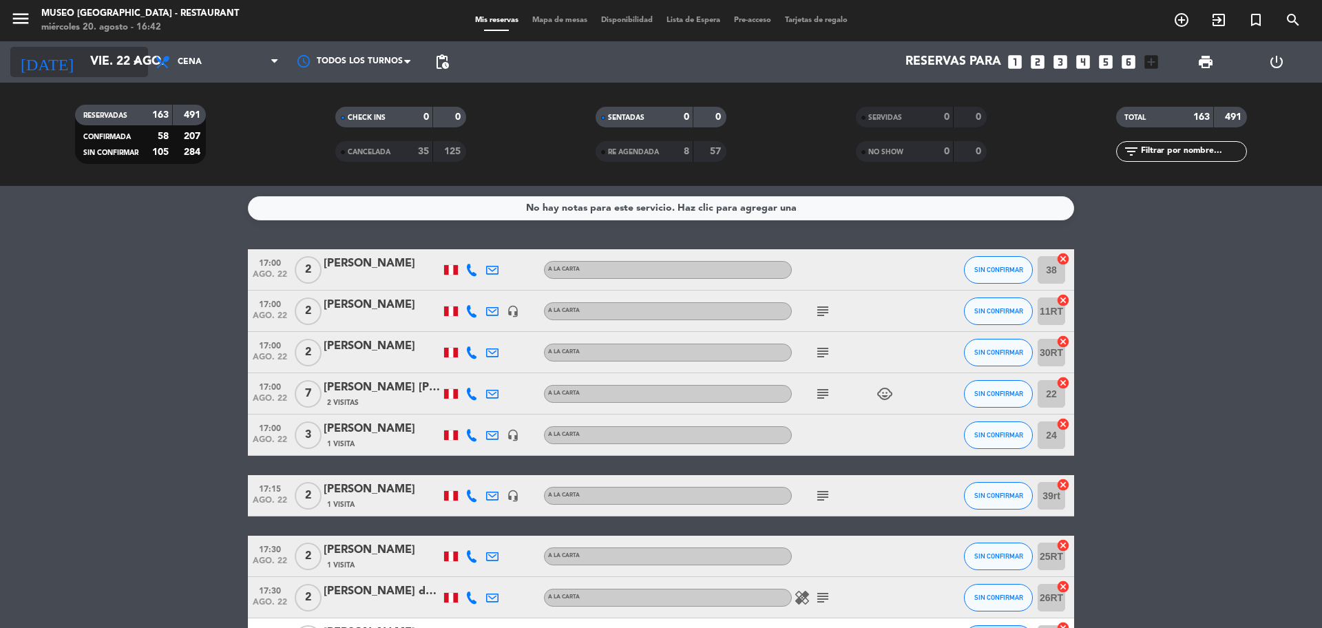
click at [113, 65] on input "vie. 22 ago." at bounding box center [163, 62] width 160 height 28
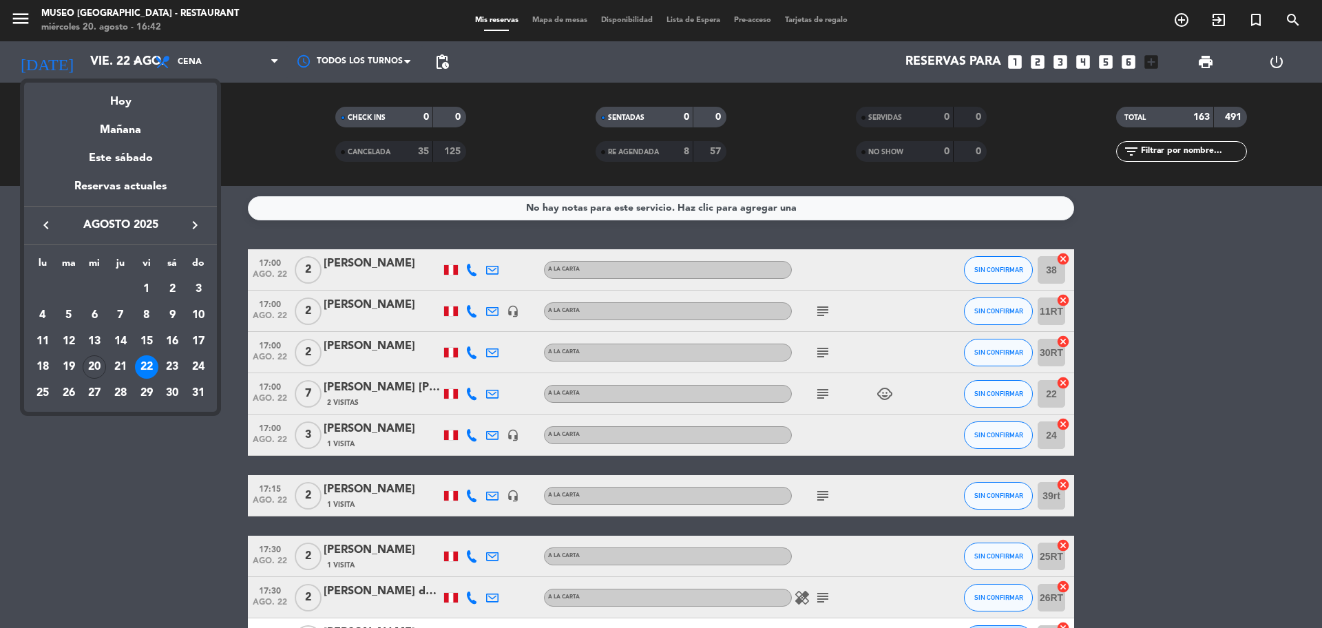
click at [89, 60] on div at bounding box center [661, 314] width 1322 height 628
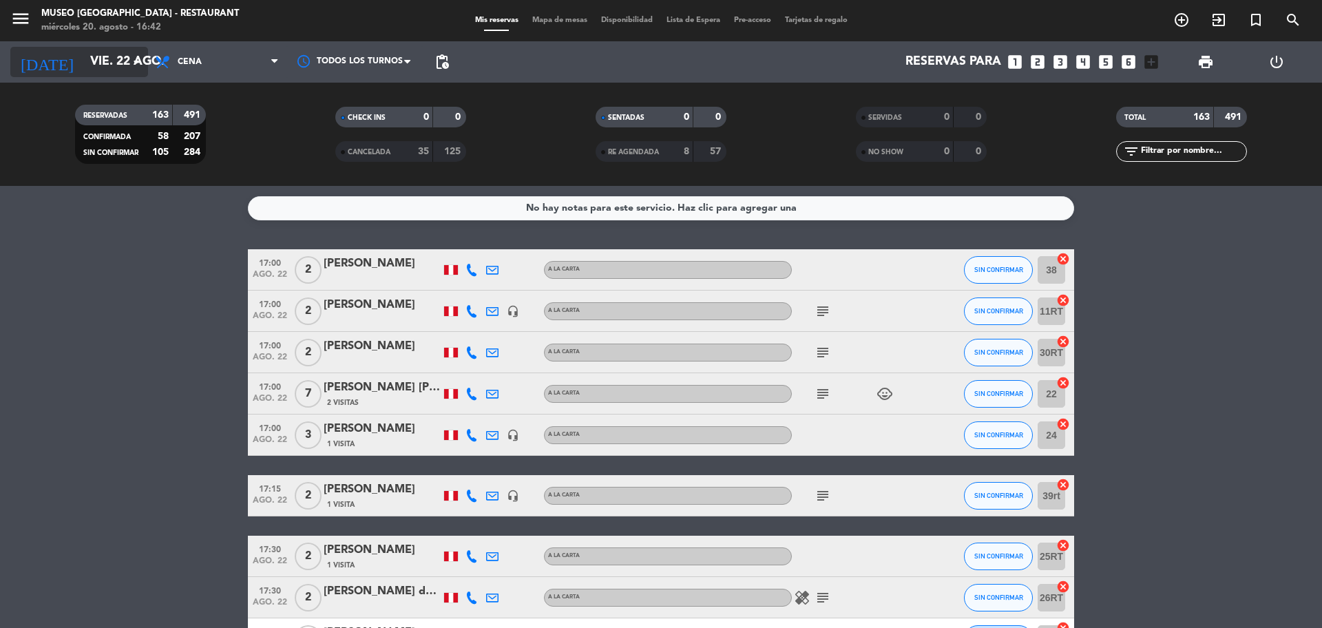
click at [96, 64] on input "vie. 22 ago." at bounding box center [163, 62] width 160 height 28
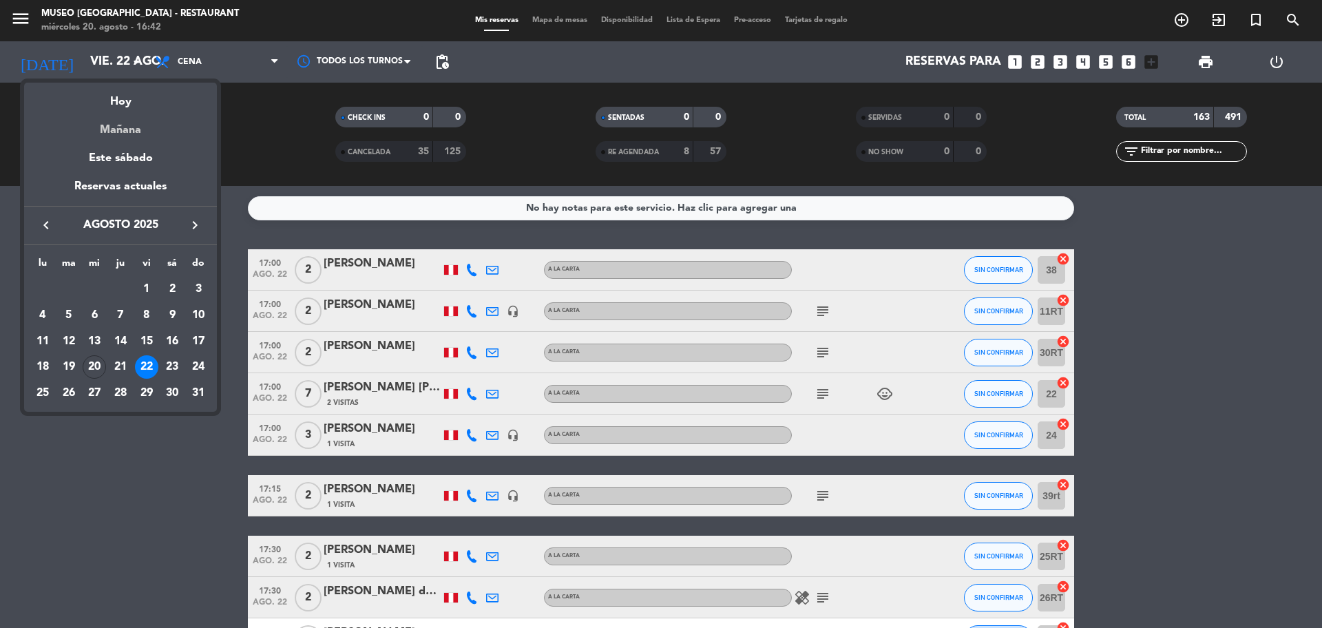
click at [110, 116] on div "Mañana" at bounding box center [120, 125] width 193 height 28
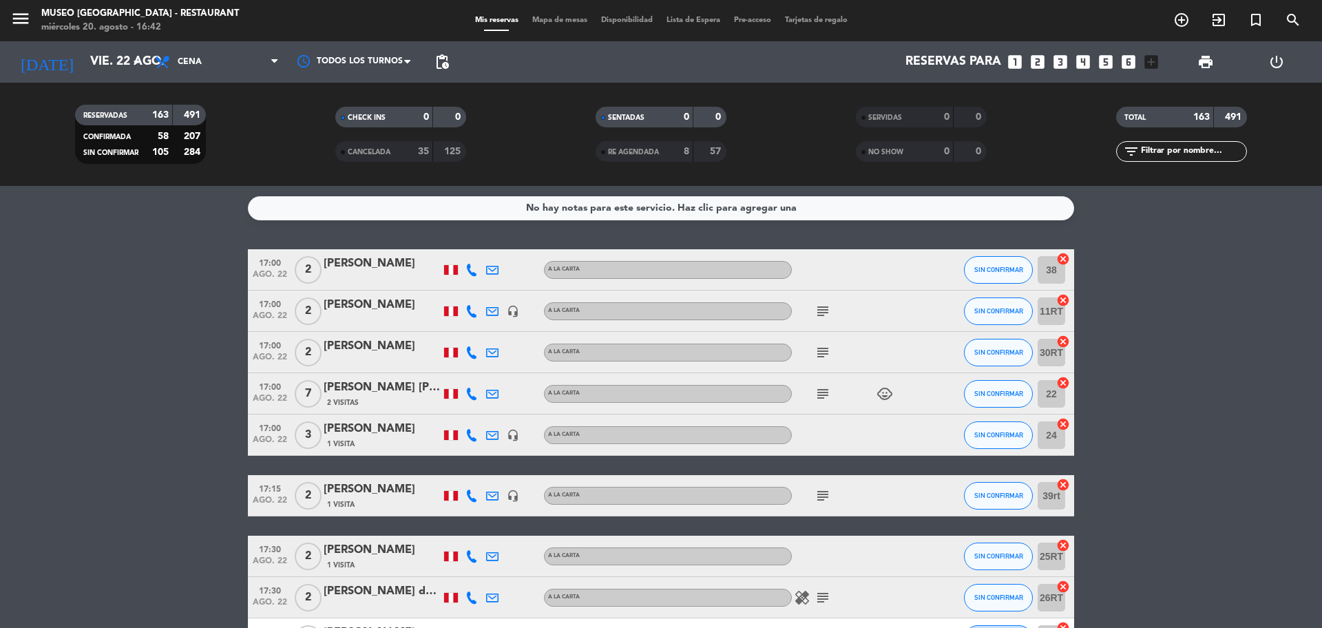
type input "jue. 21 ago."
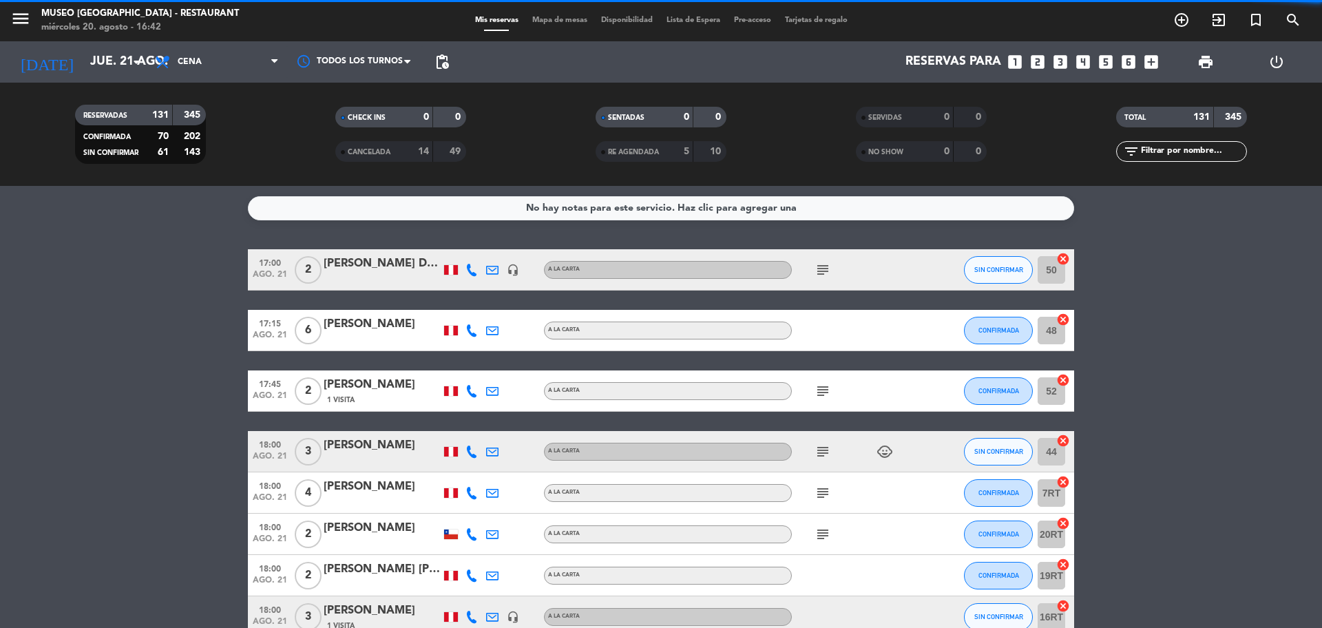
click at [1167, 154] on input "text" at bounding box center [1192, 151] width 107 height 15
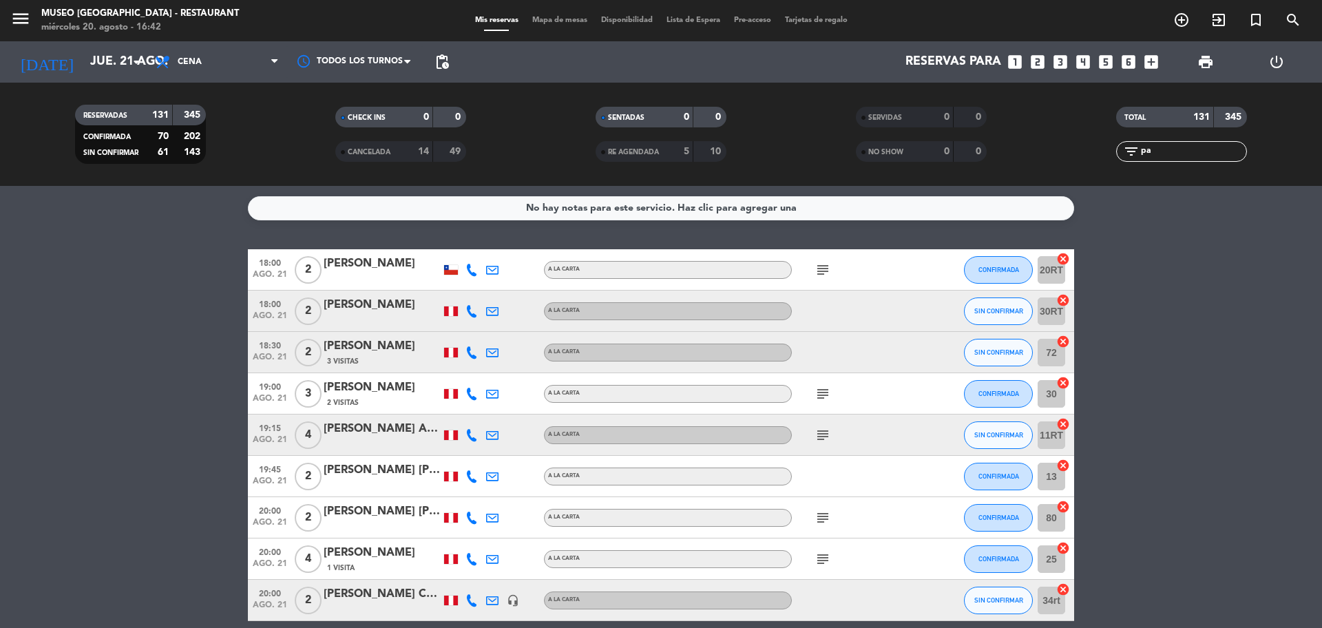
type input "p"
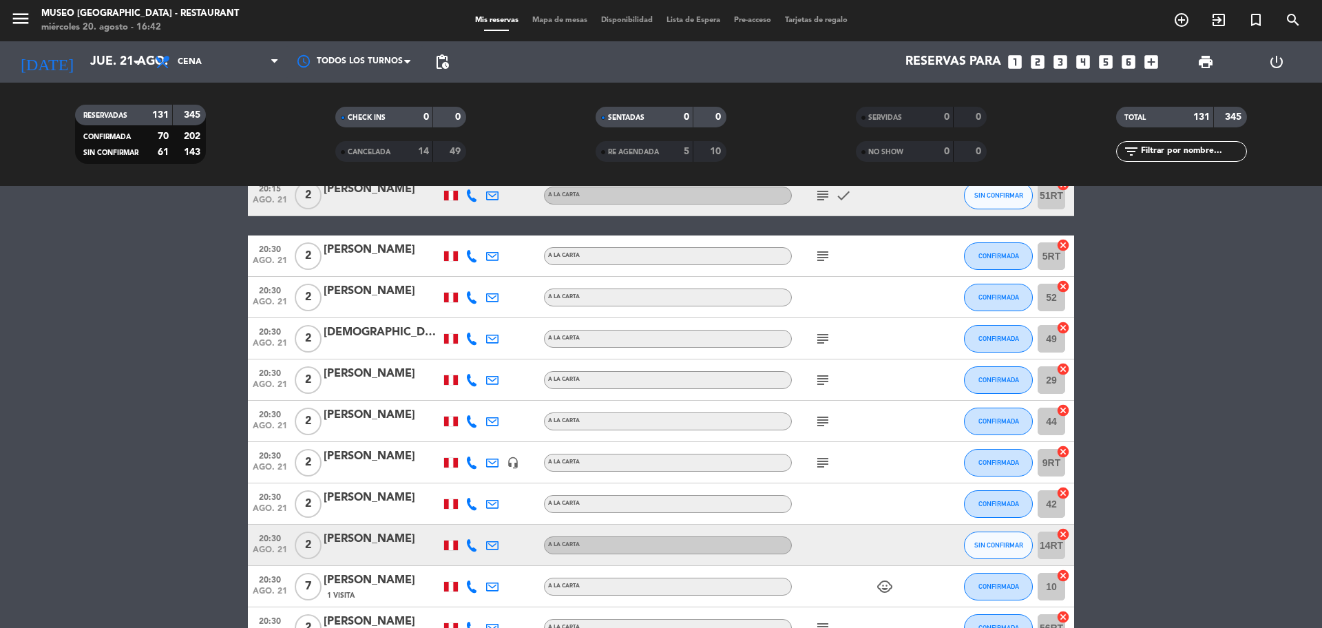
scroll to position [4475, 0]
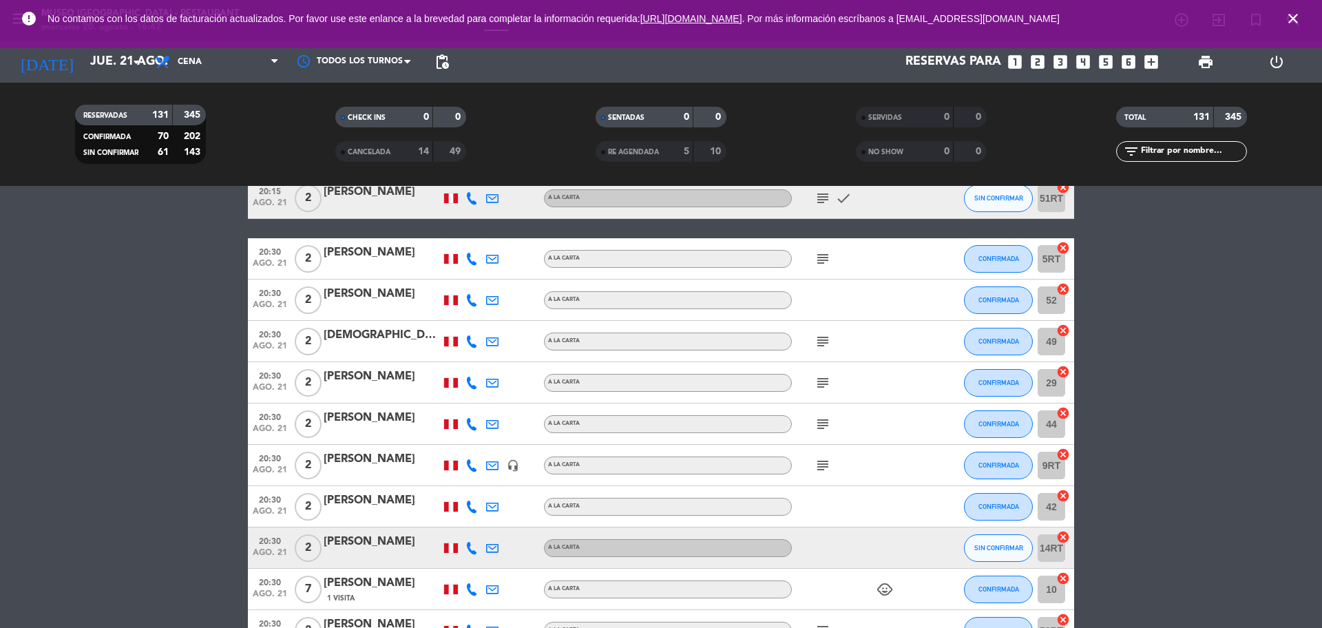
click at [1156, 146] on input "text" at bounding box center [1192, 151] width 107 height 15
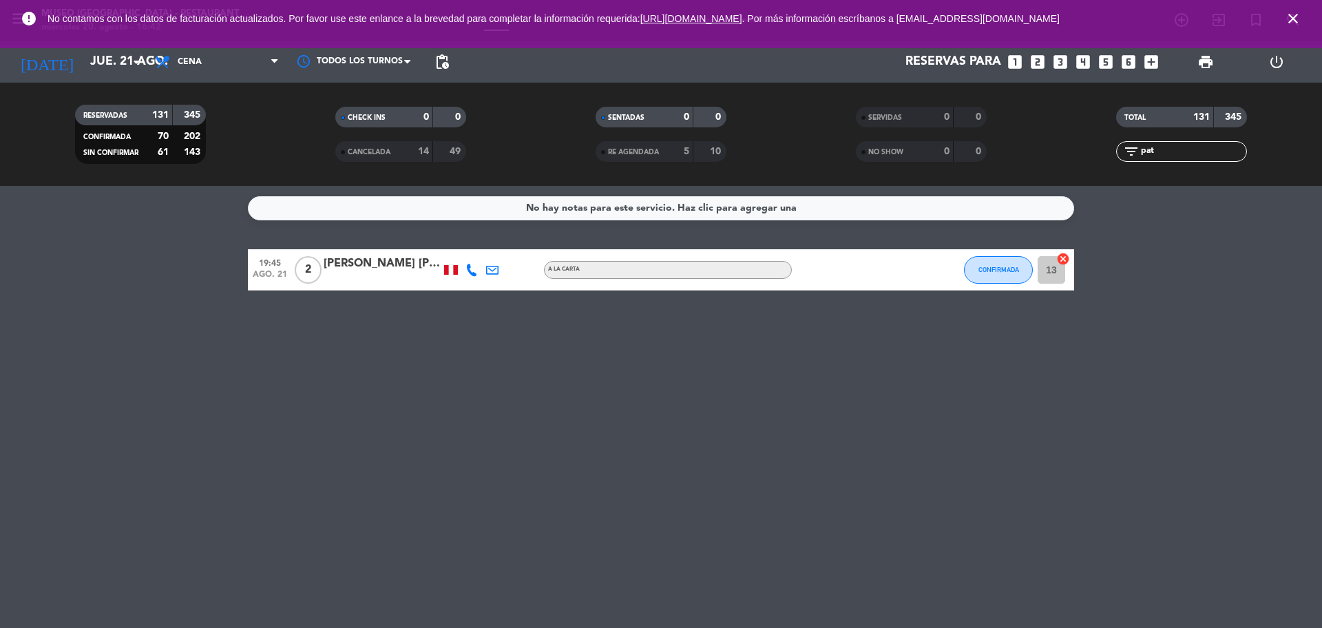
scroll to position [0, 0]
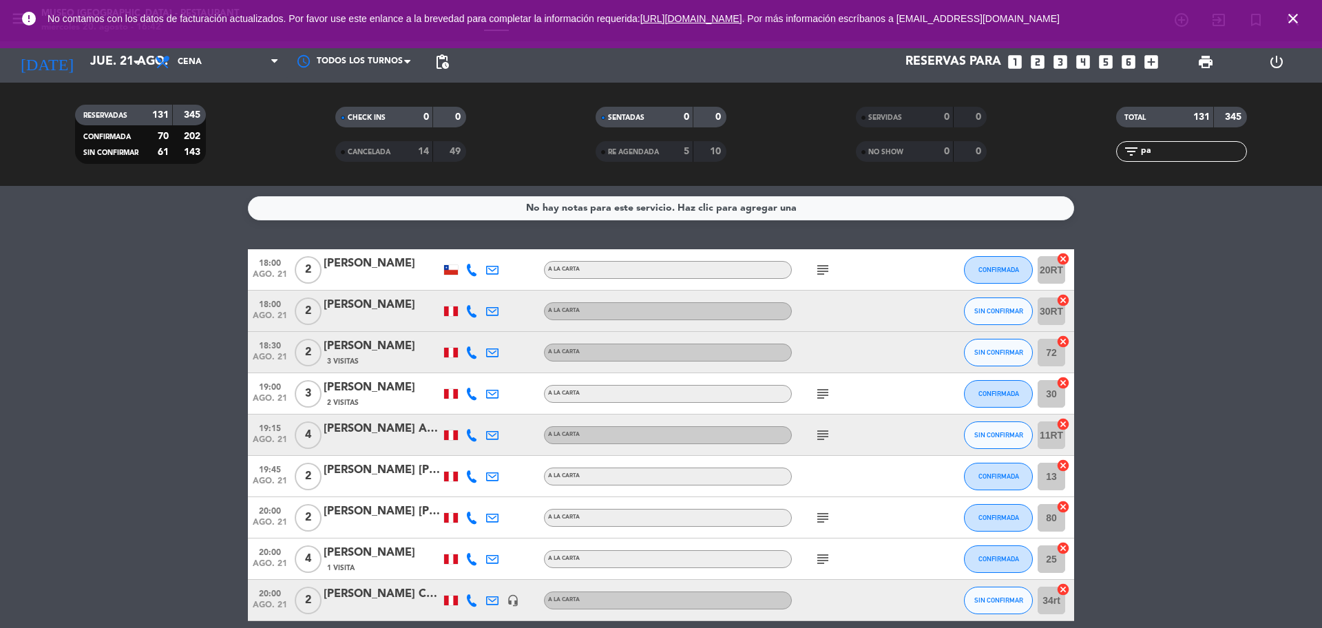
type input "p"
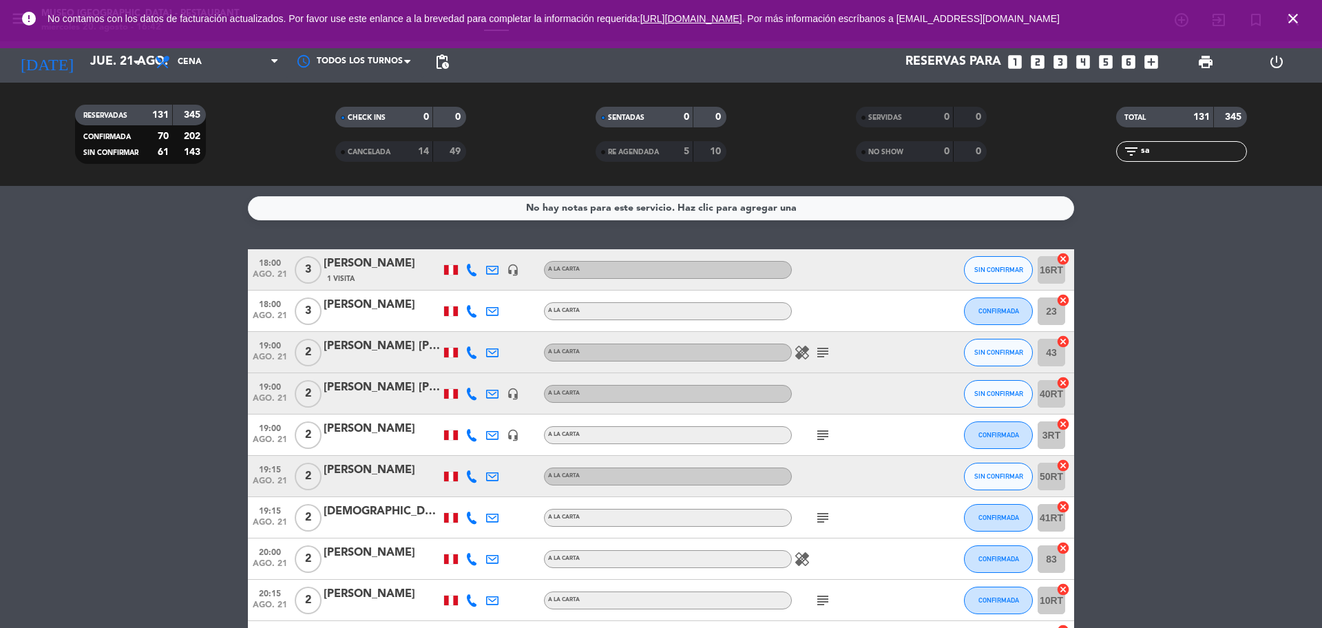
type input "s"
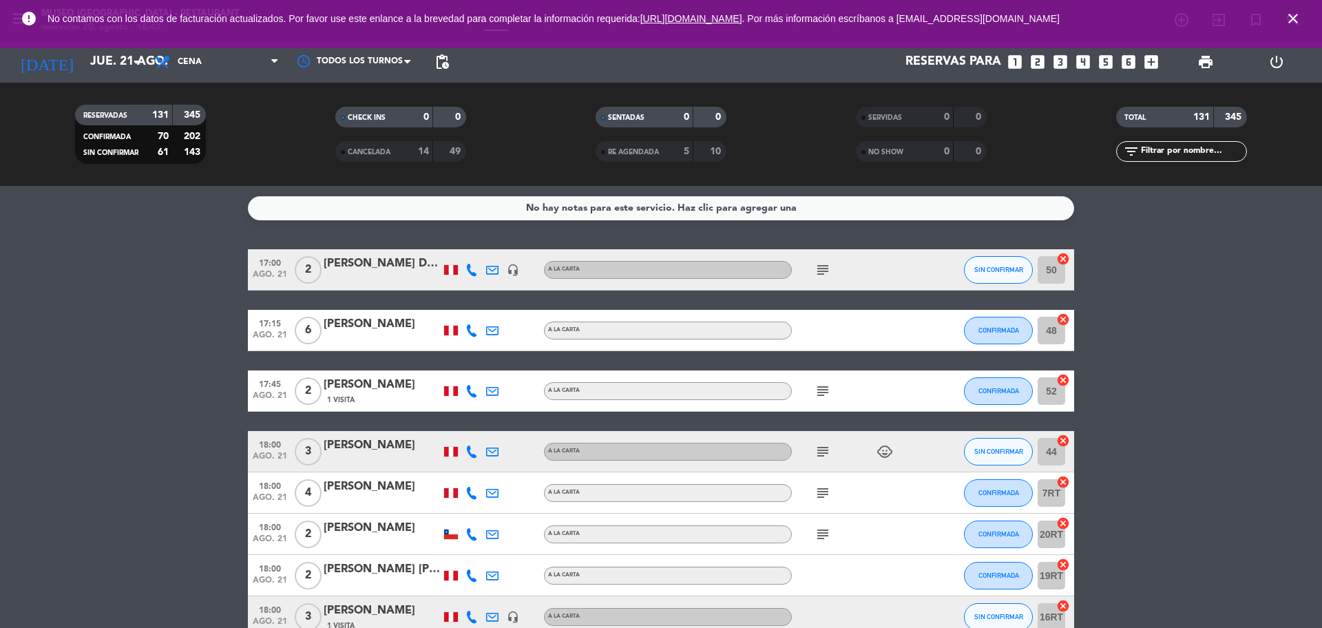
click at [1292, 21] on icon "close" at bounding box center [1293, 18] width 17 height 17
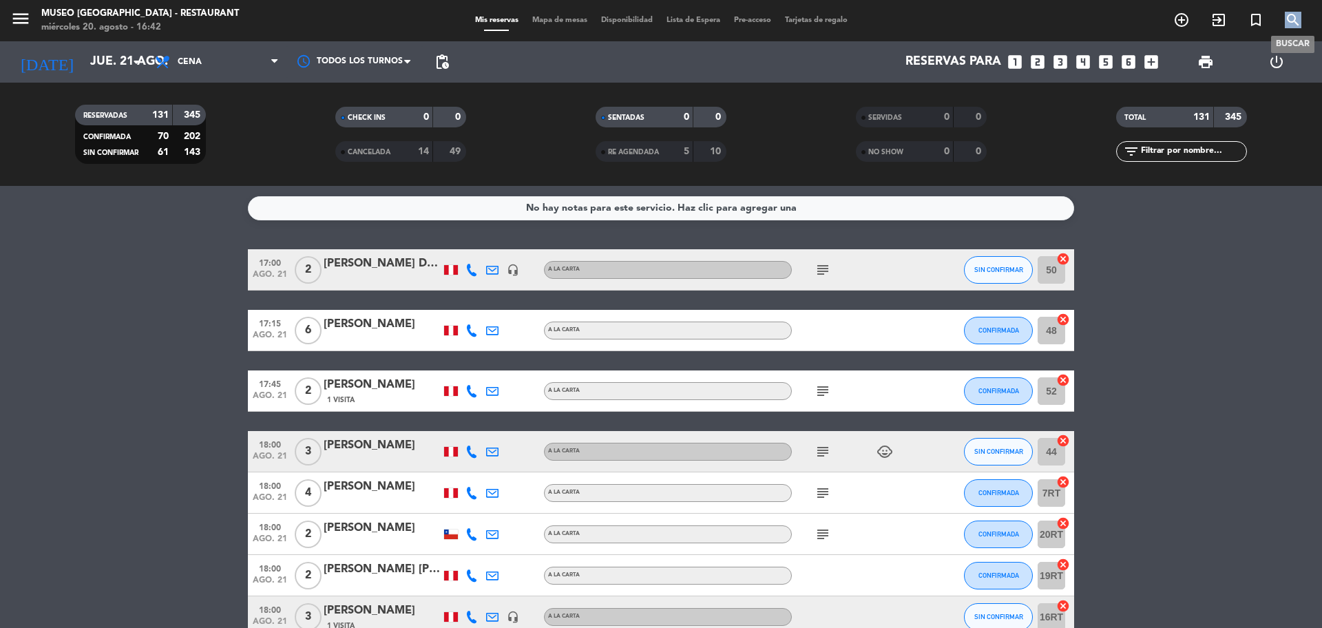
click at [1292, 21] on icon "search" at bounding box center [1293, 20] width 17 height 17
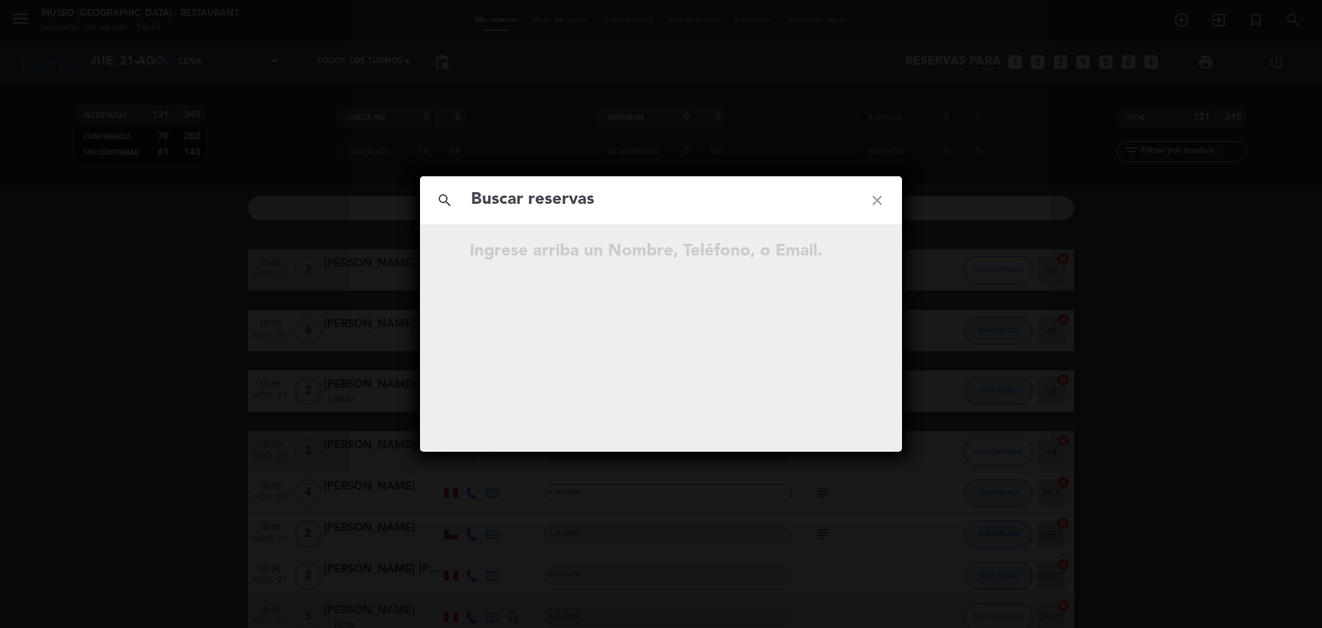
click at [797, 194] on input "text" at bounding box center [661, 200] width 383 height 28
click at [541, 209] on input "[PERSON_NAME]" at bounding box center [661, 200] width 383 height 28
type input "[PERSON_NAME]"
click at [875, 198] on icon "close" at bounding box center [877, 201] width 50 height 50
click at [877, 198] on icon "close" at bounding box center [877, 201] width 50 height 50
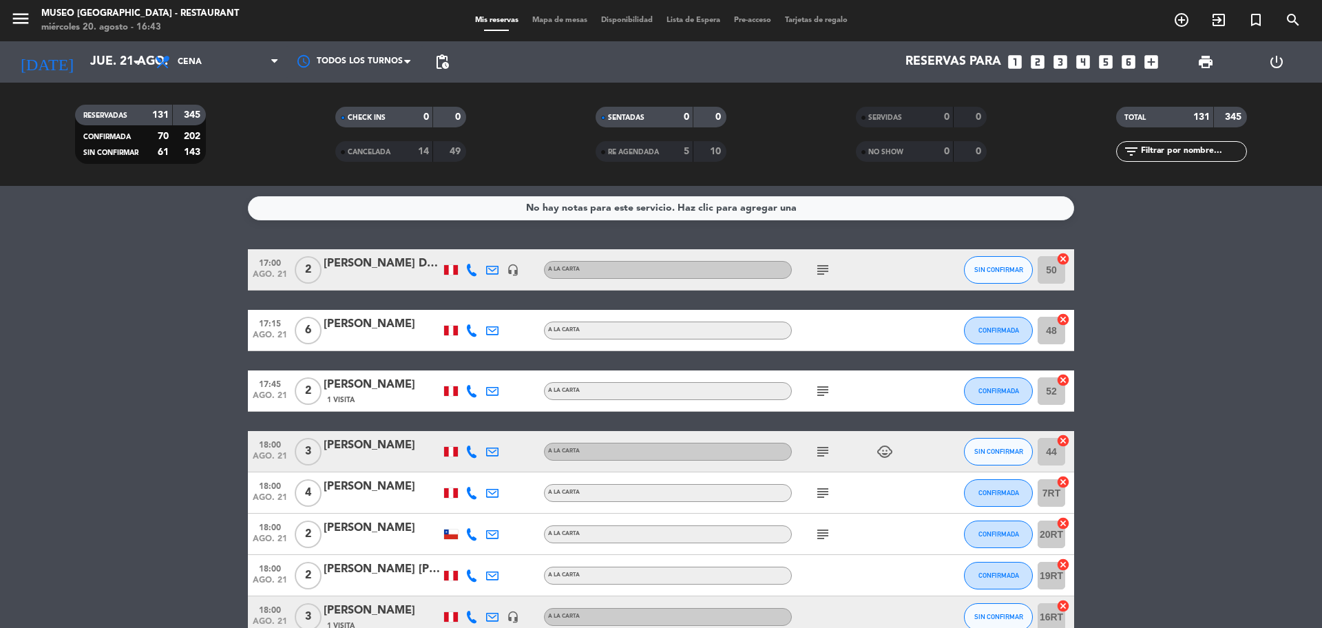
click at [1212, 151] on input "text" at bounding box center [1192, 151] width 107 height 15
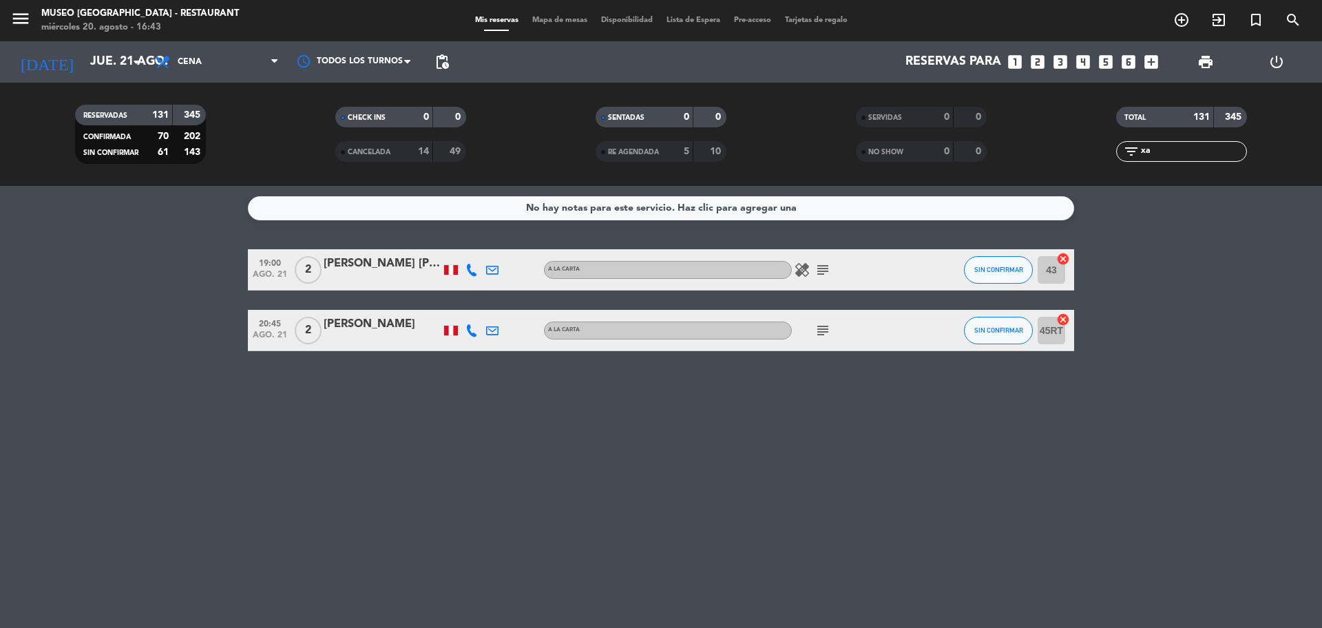
type input "x"
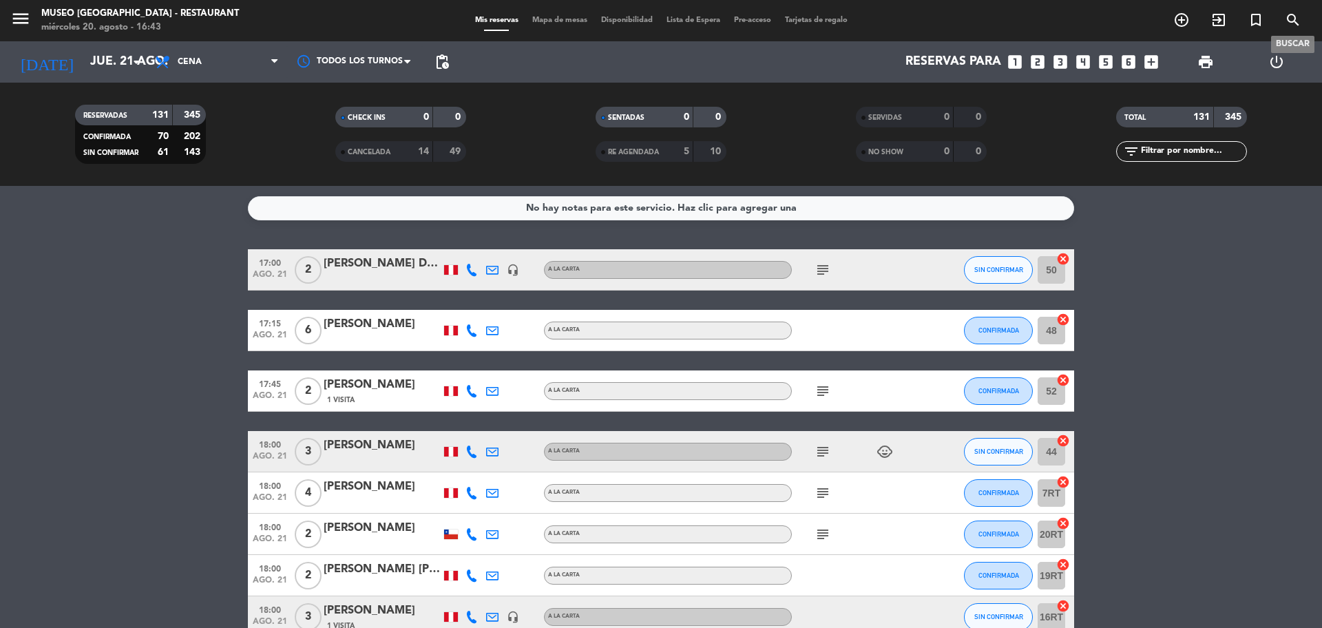
click at [1294, 27] on icon "search" at bounding box center [1293, 20] width 17 height 17
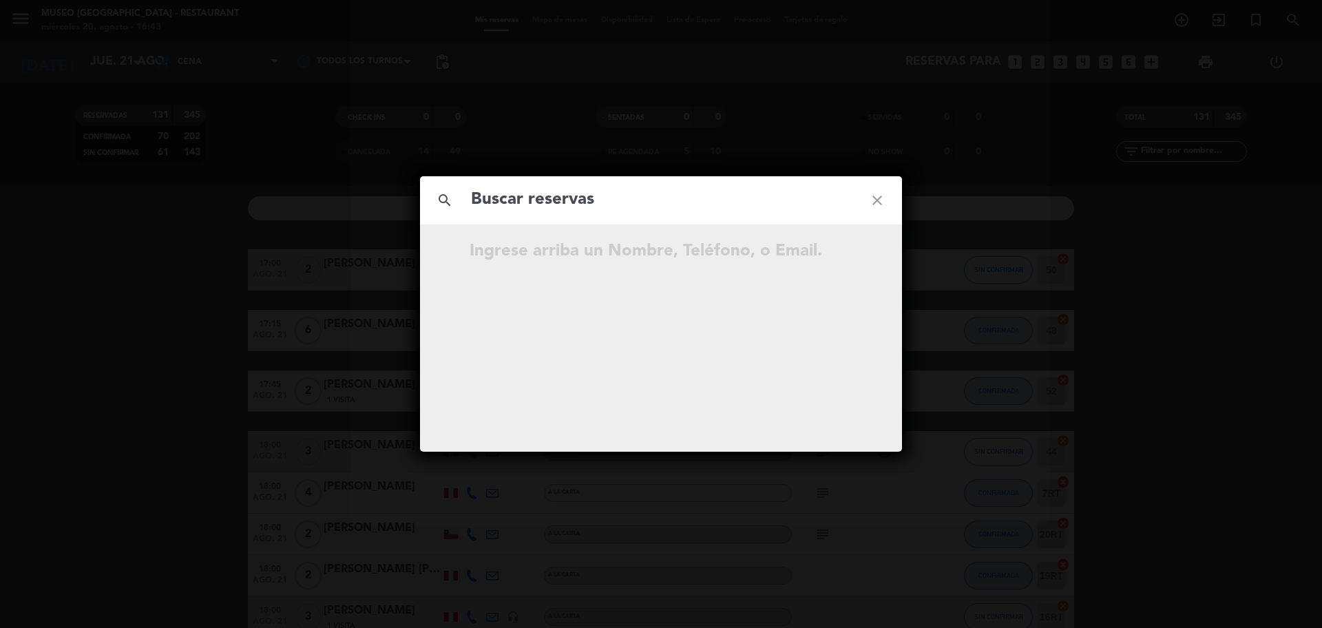
click at [662, 203] on input "text" at bounding box center [661, 200] width 383 height 28
type input "[EMAIL_ADDRESS][DOMAIN_NAME]"
click at [840, 254] on icon "open_in_new" at bounding box center [842, 253] width 17 height 17
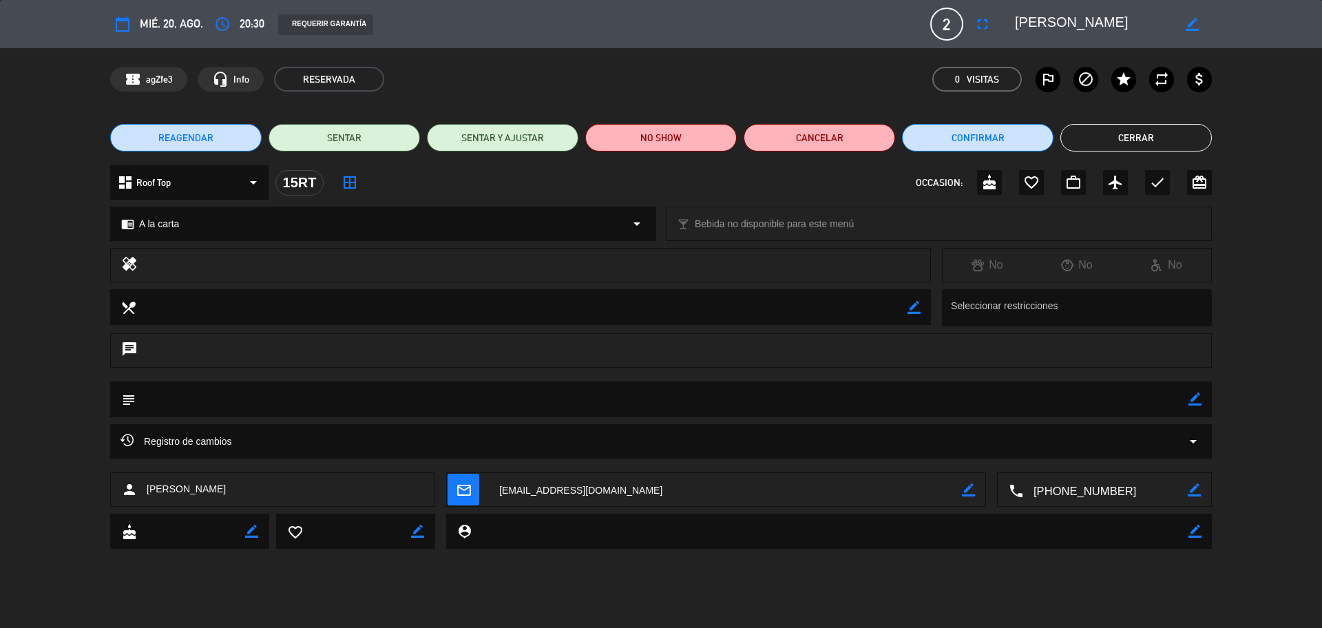
click at [1192, 401] on icon "border_color" at bounding box center [1194, 398] width 13 height 13
click at [1078, 401] on textarea at bounding box center [662, 398] width 1053 height 35
drag, startPoint x: 280, startPoint y: 401, endPoint x: 216, endPoint y: 399, distance: 64.1
click at [216, 399] on textarea at bounding box center [662, 398] width 1053 height 35
click at [1196, 397] on icon at bounding box center [1194, 398] width 13 height 13
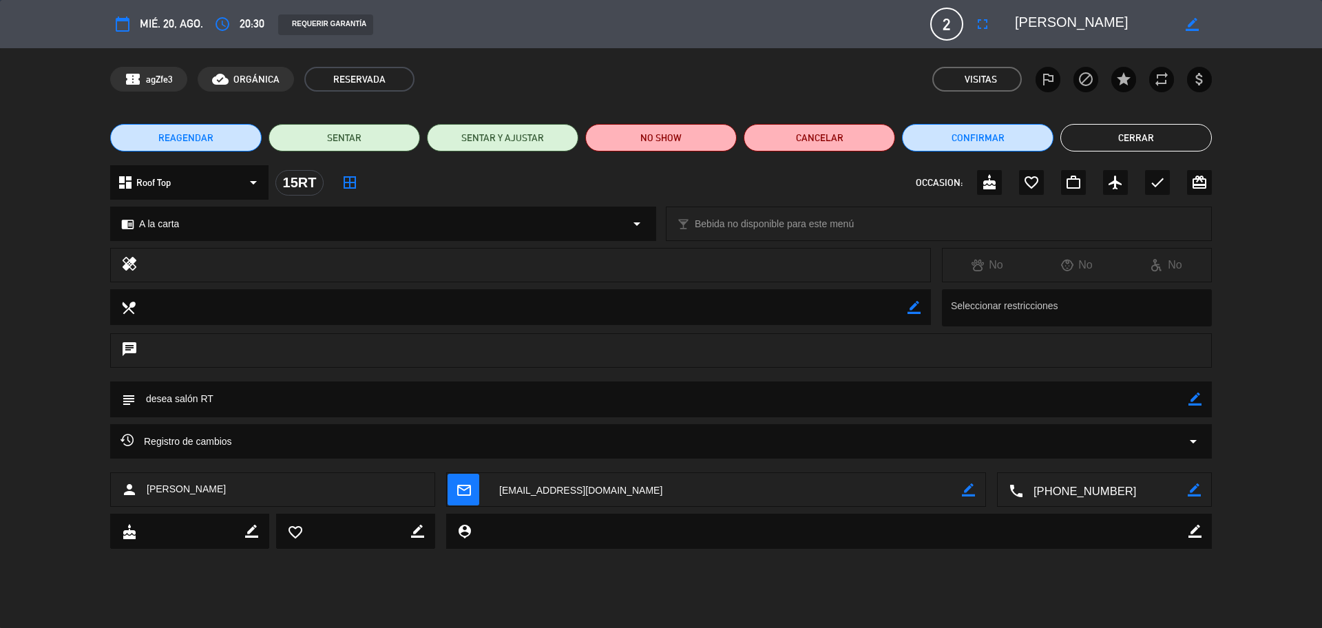
click at [1195, 397] on icon "border_color" at bounding box center [1194, 398] width 13 height 13
click at [1195, 397] on icon at bounding box center [1194, 398] width 13 height 13
click at [949, 140] on button "Confirmar" at bounding box center [977, 138] width 151 height 28
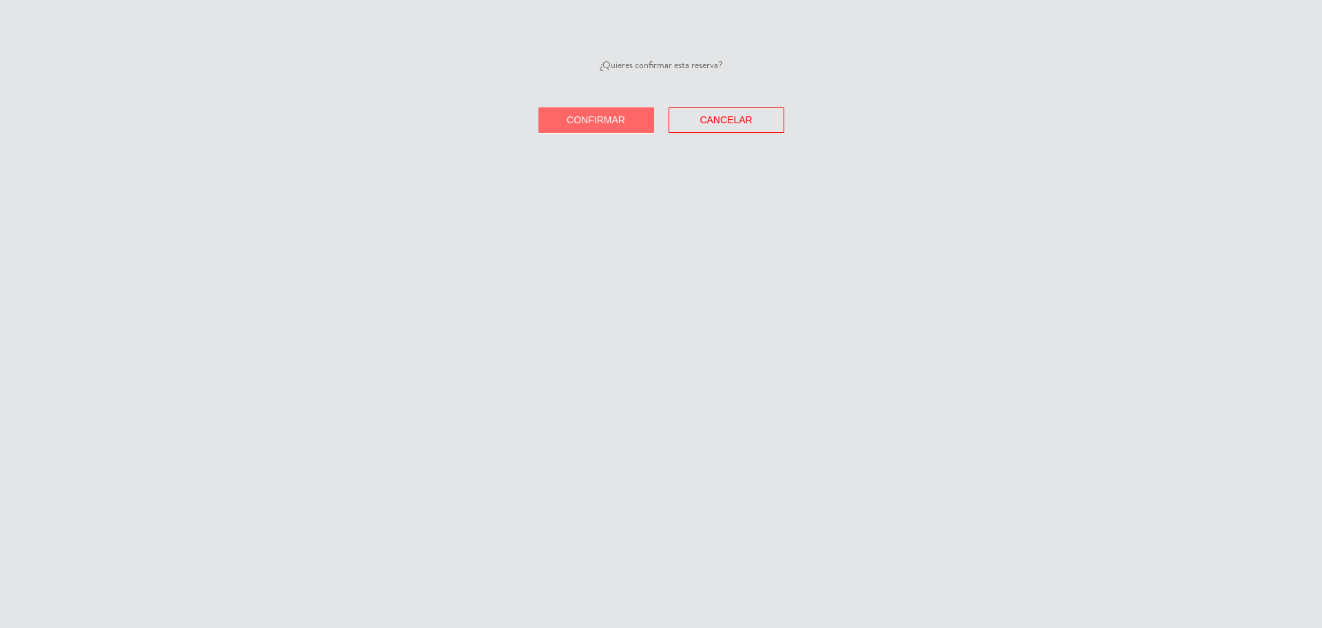
click at [562, 115] on button "Confirmar" at bounding box center [596, 119] width 116 height 25
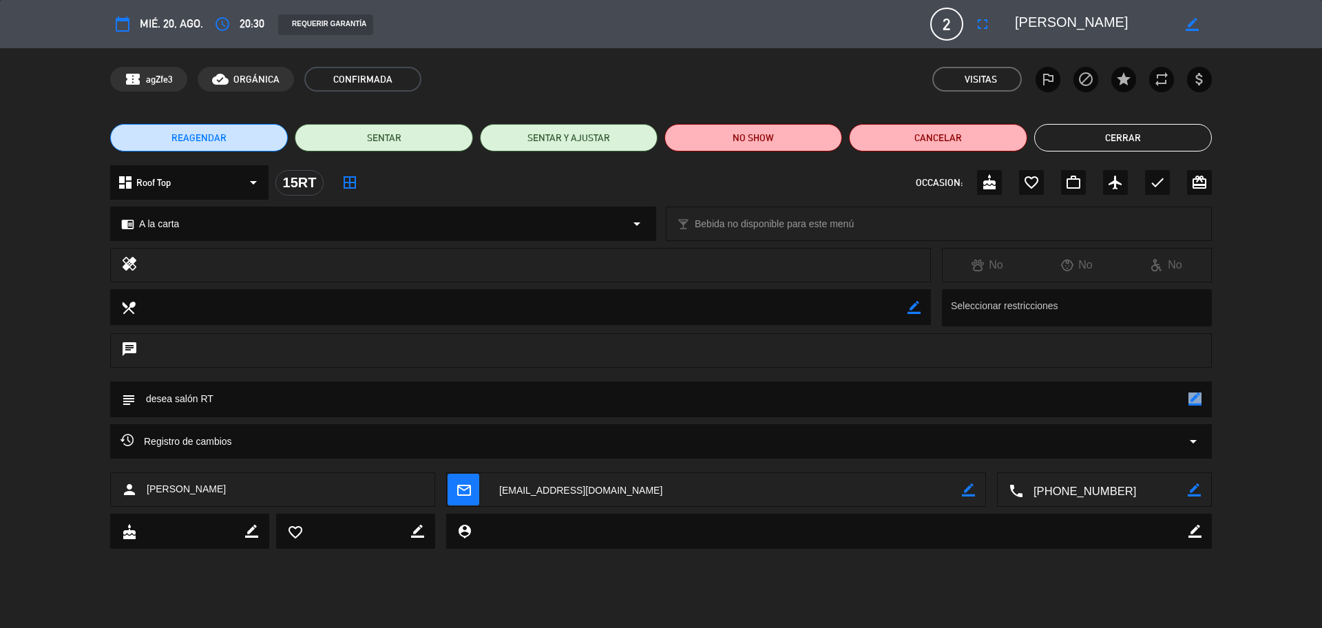
click at [1192, 401] on icon "border_color" at bounding box center [1194, 398] width 13 height 13
click at [1142, 408] on textarea at bounding box center [662, 398] width 1053 height 35
type textarea "desea salón RT ([PERSON_NAME])"
click at [1195, 394] on icon at bounding box center [1194, 398] width 13 height 13
click at [1079, 134] on button "Cerrar" at bounding box center [1123, 138] width 178 height 28
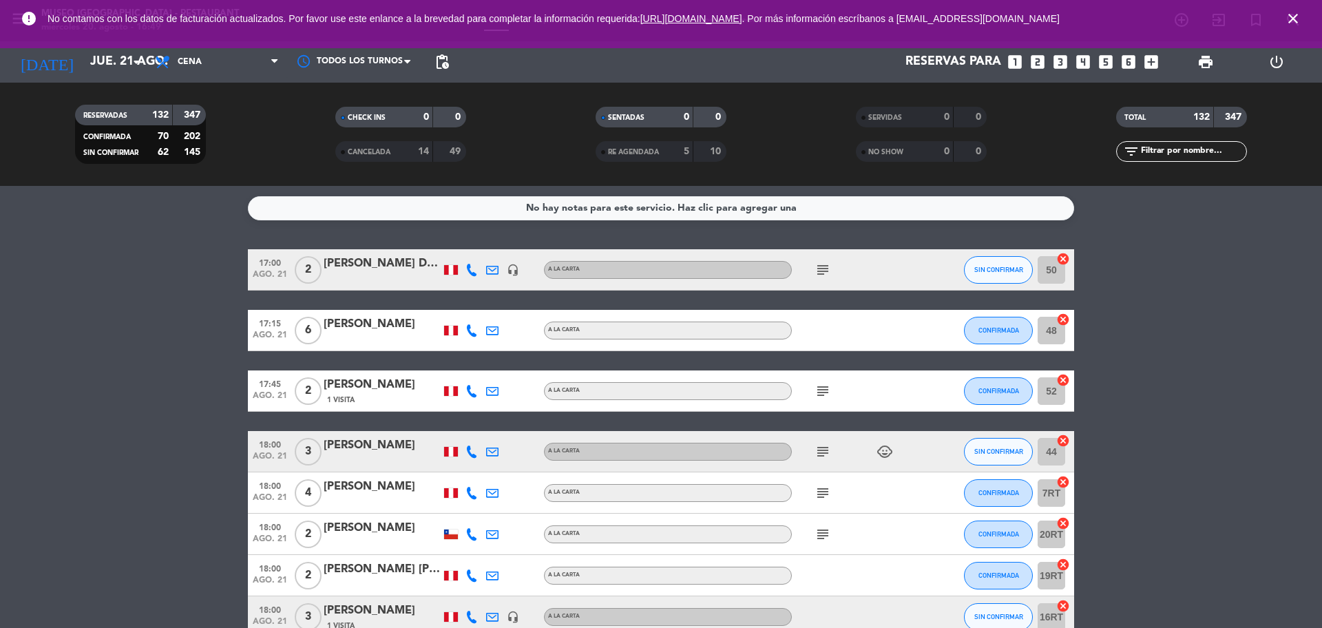
click at [1172, 154] on input "text" at bounding box center [1192, 151] width 107 height 15
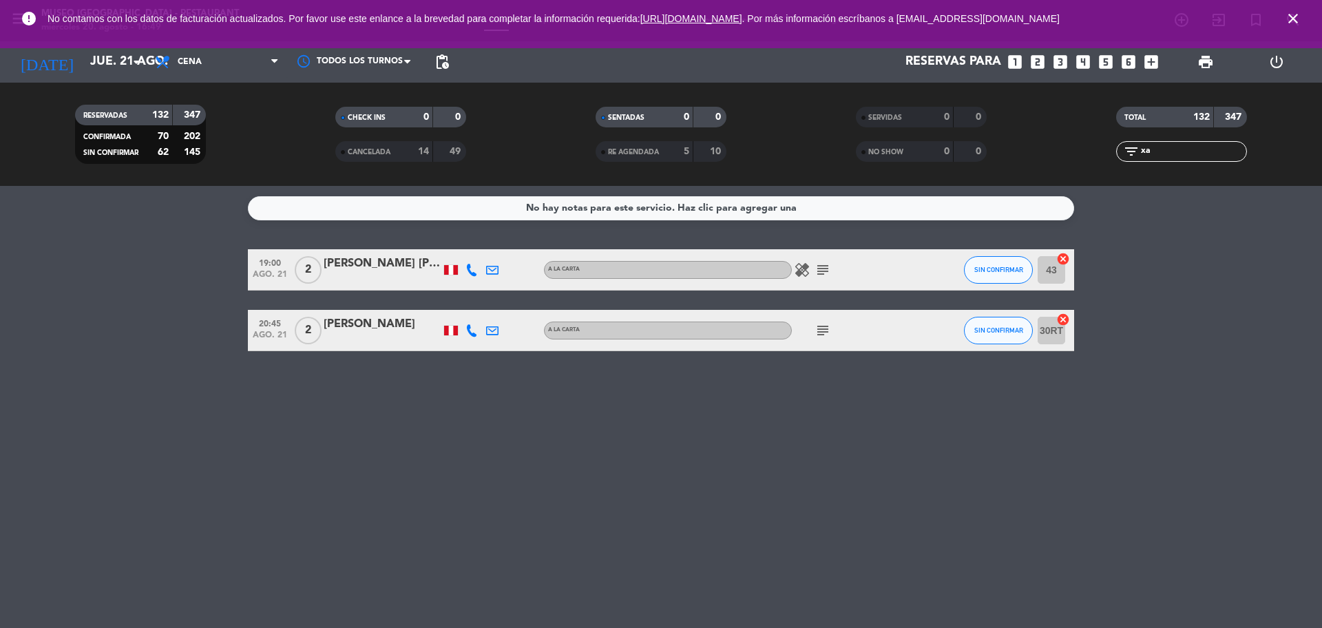
type input "x"
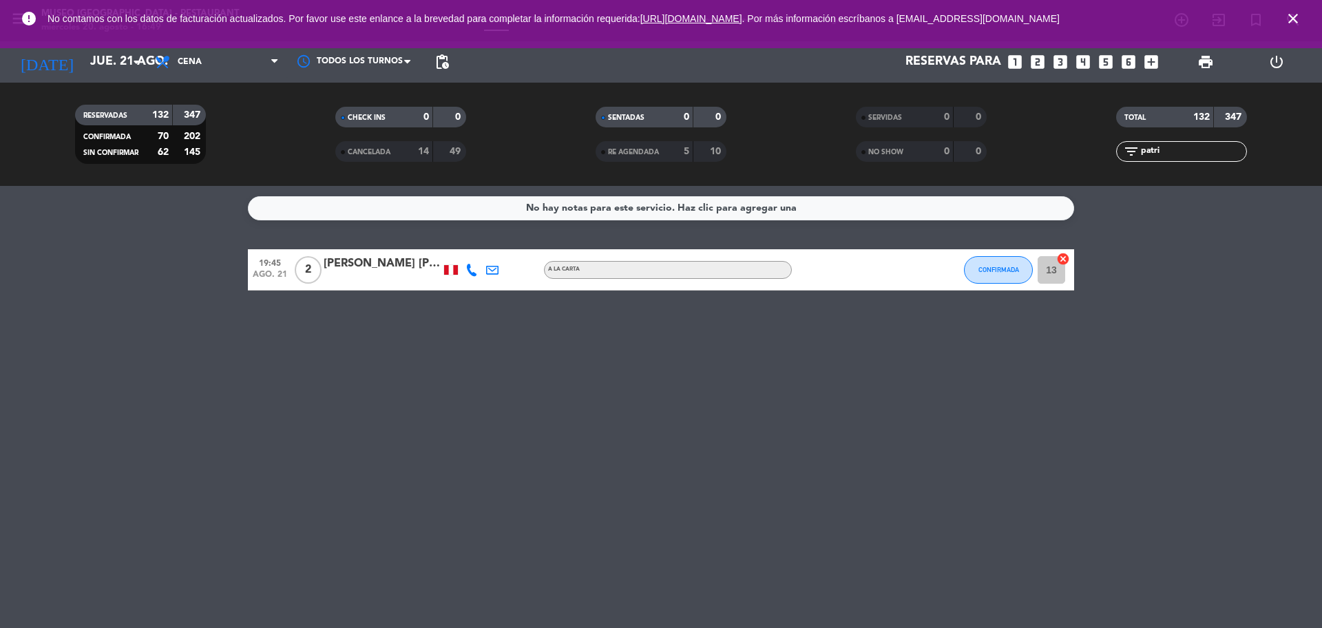
click at [905, 118] on div "SERVIDAS" at bounding box center [890, 117] width 63 height 16
click at [889, 151] on span "NO SHOW" at bounding box center [885, 152] width 35 height 7
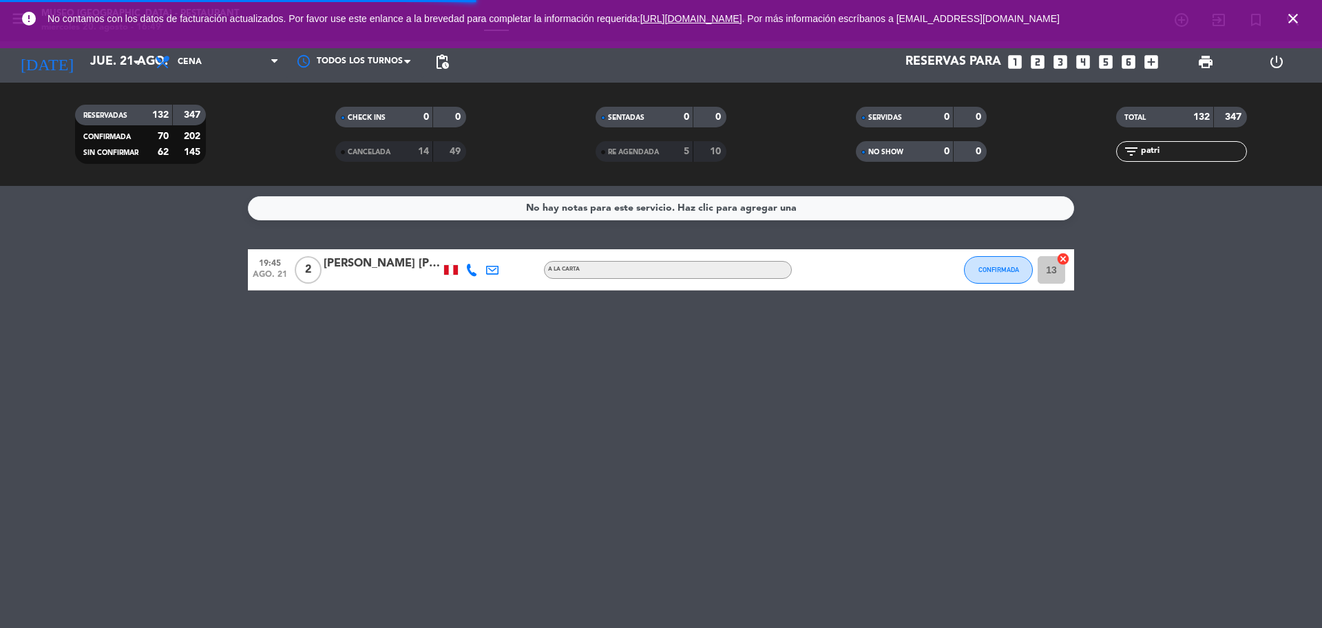
click at [648, 152] on span "RE AGENDADA" at bounding box center [633, 152] width 51 height 7
click at [369, 155] on span "CANCELADA" at bounding box center [369, 152] width 43 height 7
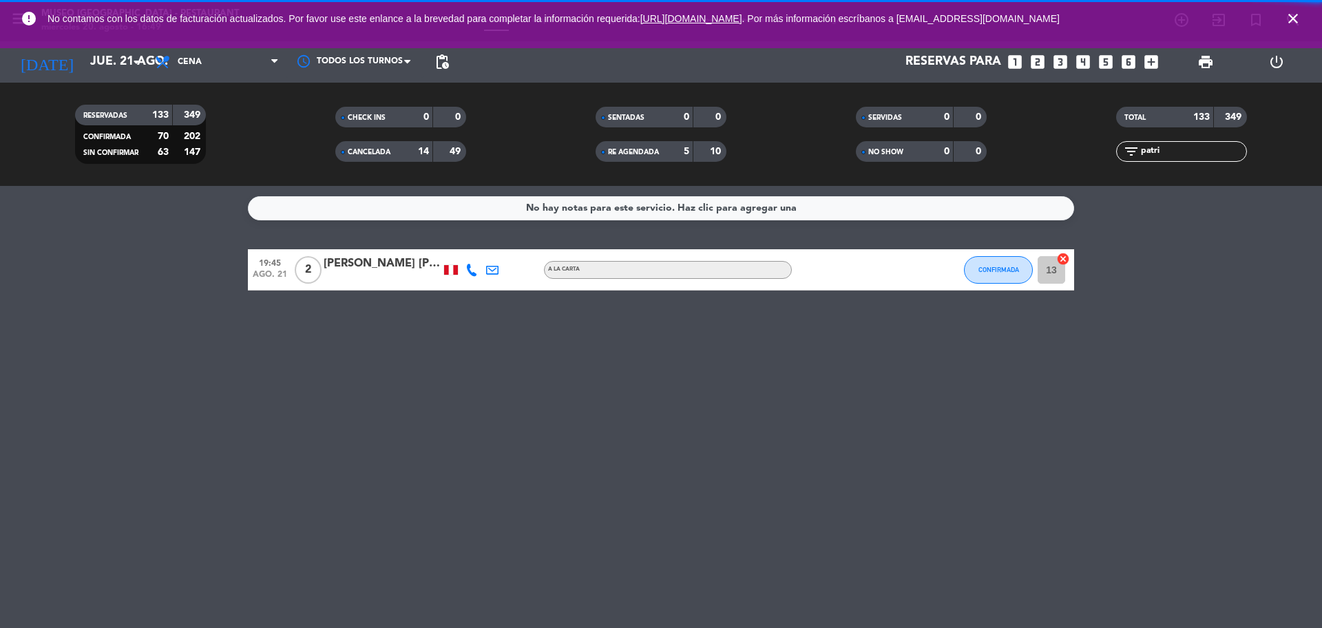
click at [1174, 149] on input "patri" at bounding box center [1192, 151] width 107 height 15
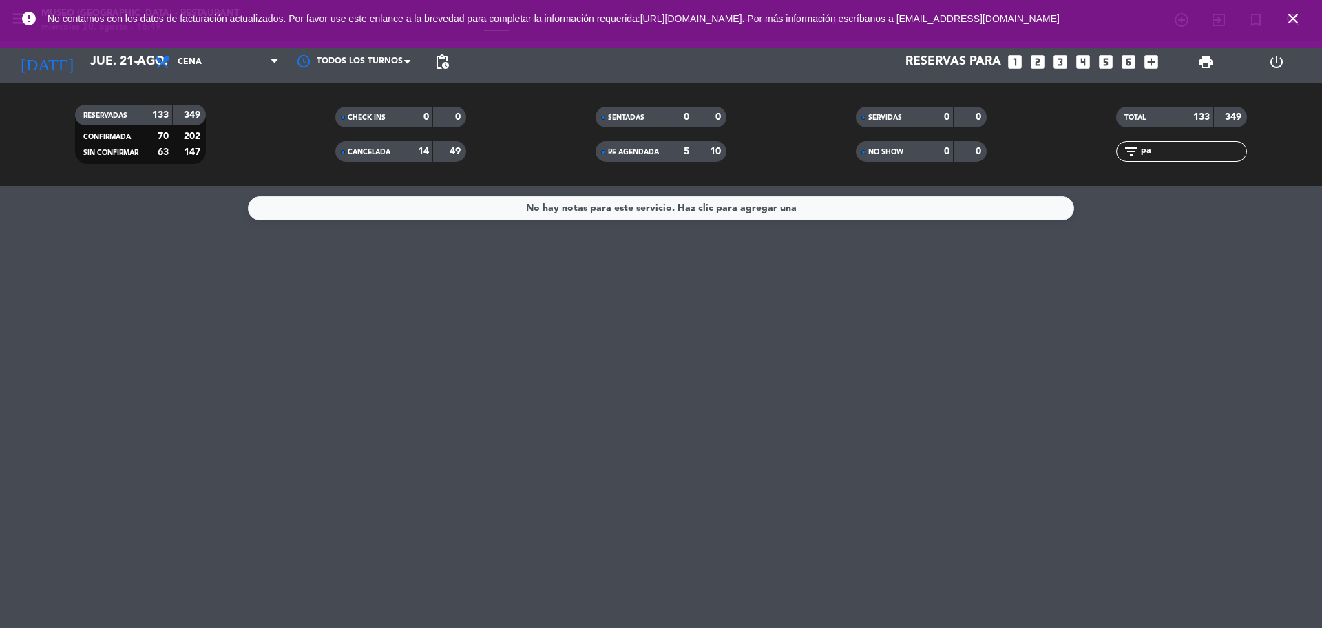
type input "p"
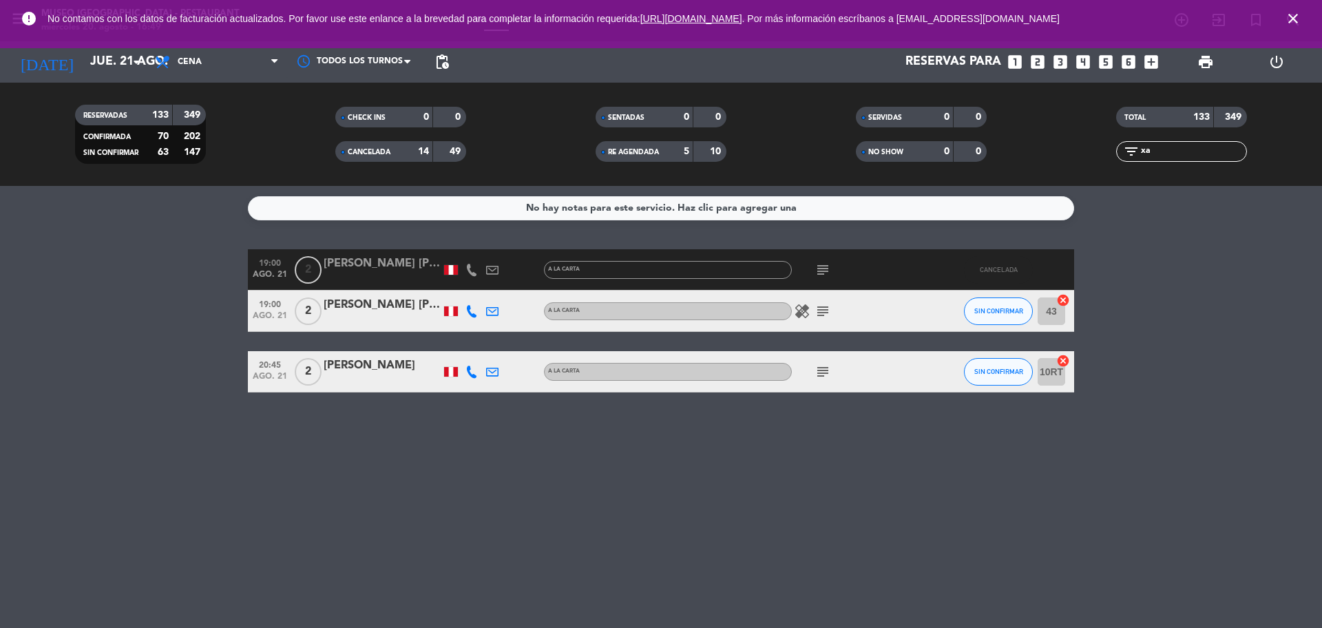
type input "x"
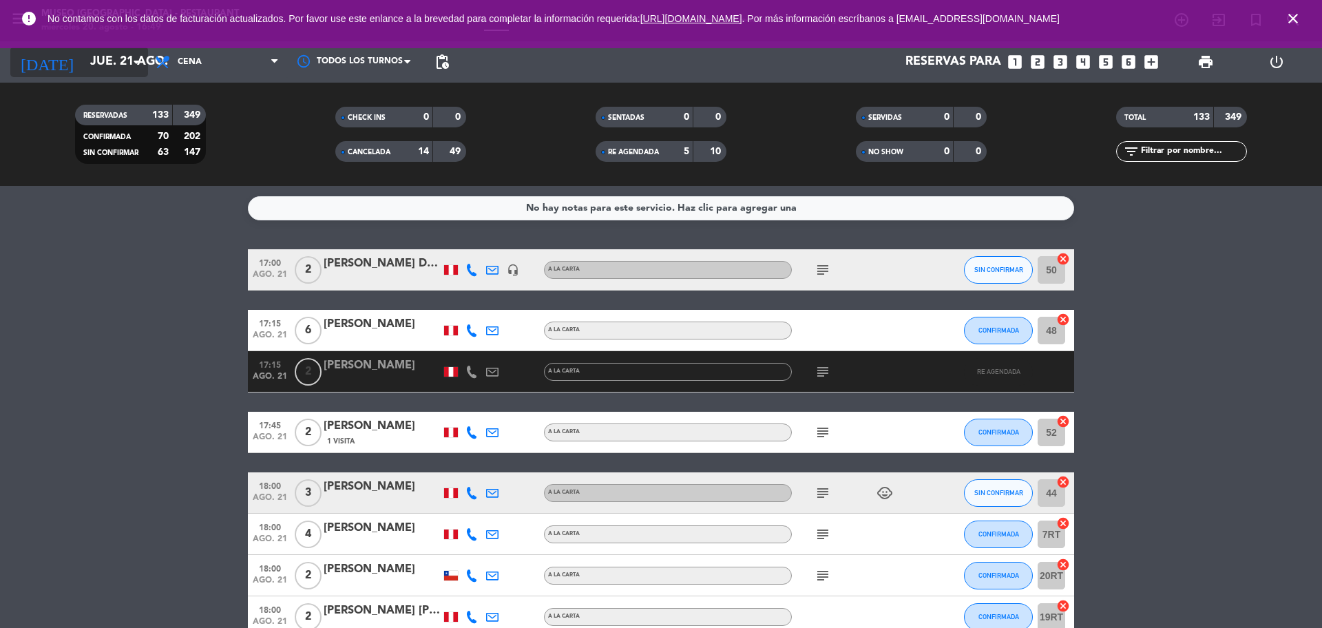
click at [83, 67] on input "jue. 21 ago." at bounding box center [163, 62] width 160 height 28
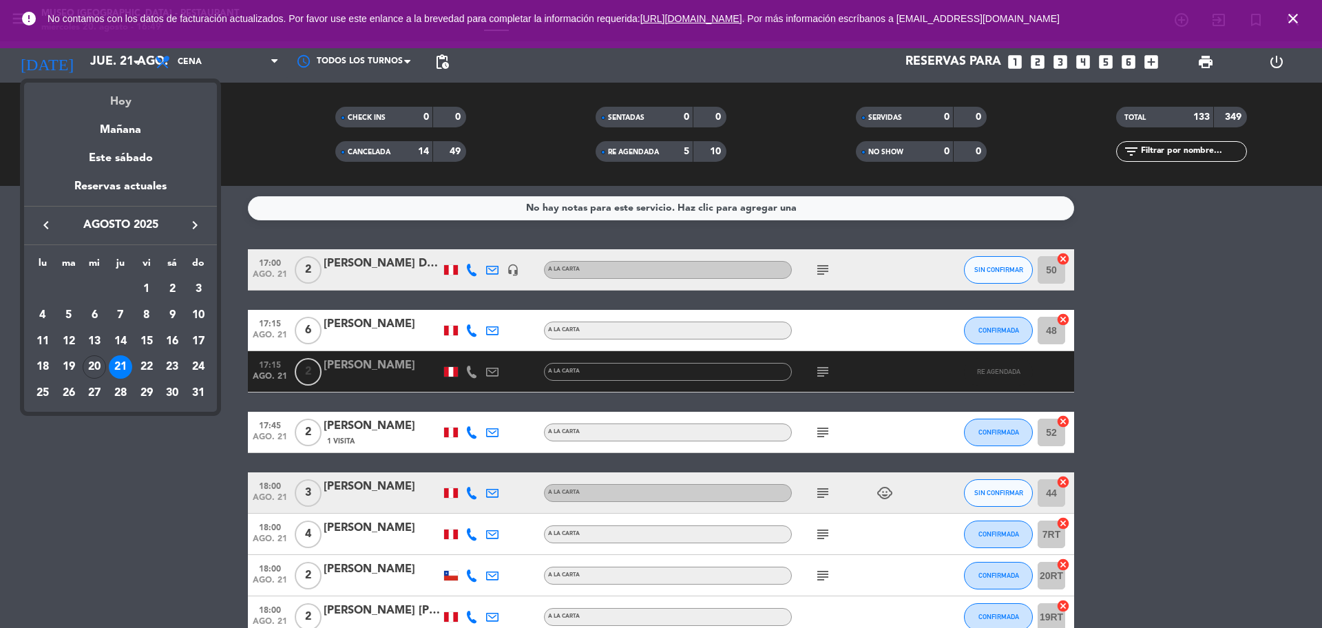
click at [116, 99] on div "Hoy" at bounding box center [120, 97] width 193 height 28
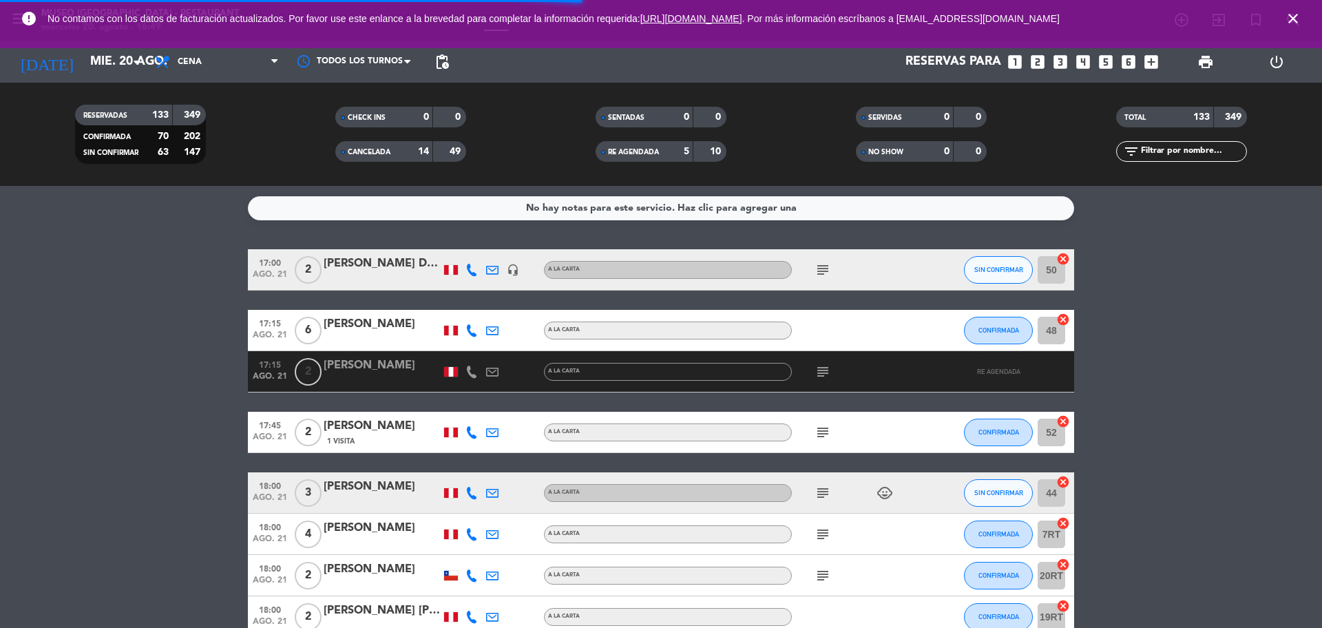
click at [1160, 147] on input "text" at bounding box center [1192, 151] width 107 height 15
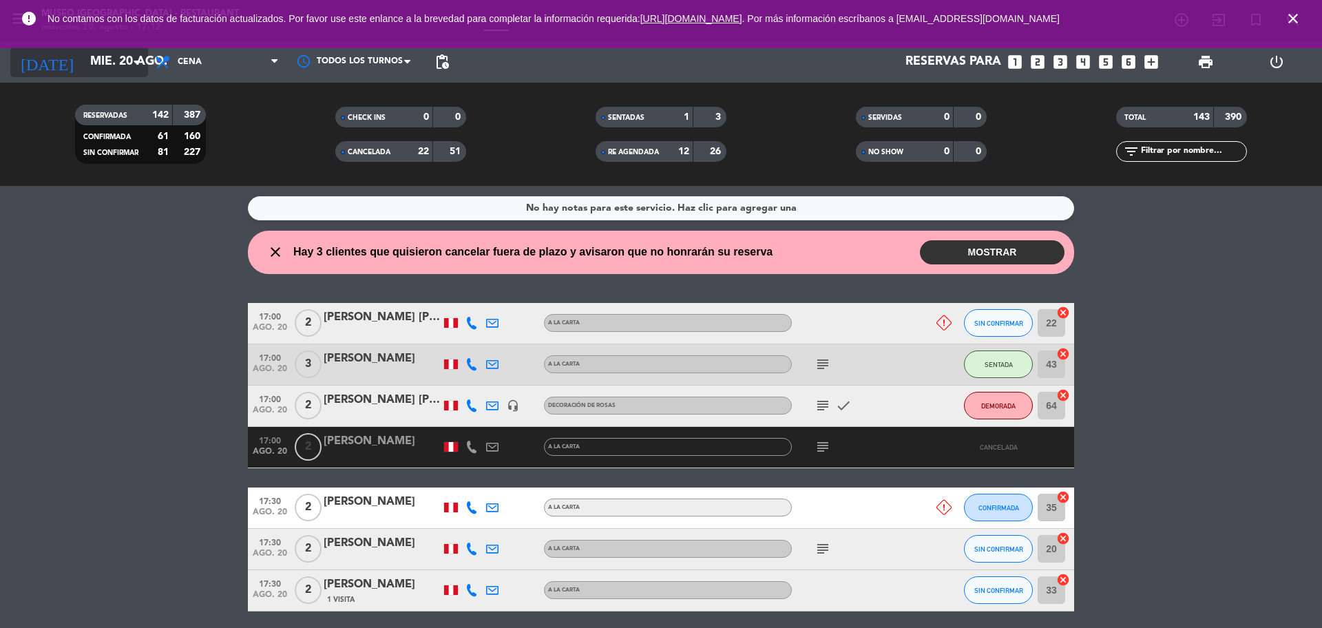
click at [118, 61] on input "mié. 20 ago." at bounding box center [163, 62] width 160 height 28
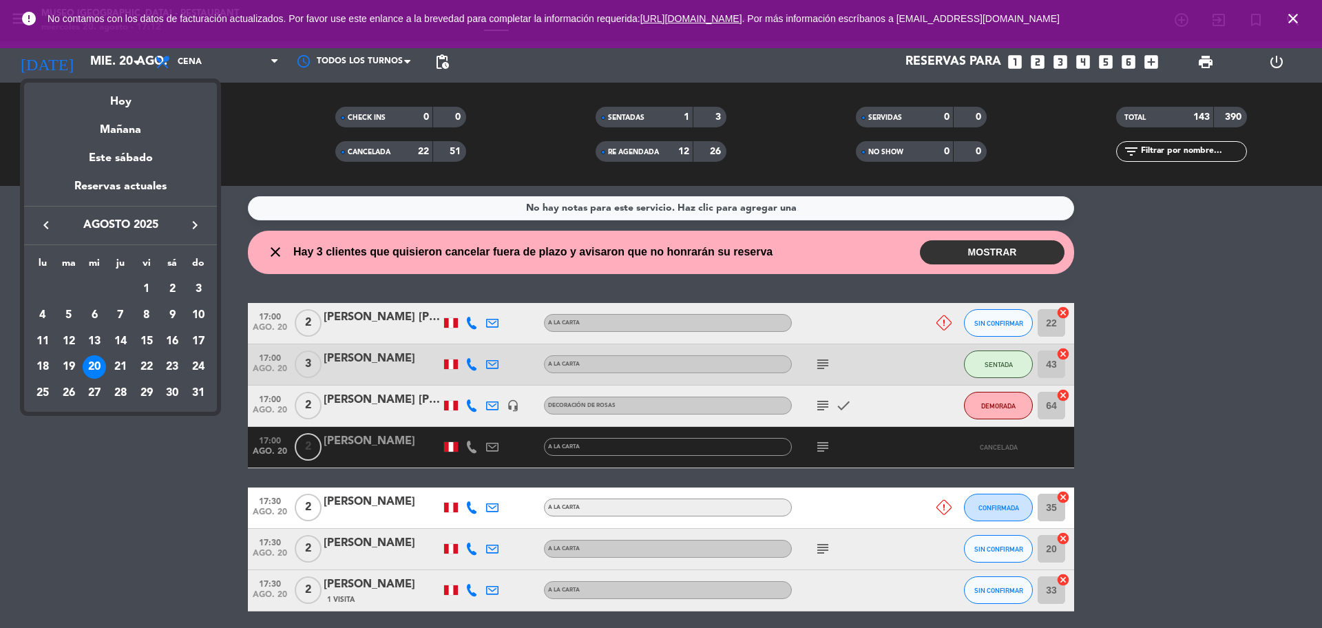
drag, startPoint x: 115, startPoint y: 125, endPoint x: 123, endPoint y: 116, distance: 11.7
click at [116, 125] on div "Mañana" at bounding box center [120, 125] width 193 height 28
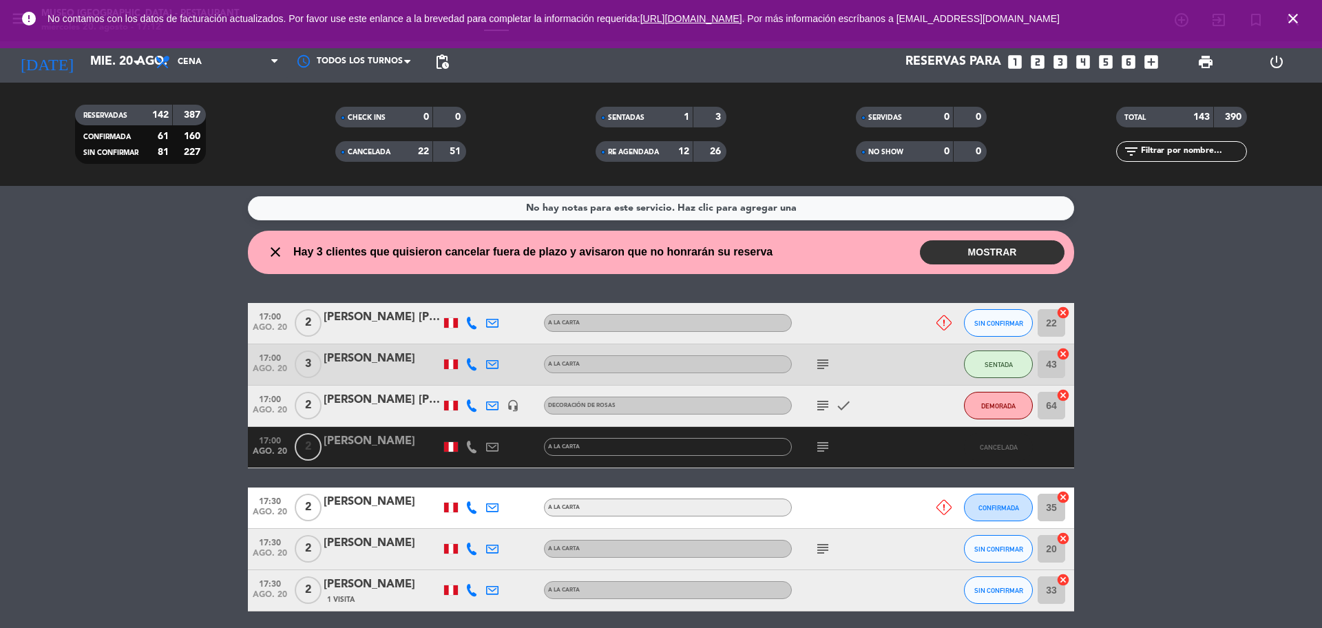
type input "jue. 21 ago."
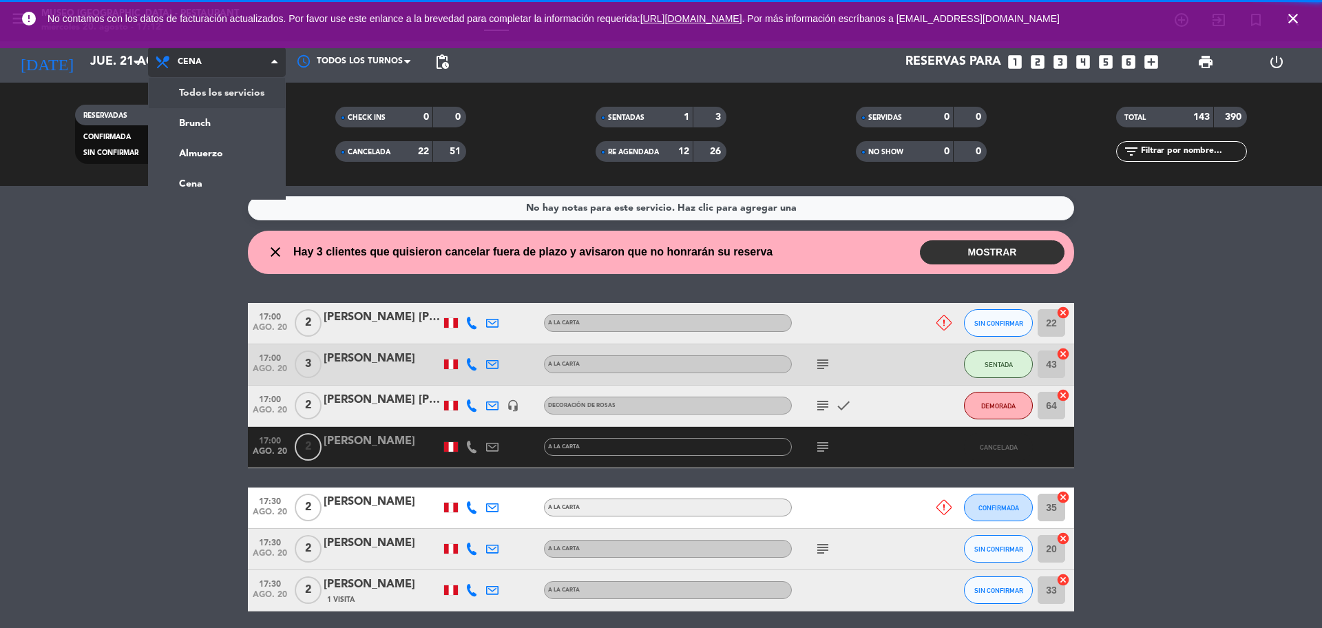
click at [209, 91] on div "menu [GEOGRAPHIC_DATA] - Restaurant miércoles 20. agosto - 17:12 Mis reservas M…" at bounding box center [661, 93] width 1322 height 186
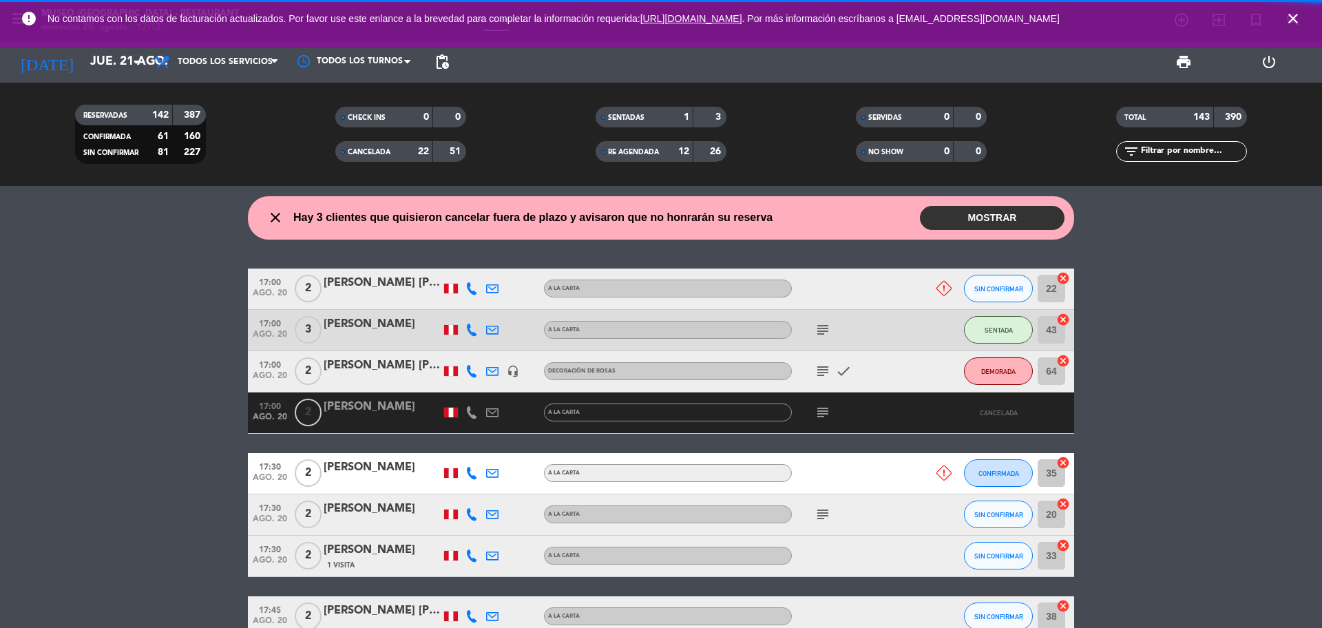
click at [1297, 13] on icon "close" at bounding box center [1293, 18] width 17 height 17
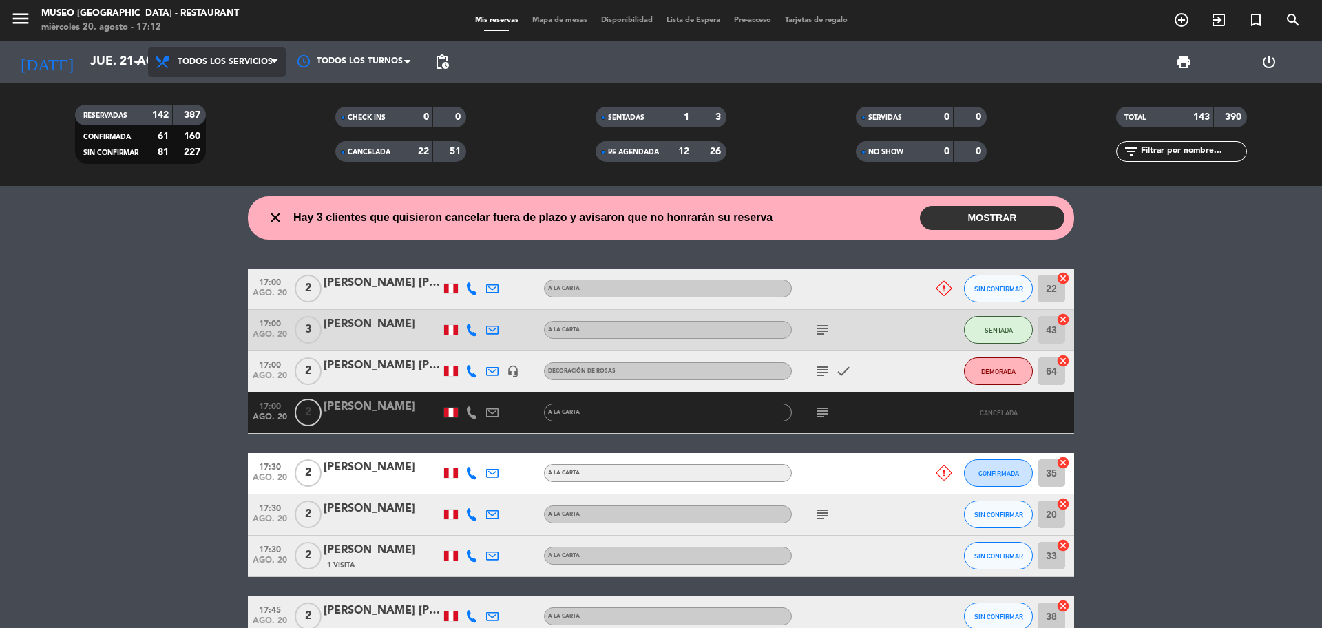
drag, startPoint x: 246, startPoint y: 67, endPoint x: 242, endPoint y: 87, distance: 20.4
click at [246, 65] on span "Todos los servicios" at bounding box center [217, 62] width 138 height 30
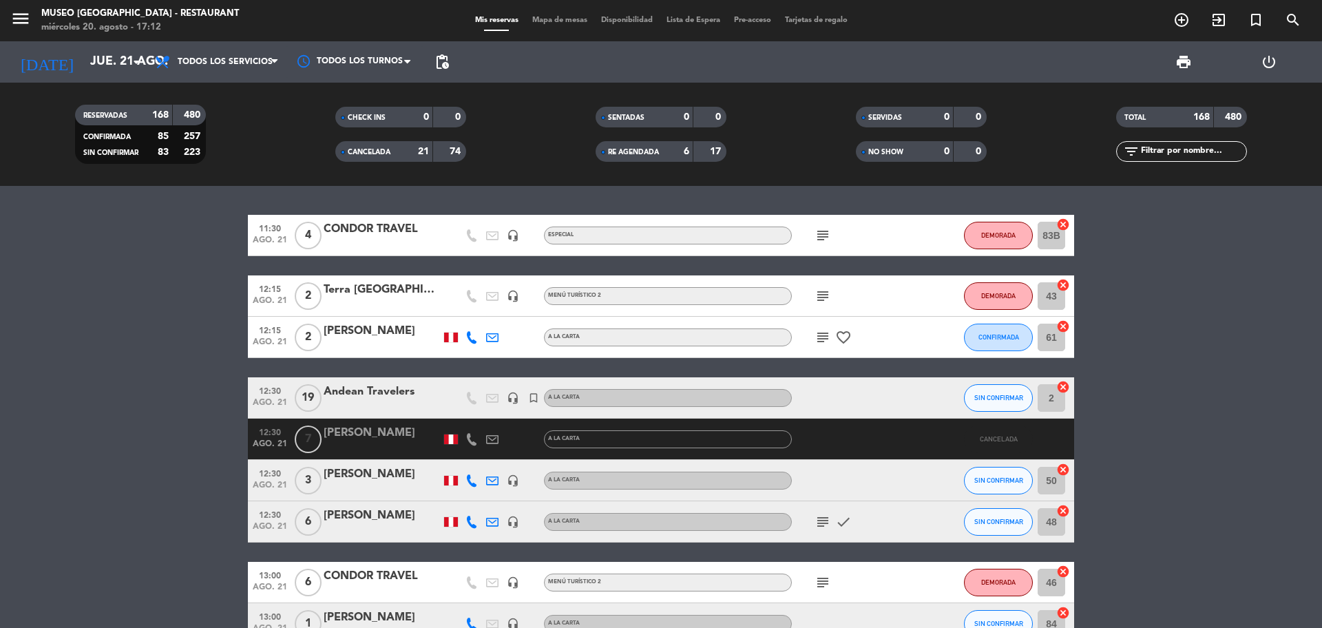
drag, startPoint x: 903, startPoint y: 152, endPoint x: 798, endPoint y: 160, distance: 105.0
click at [896, 155] on span "NO SHOW" at bounding box center [885, 152] width 35 height 7
click at [677, 148] on div "6" at bounding box center [676, 152] width 28 height 16
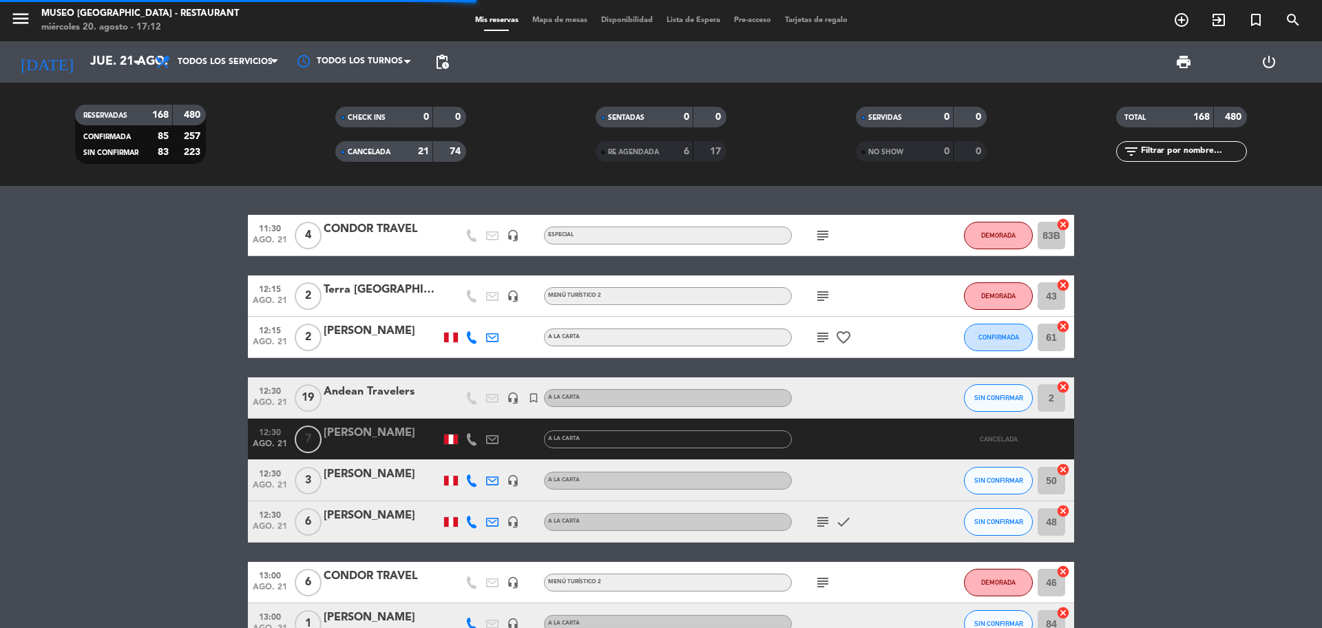
click at [421, 155] on strong "21" at bounding box center [423, 152] width 11 height 10
click at [893, 118] on span "SERVIDAS" at bounding box center [885, 117] width 34 height 7
